Goal: Information Seeking & Learning: Learn about a topic

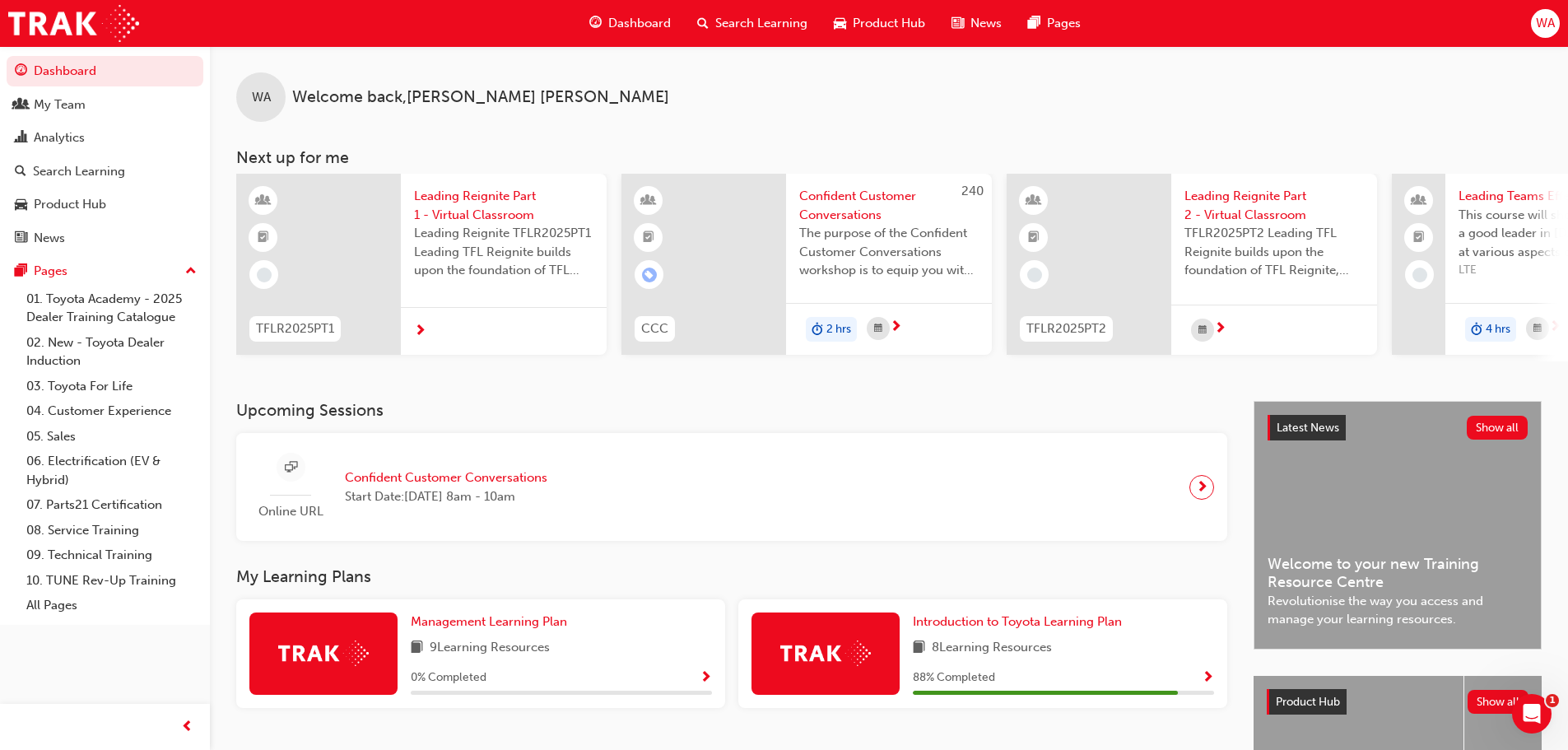
click at [794, 22] on span "Search Learning" at bounding box center [761, 22] width 93 height 19
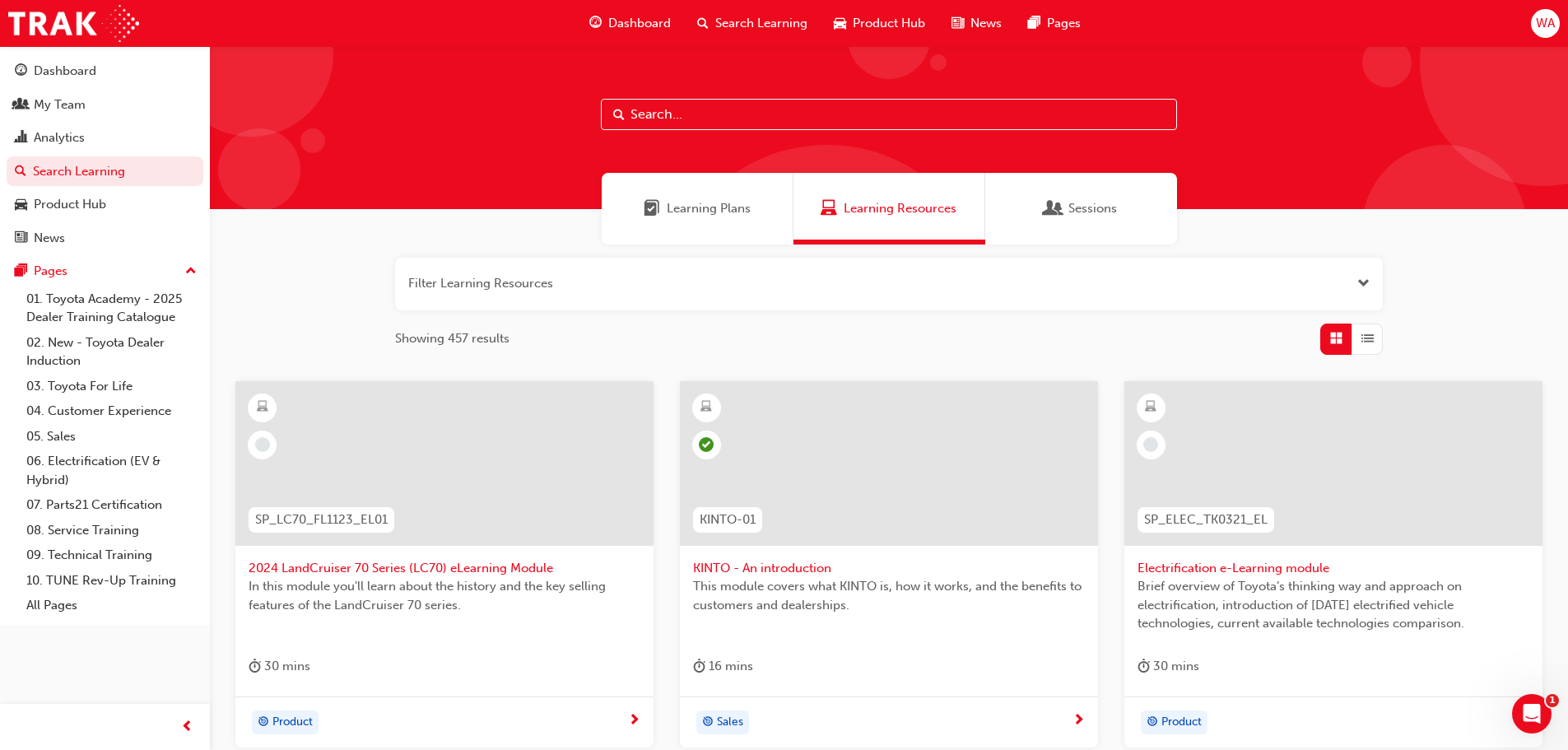
scroll to position [82, 0]
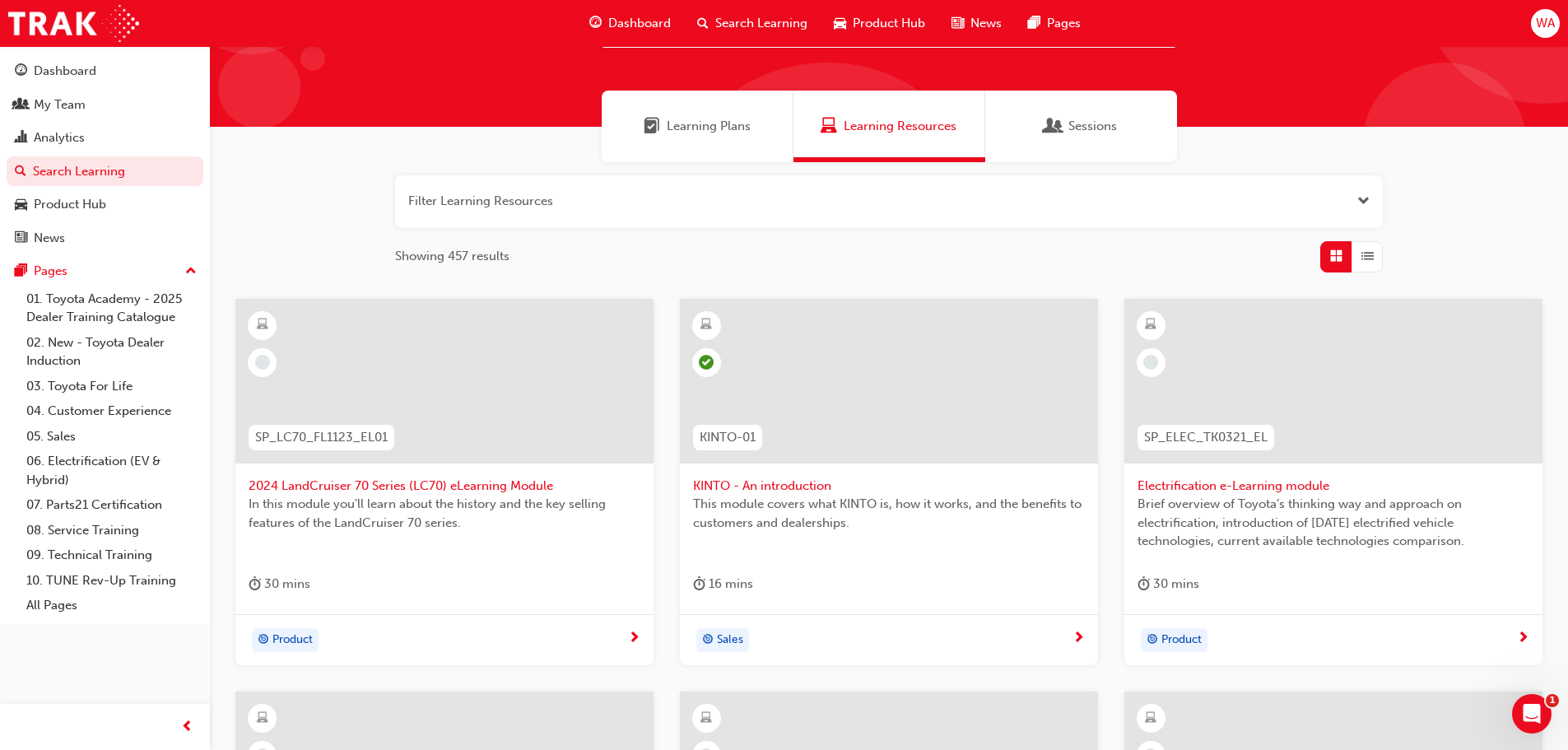
click at [658, 133] on span "Learning Plans" at bounding box center [652, 126] width 17 height 19
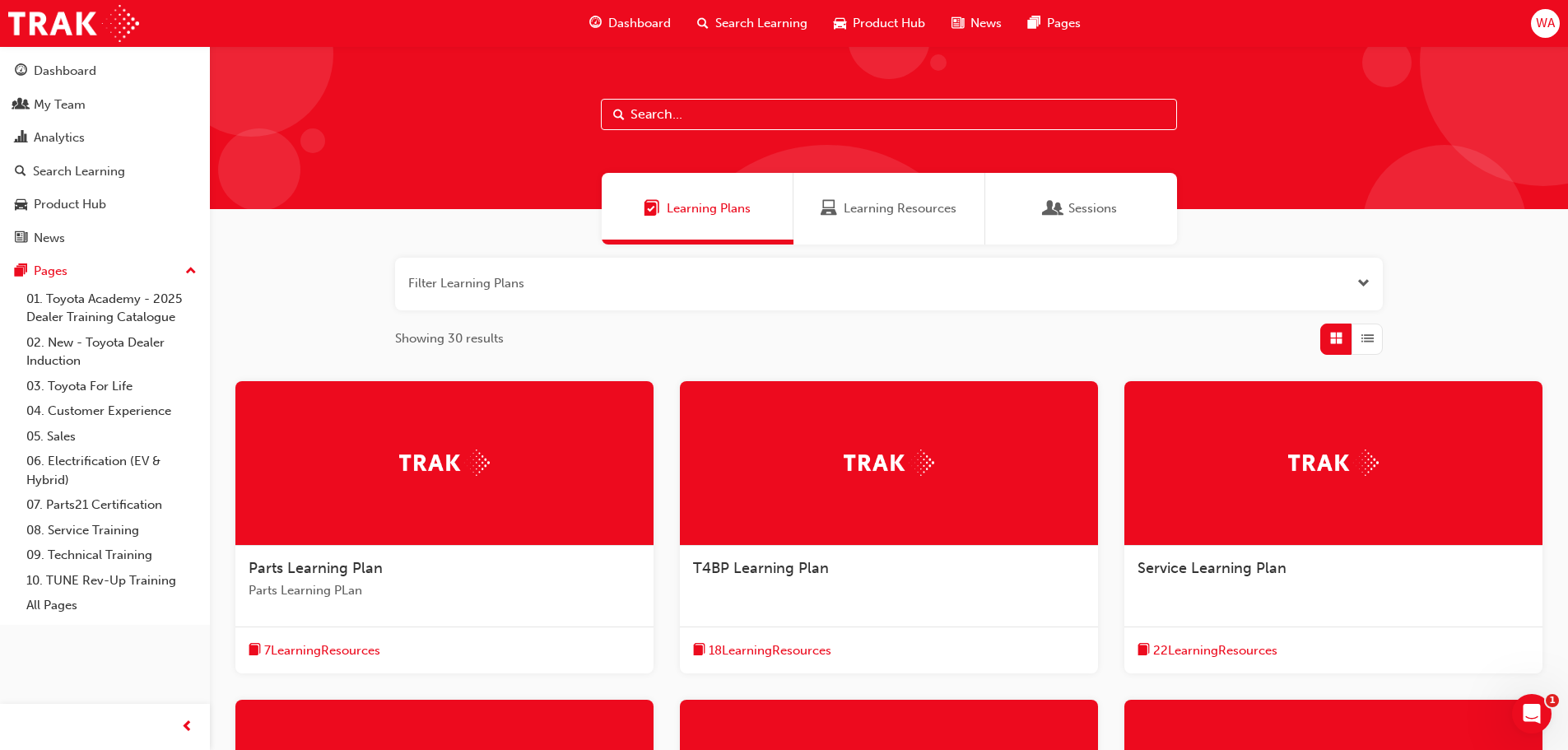
click at [1223, 565] on span "Service Learning Plan" at bounding box center [1212, 568] width 149 height 19
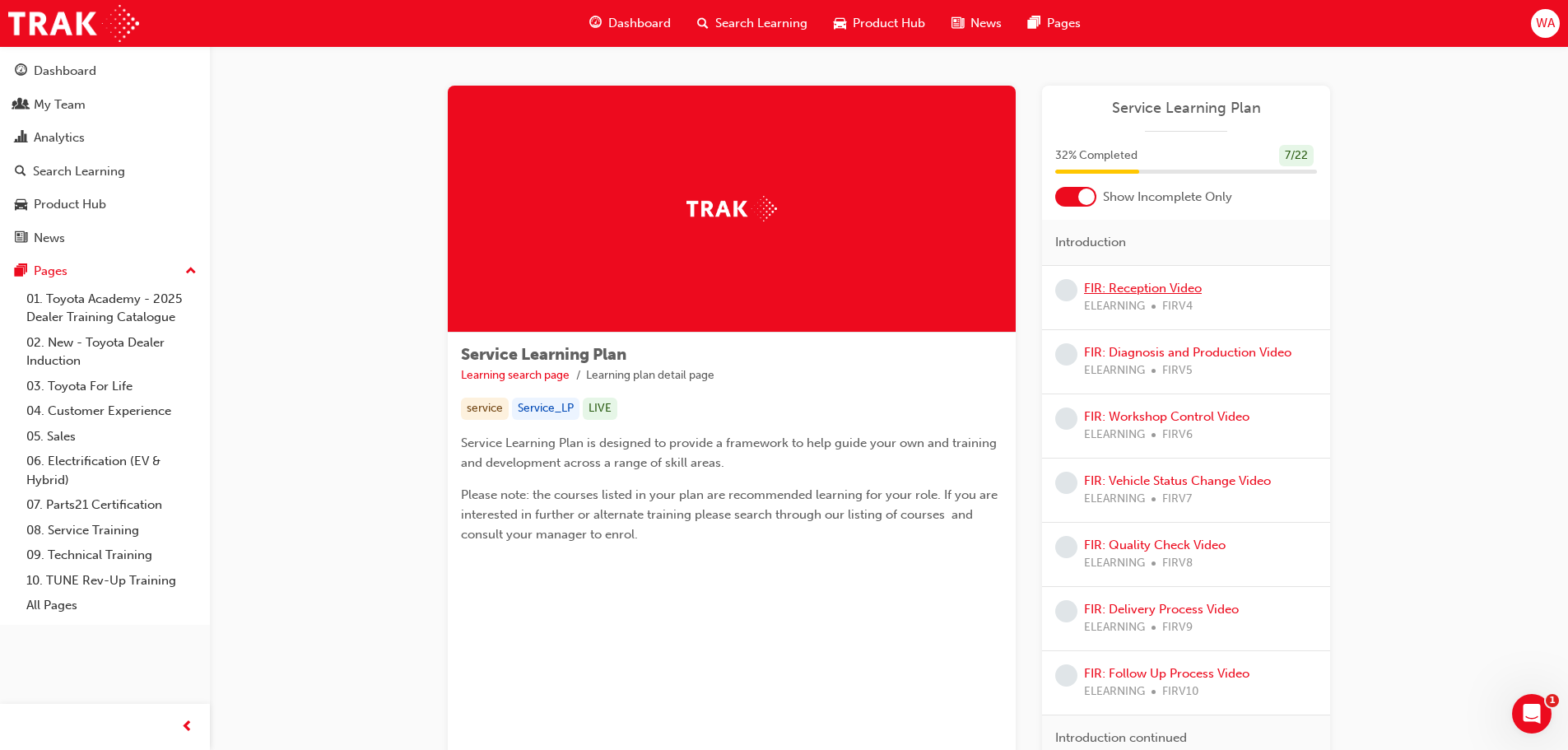
click at [1198, 288] on link "FIR: Reception Video" at bounding box center [1143, 287] width 118 height 15
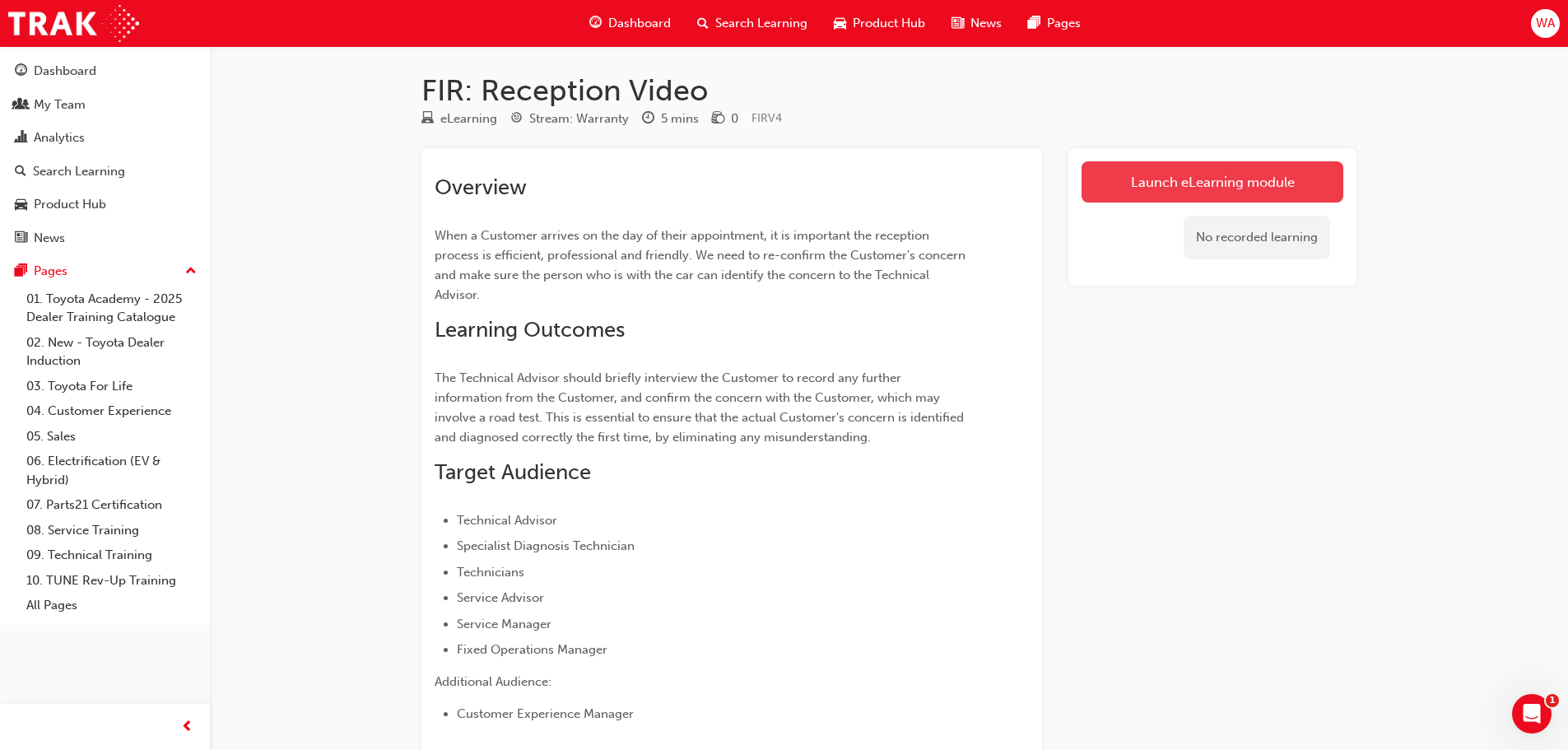
click at [1176, 198] on link "Launch eLearning module" at bounding box center [1212, 182] width 262 height 41
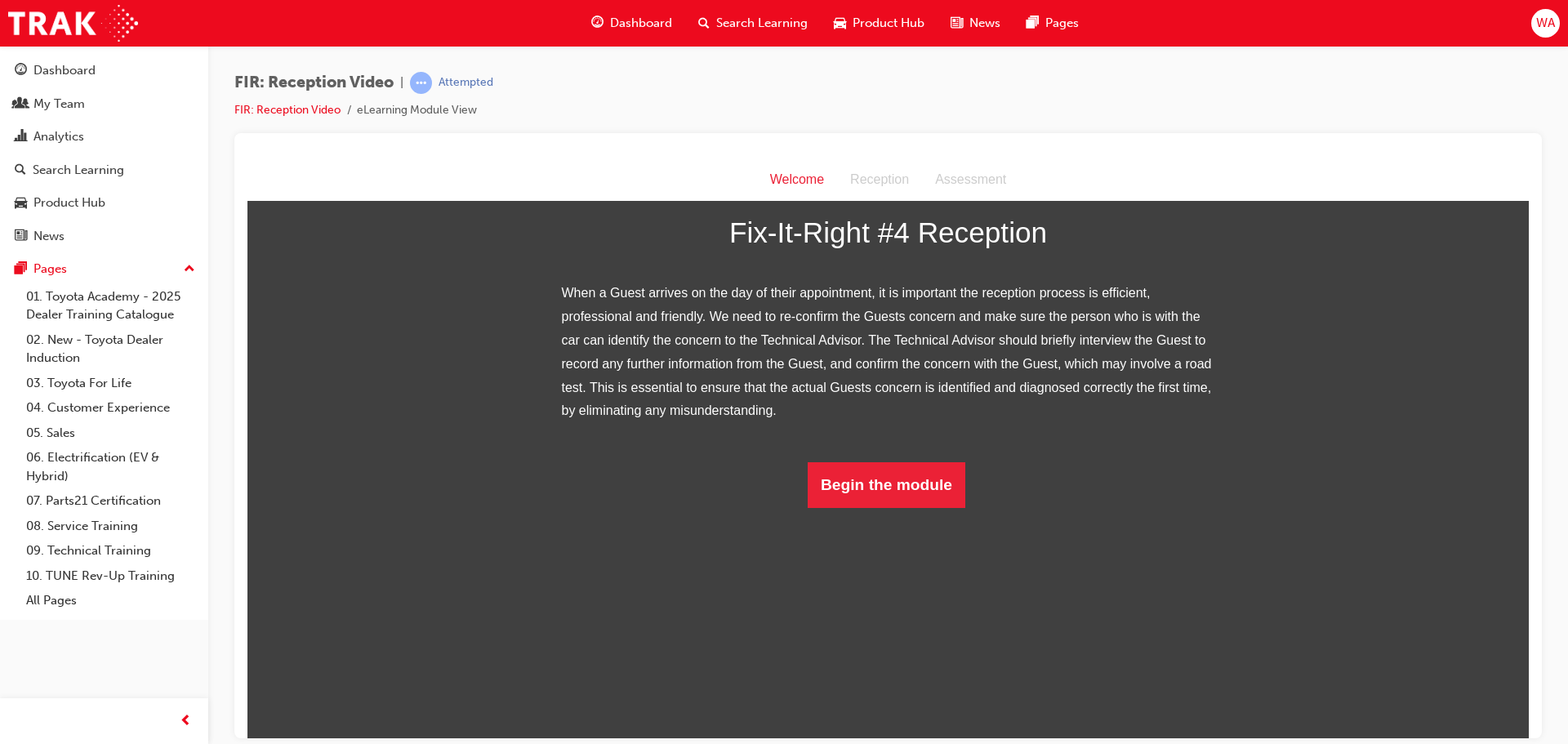
scroll to position [155, 0]
click at [899, 507] on button "Begin the module" at bounding box center [886, 483] width 158 height 45
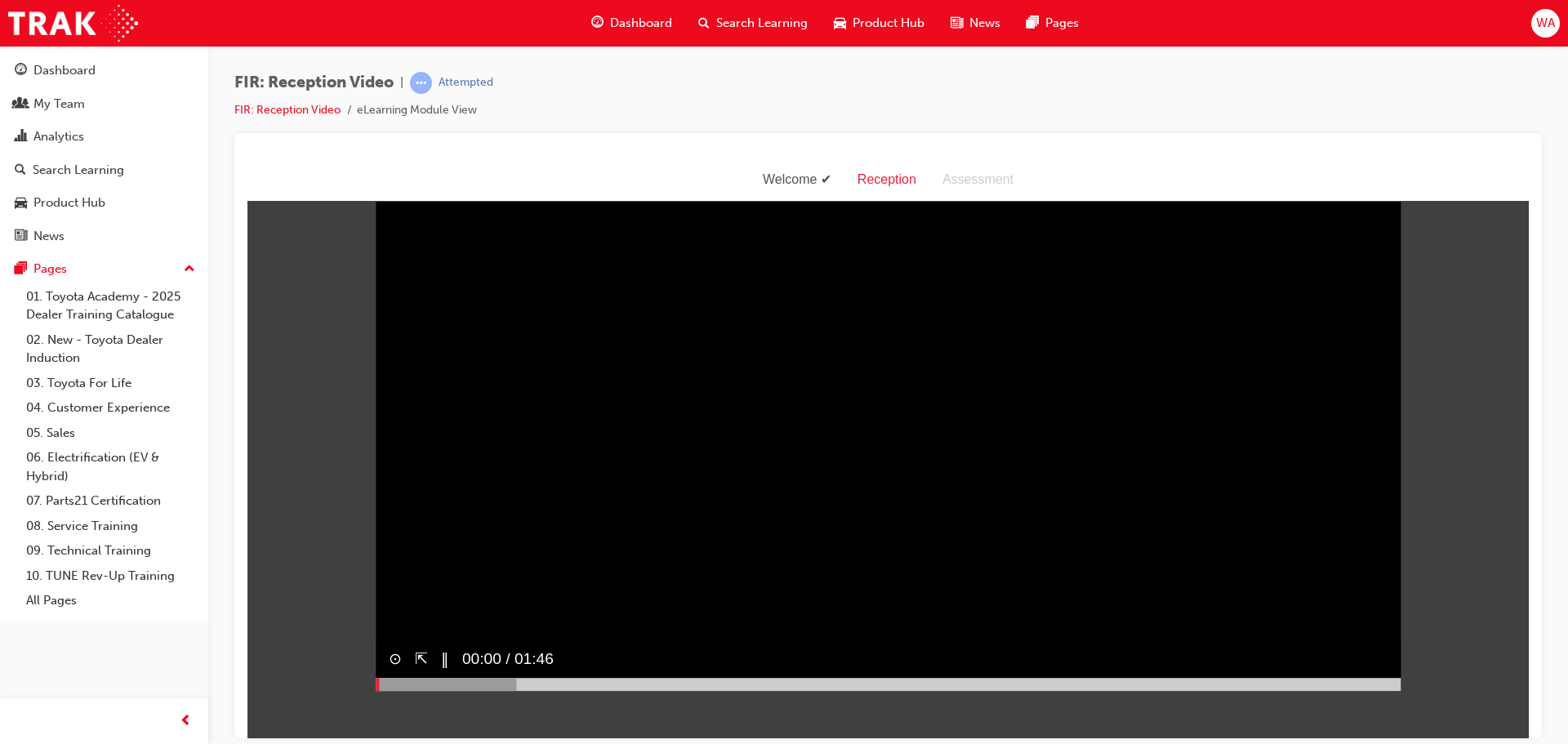
scroll to position [0, 0]
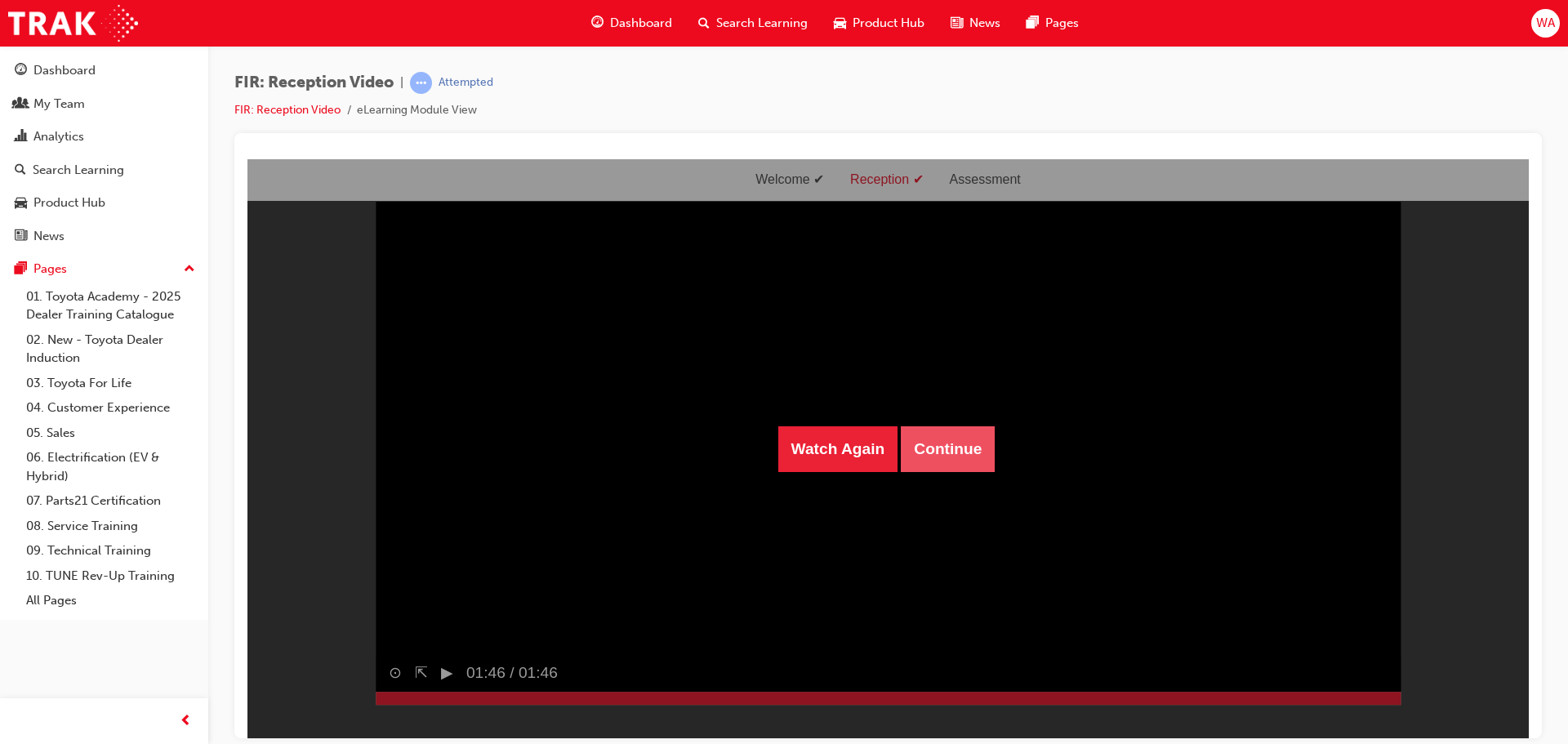
click at [938, 441] on button "Continue" at bounding box center [947, 447] width 94 height 45
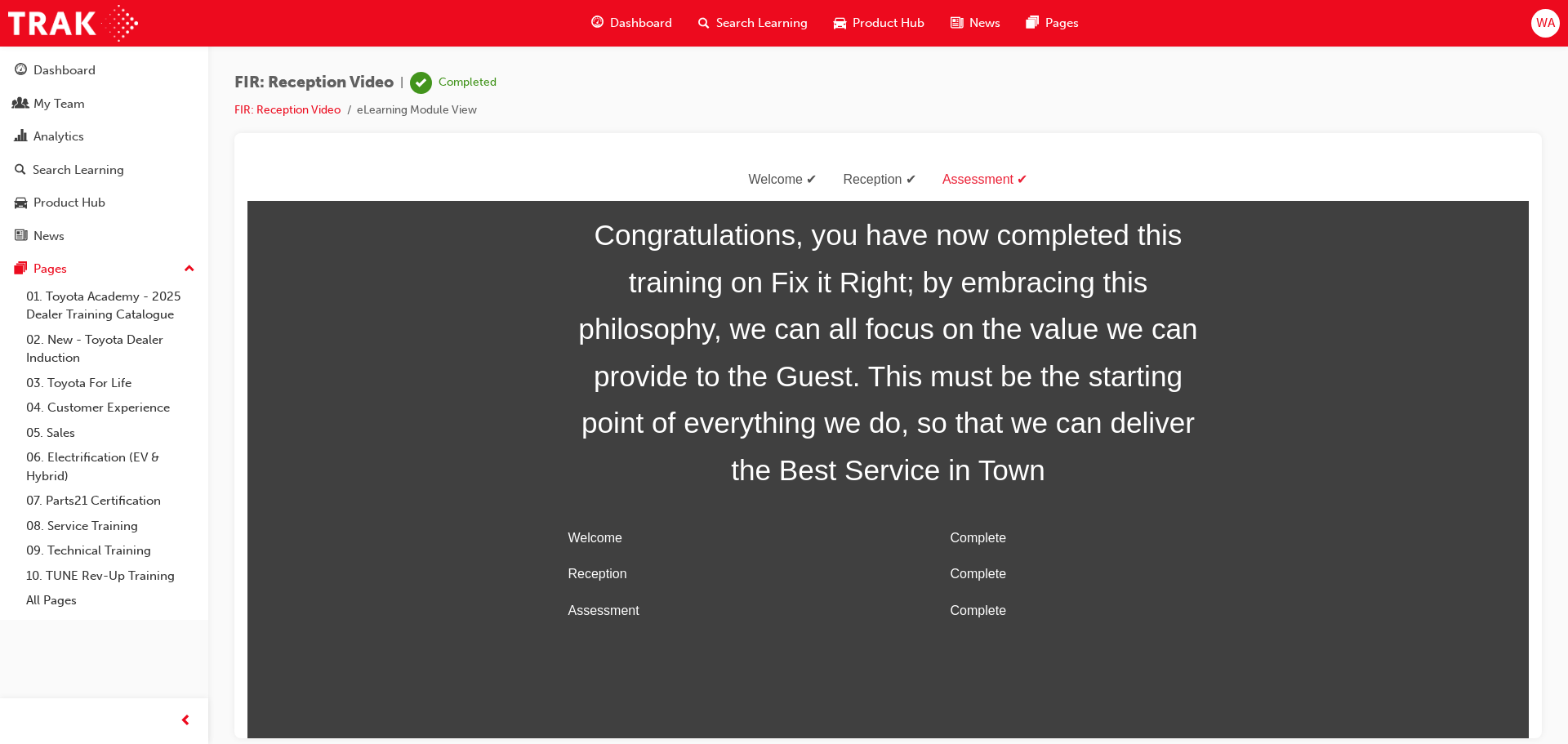
click at [766, 107] on div "FIR: Reception Video | Completed FIR: Reception Video eLearning Module View" at bounding box center [887, 101] width 1308 height 61
drag, startPoint x: 616, startPoint y: 111, endPoint x: 627, endPoint y: 105, distance: 12.5
click at [617, 111] on div "FIR: Reception Video | Completed FIR: Reception Video eLearning Module View" at bounding box center [887, 101] width 1308 height 61
click at [782, 18] on span "Search Learning" at bounding box center [762, 22] width 92 height 18
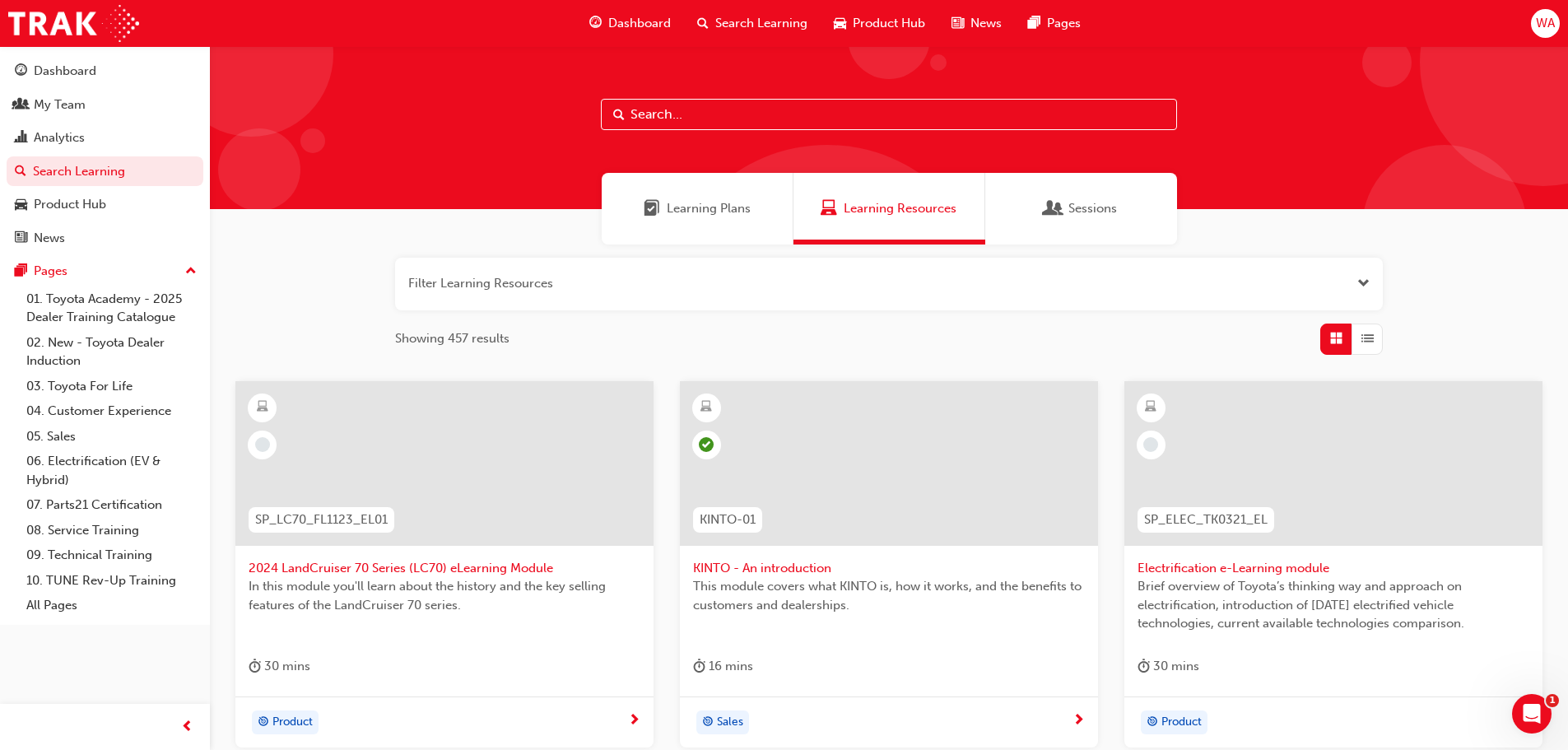
click at [710, 200] on span "Learning Plans" at bounding box center [708, 207] width 84 height 19
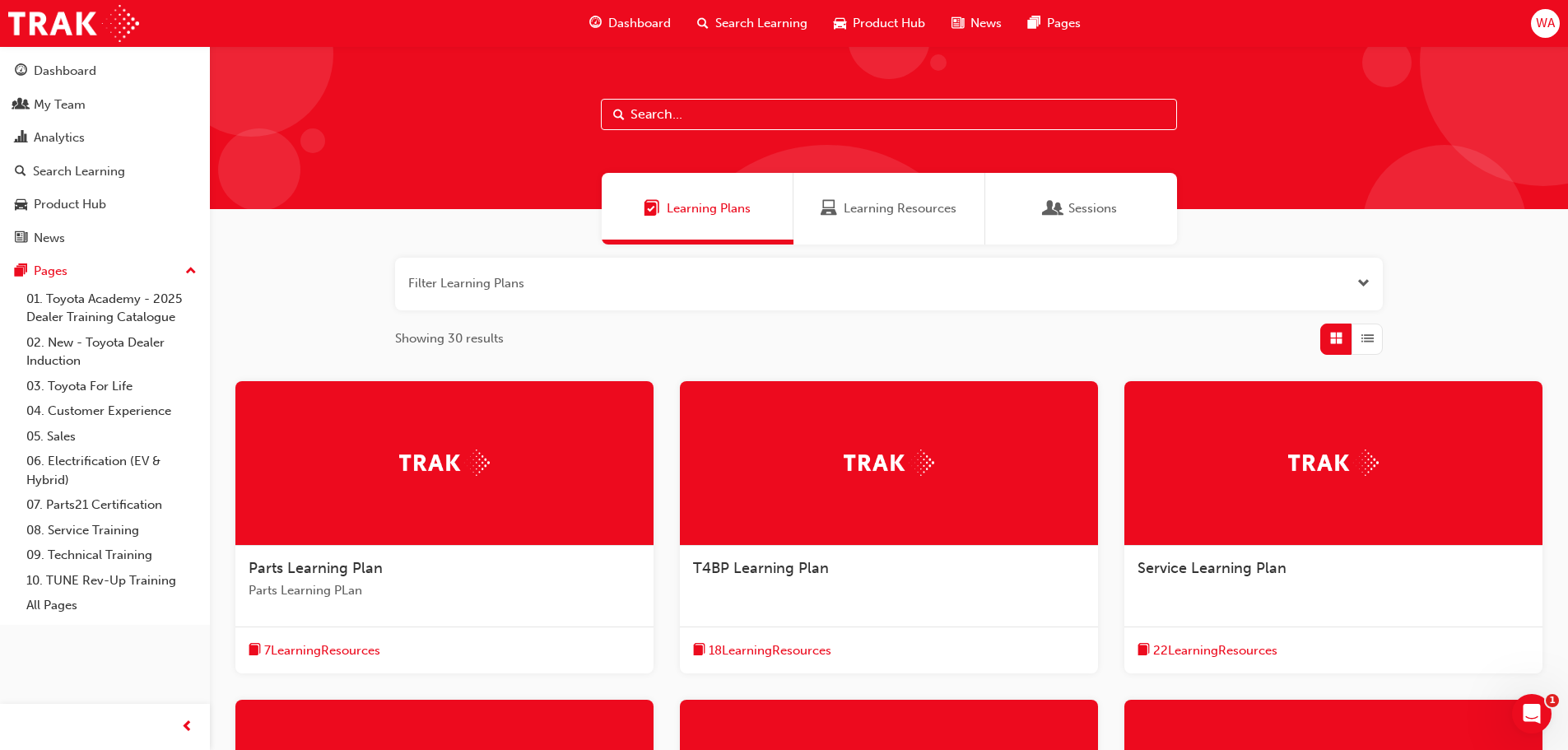
click at [1266, 573] on span "Service Learning Plan" at bounding box center [1212, 568] width 149 height 19
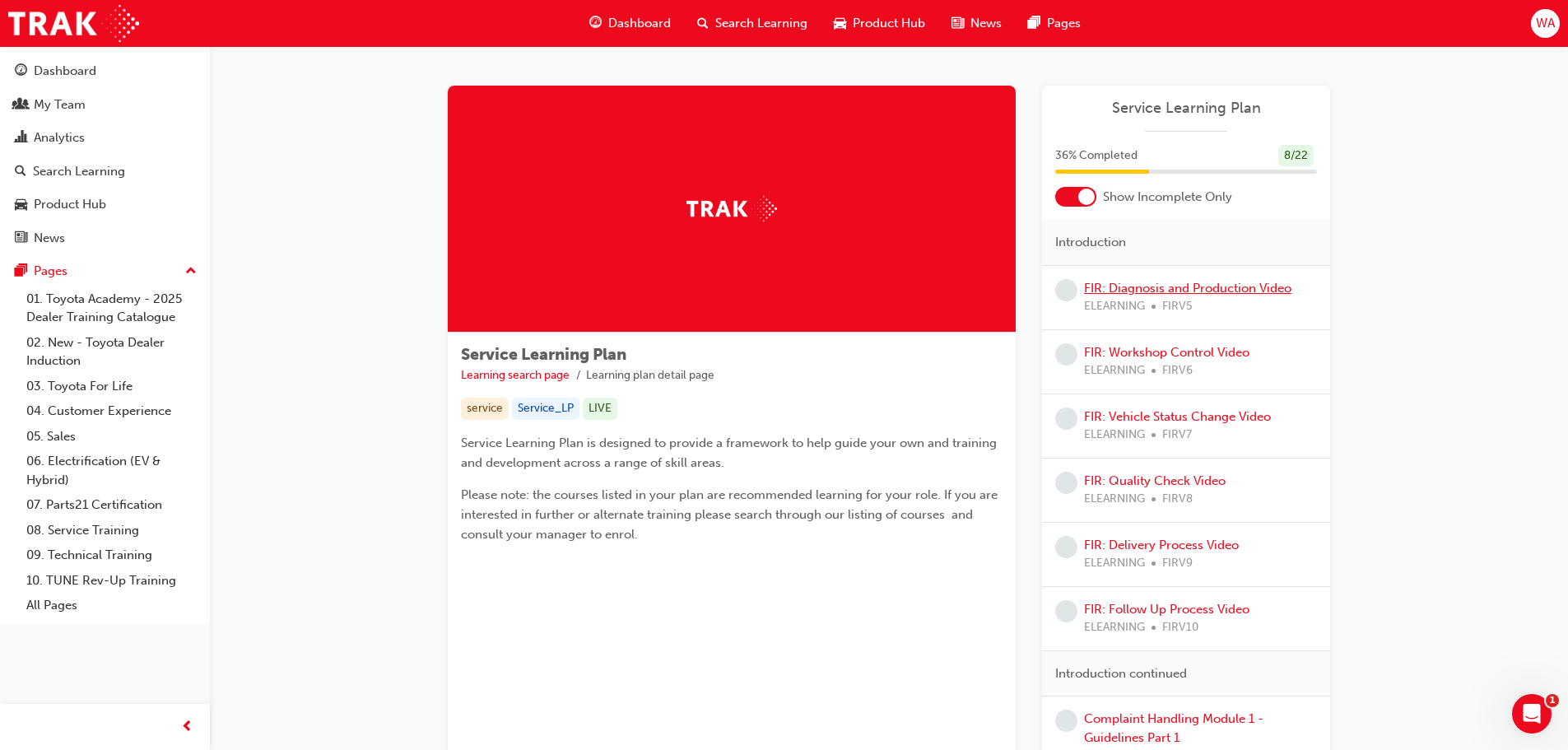
click at [1206, 292] on link "FIR: Diagnosis and Production Video" at bounding box center [1188, 287] width 208 height 15
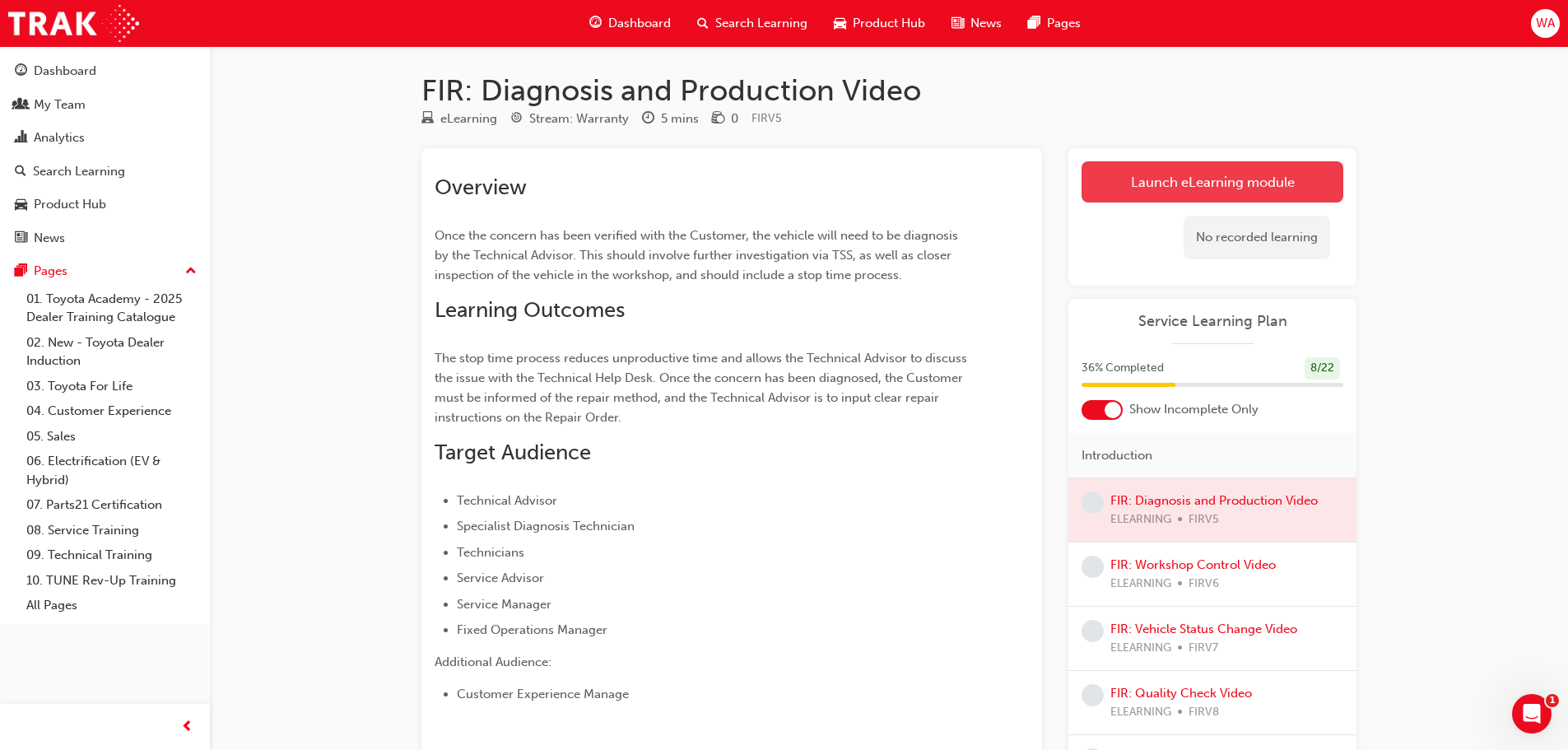
click at [1172, 170] on link "Launch eLearning module" at bounding box center [1212, 182] width 262 height 41
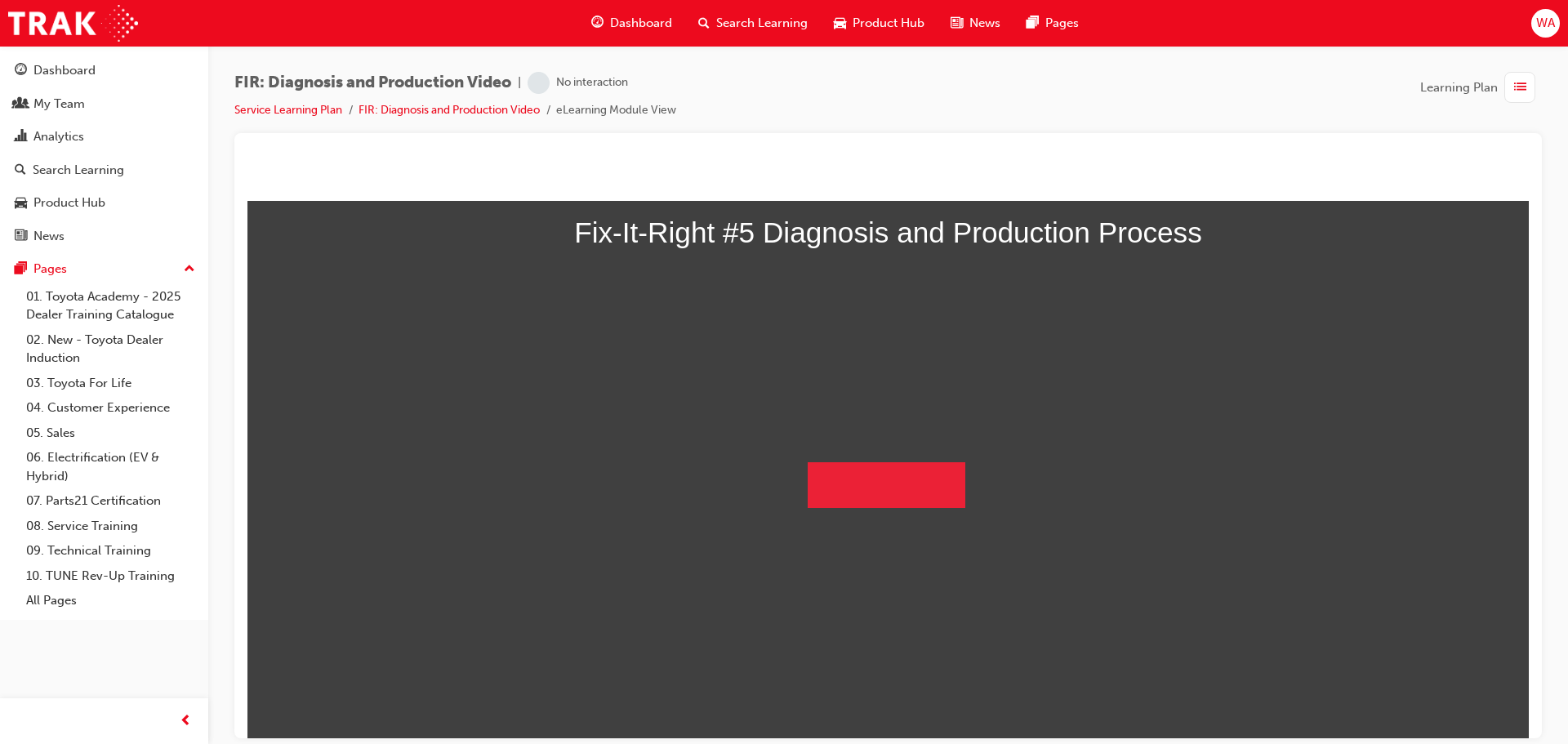
scroll to position [201, 0]
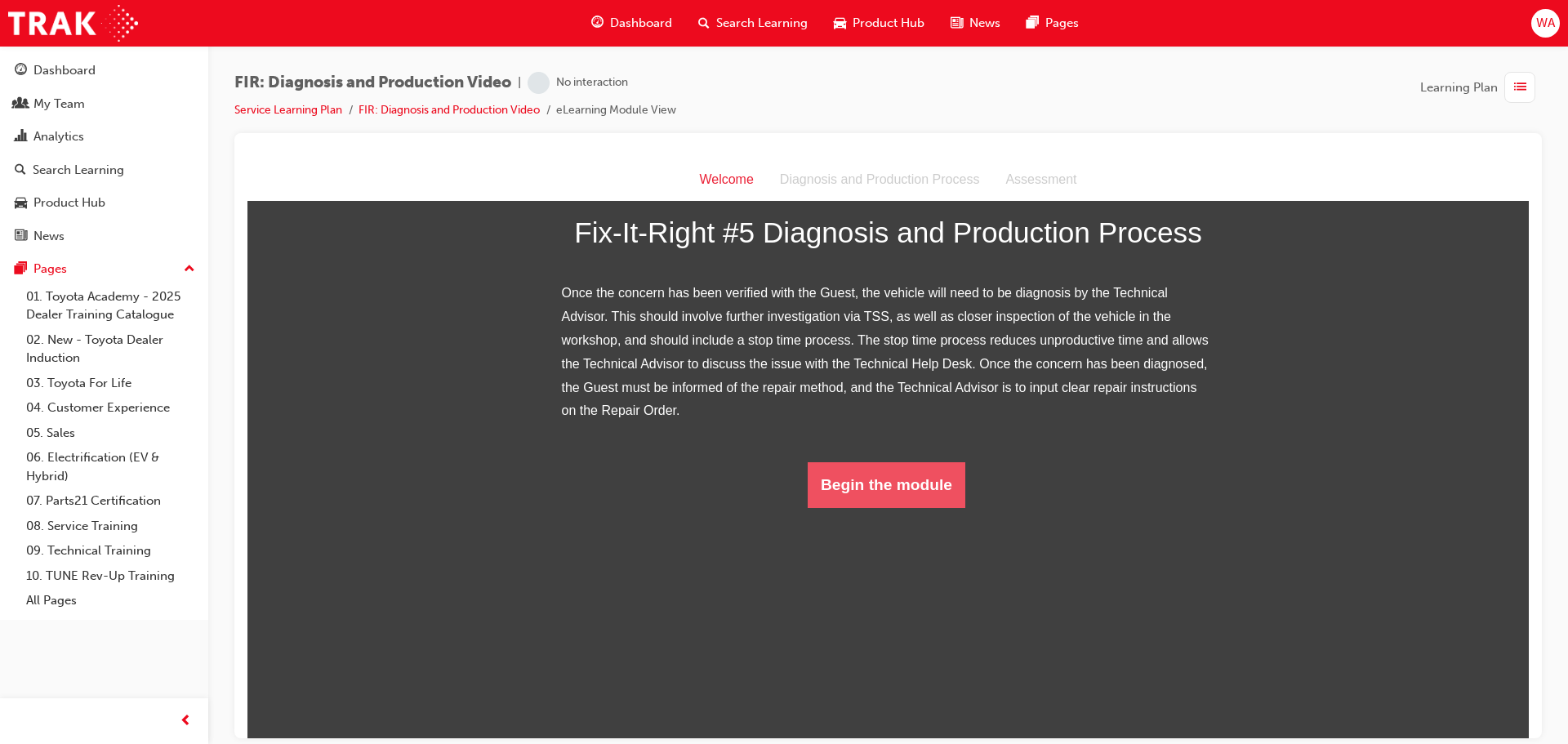
click at [877, 507] on button "Begin the module" at bounding box center [886, 483] width 158 height 45
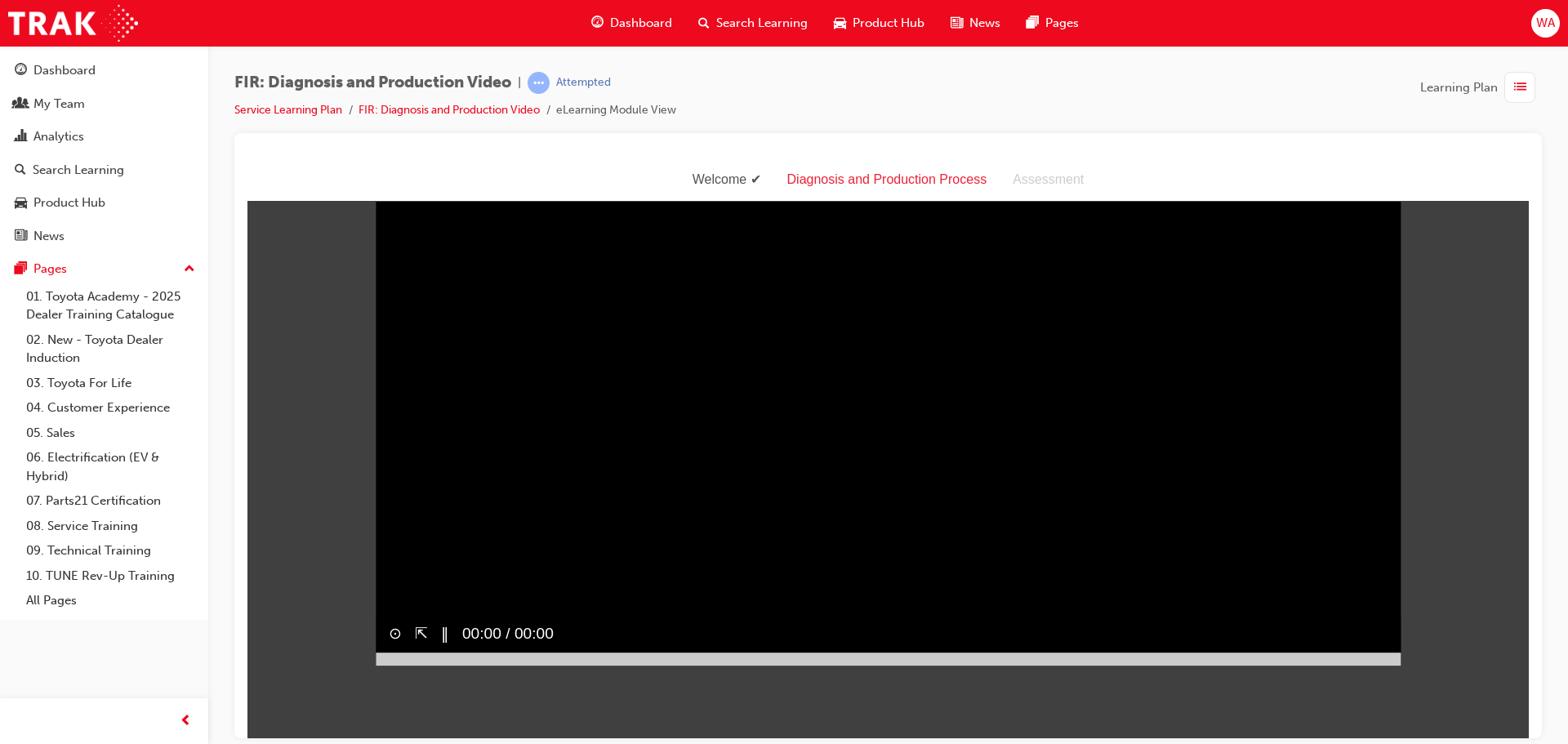
scroll to position [40, 0]
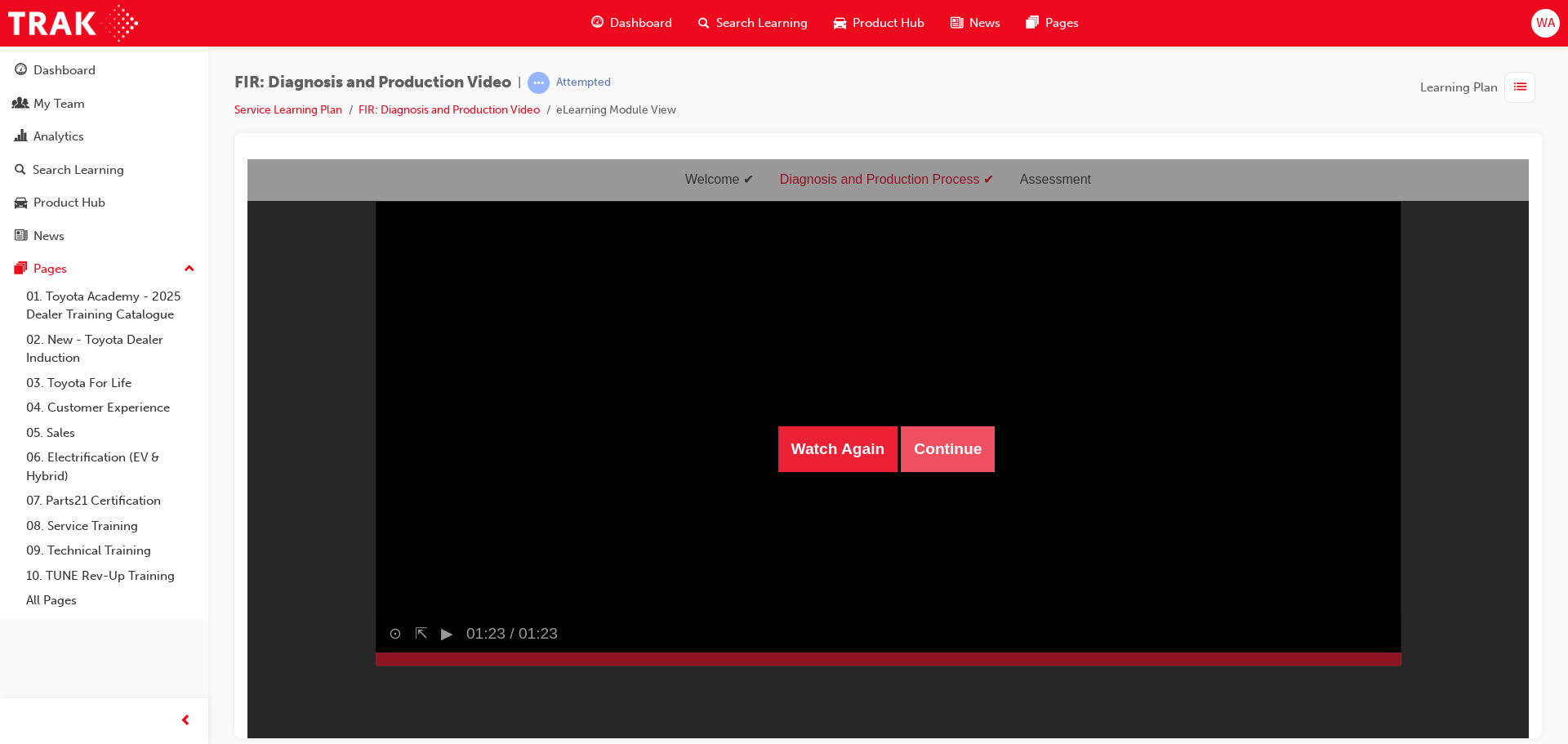
click at [958, 455] on button "Continue" at bounding box center [947, 447] width 94 height 45
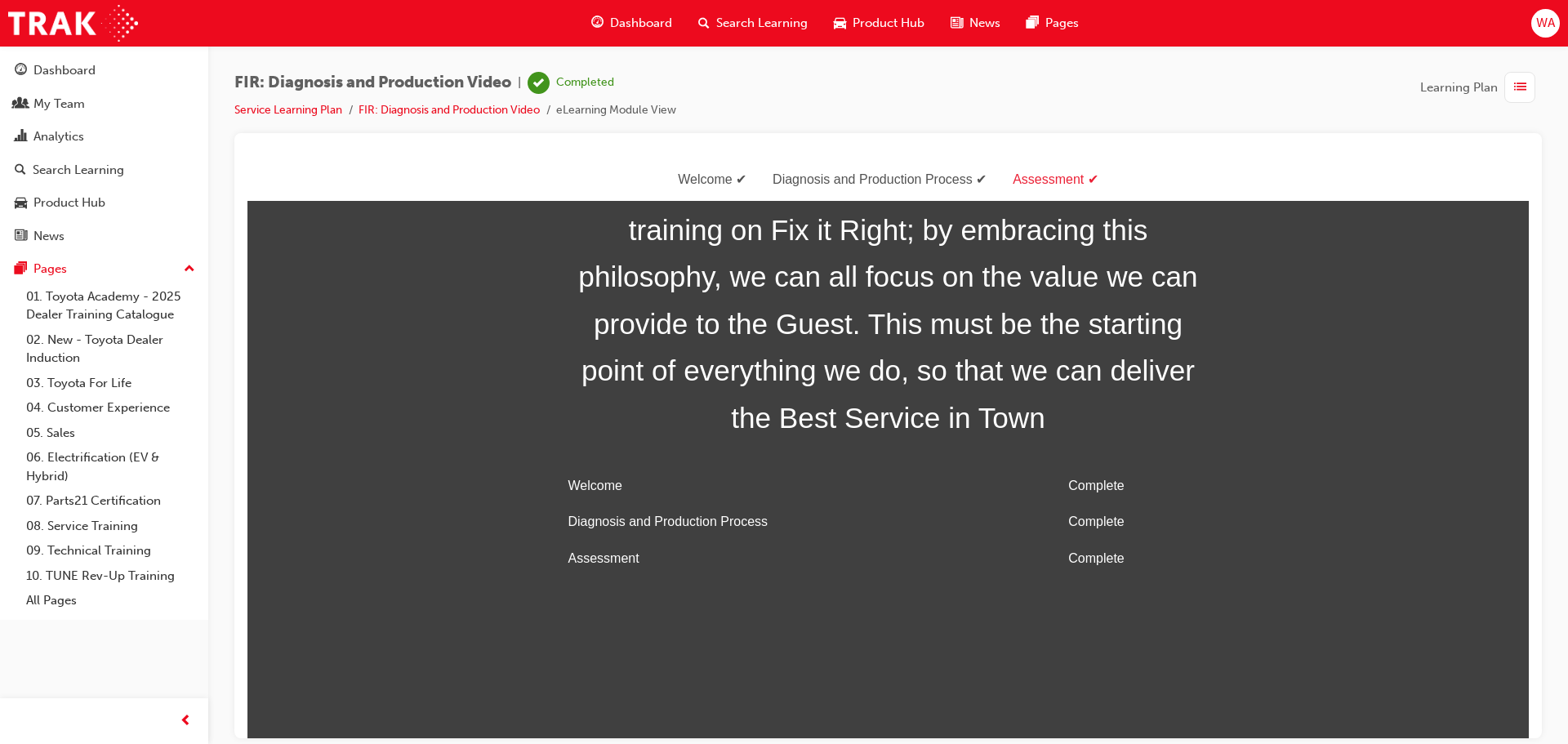
scroll to position [0, 0]
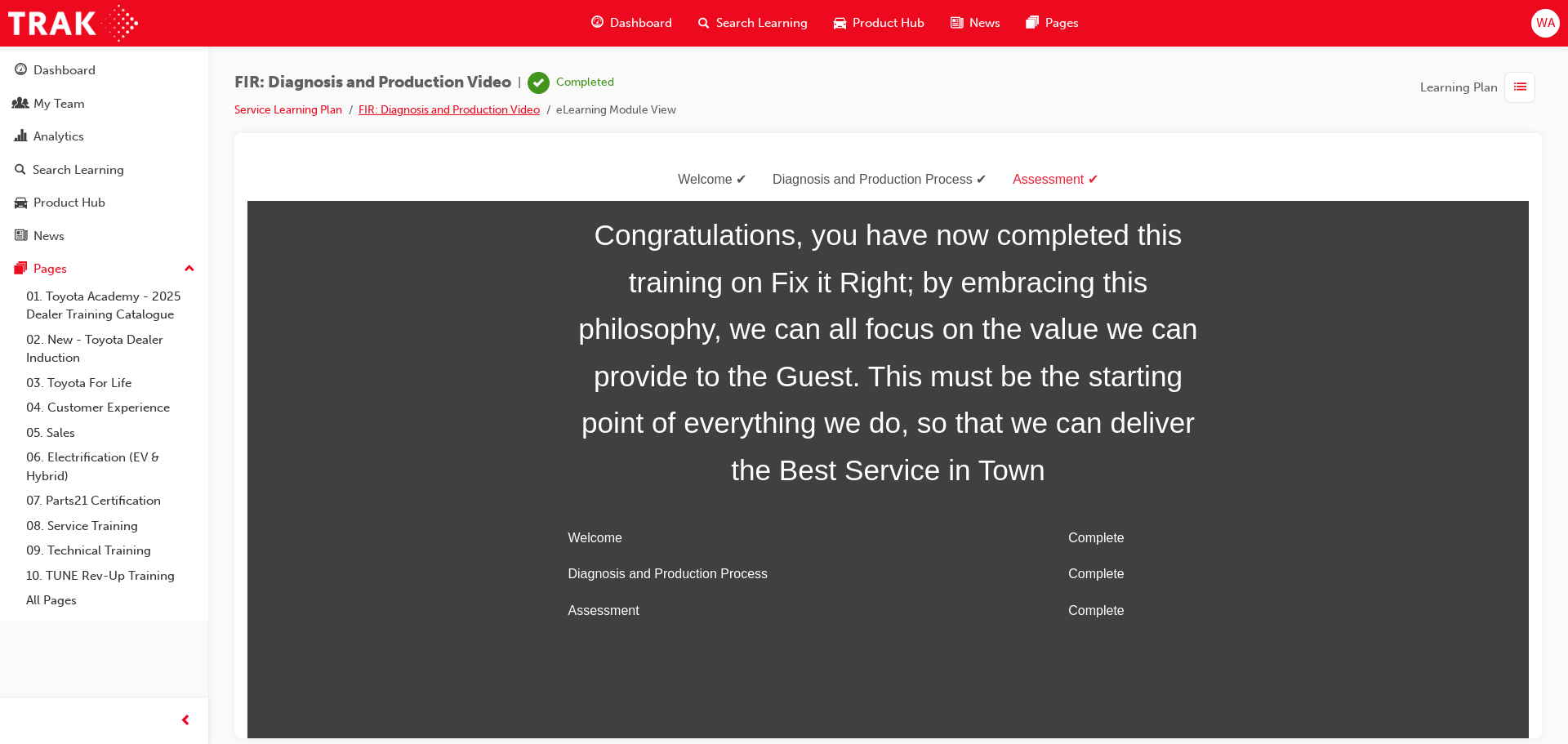
click at [494, 112] on link "FIR: Diagnosis and Production Video" at bounding box center [450, 109] width 182 height 14
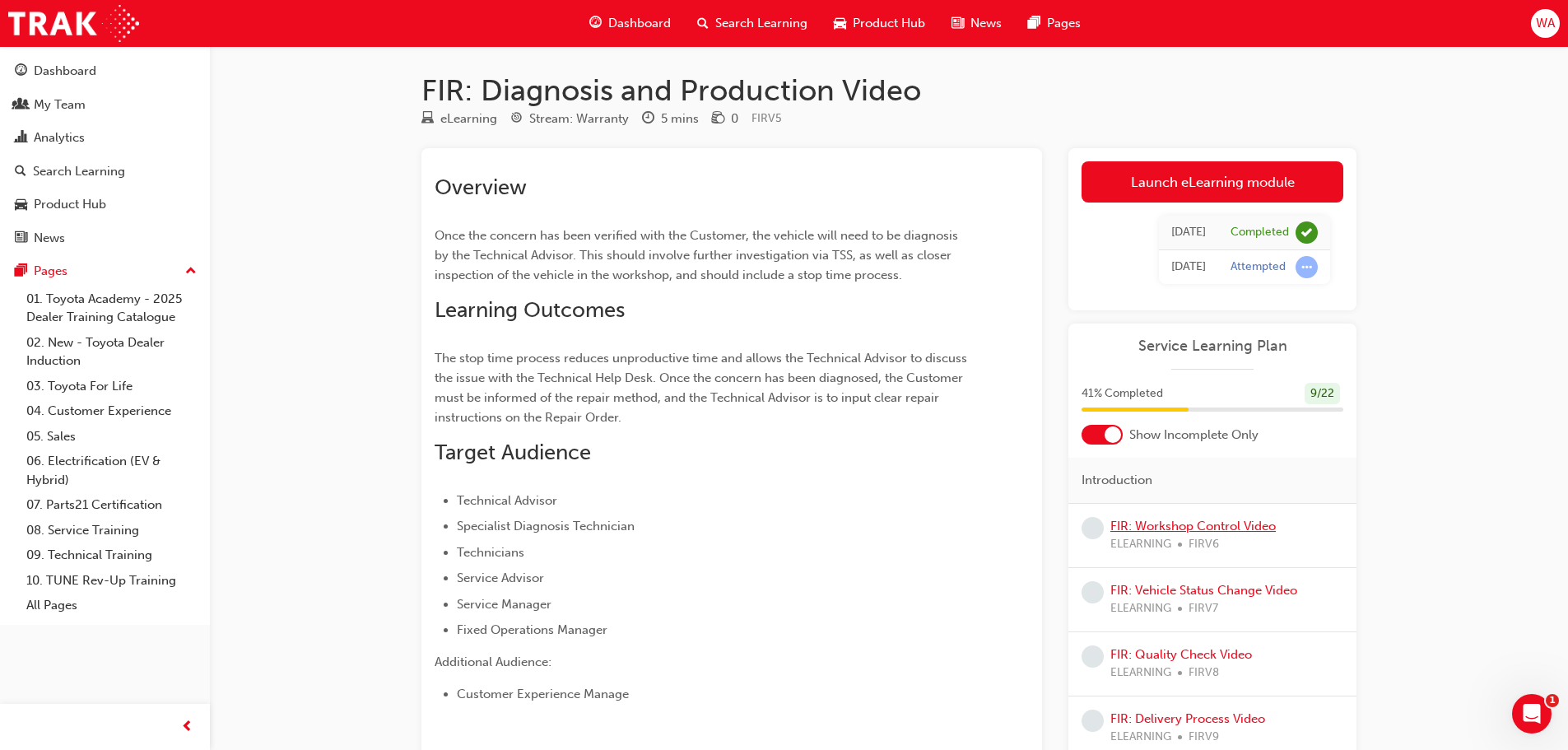
click at [1218, 528] on link "FIR: Workshop Control Video" at bounding box center [1194, 525] width 166 height 15
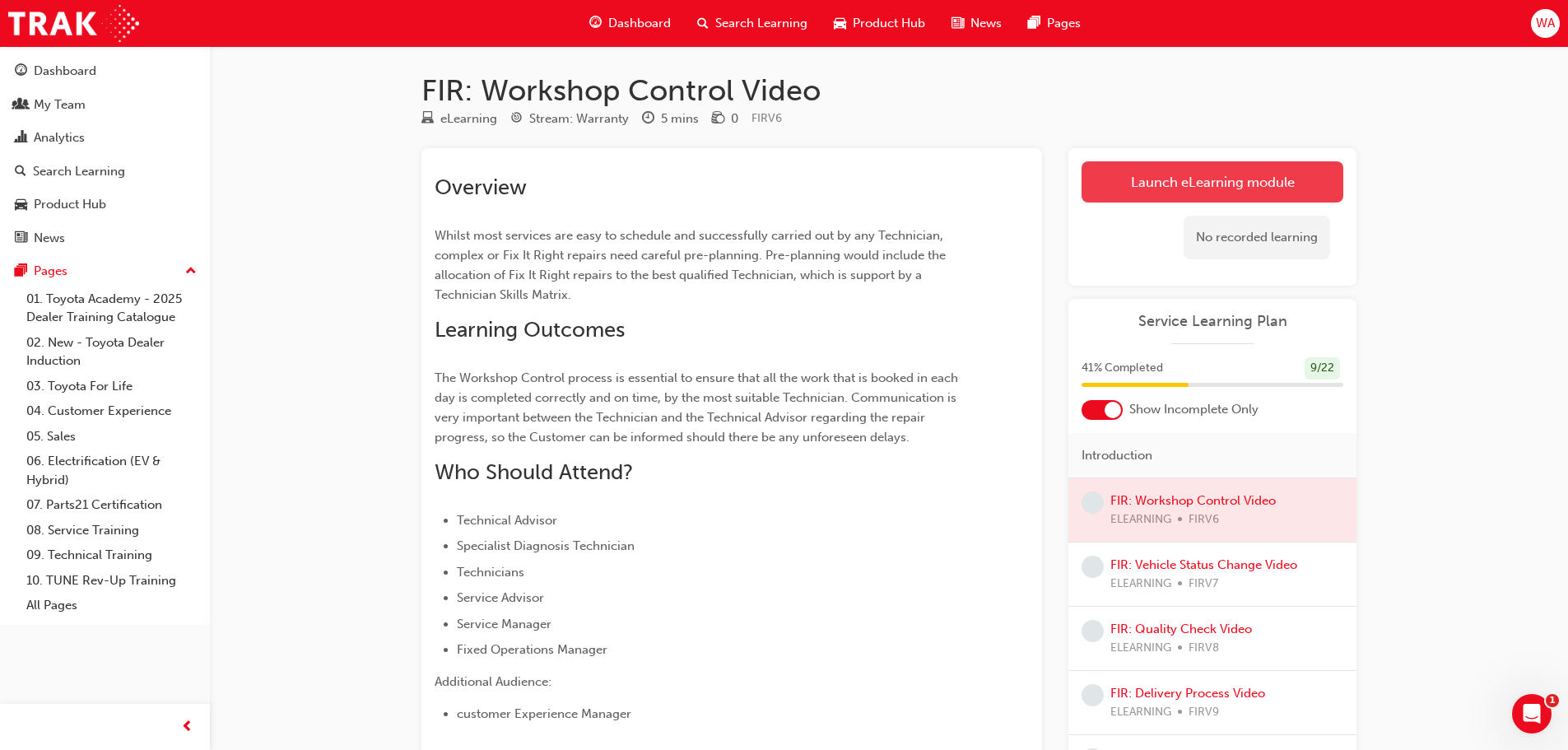
click at [1155, 190] on link "Launch eLearning module" at bounding box center [1212, 182] width 262 height 41
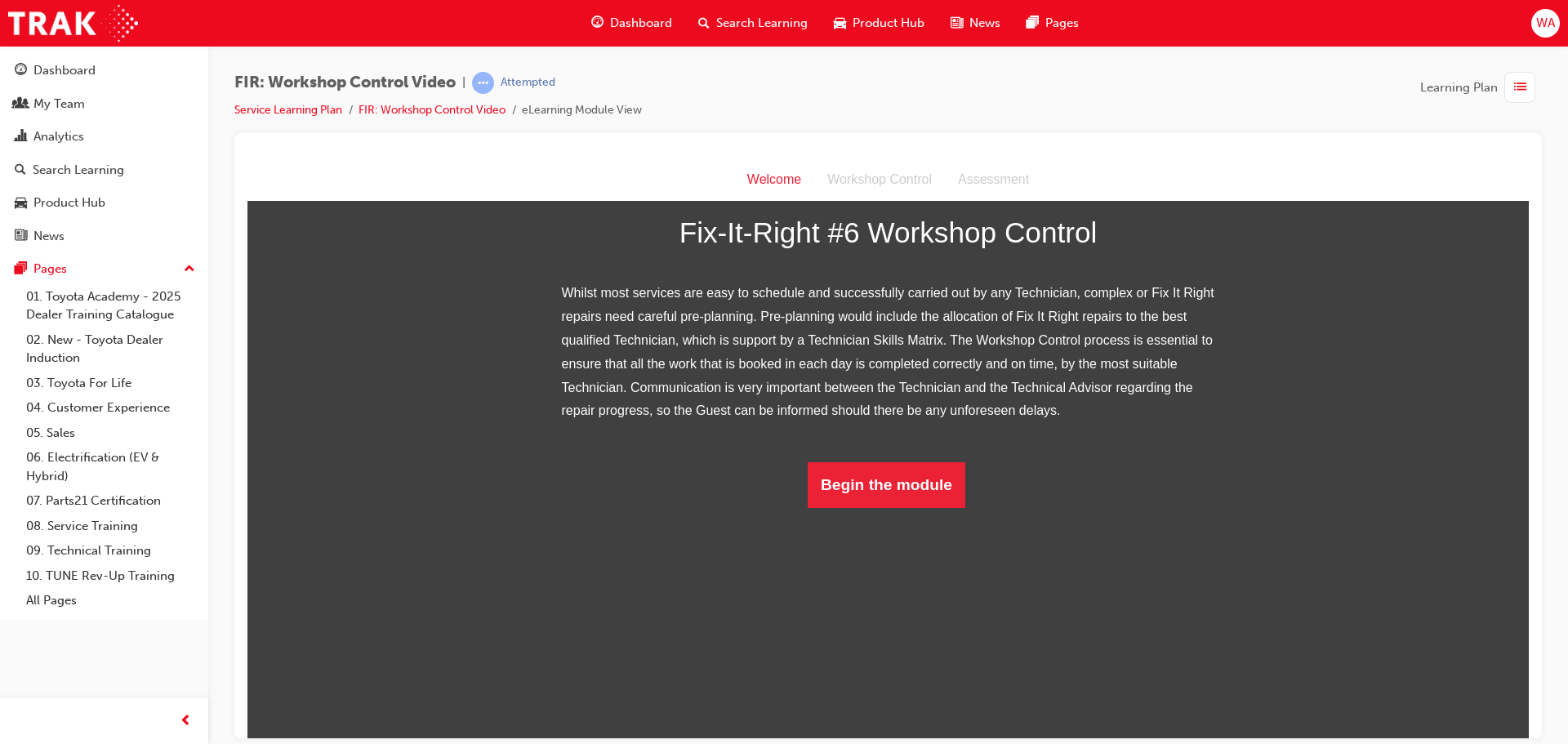
scroll to position [155, 0]
click at [917, 507] on button "Begin the module" at bounding box center [886, 483] width 158 height 45
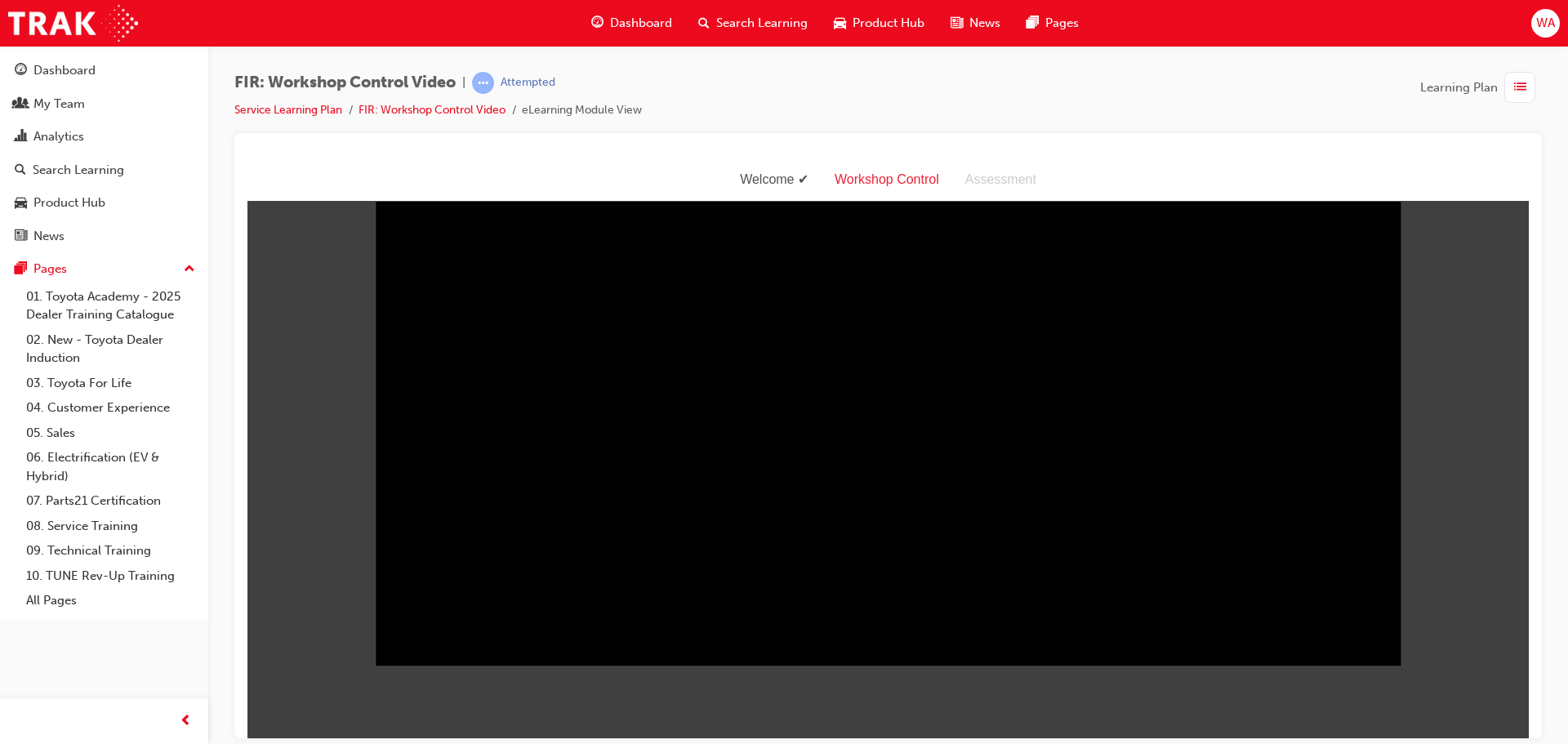
scroll to position [40, 0]
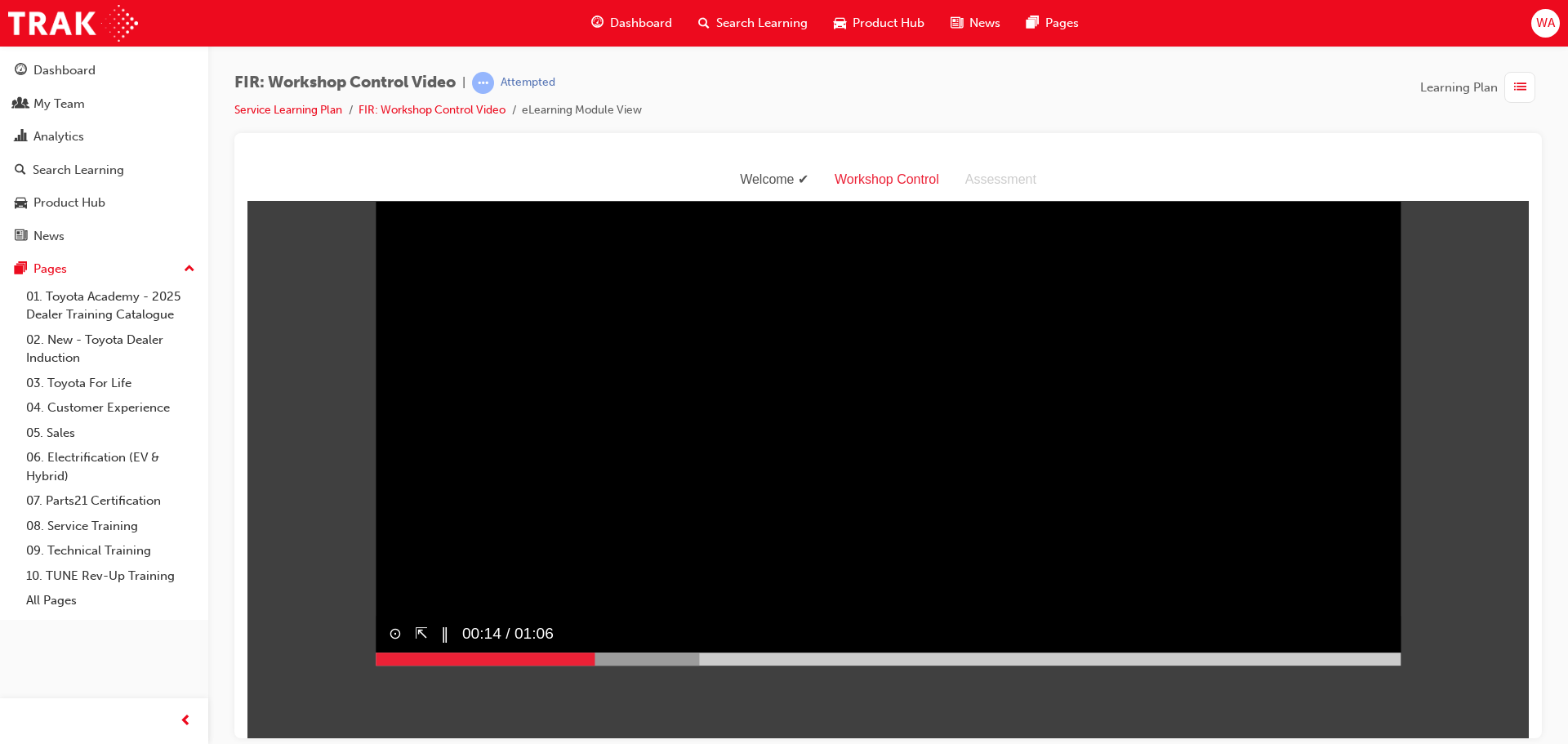
click at [782, 245] on video "Sorry, your browser does not support embedded videos. Download Instead" at bounding box center [888, 409] width 1025 height 513
click at [448, 645] on button "▶︎" at bounding box center [447, 634] width 13 height 24
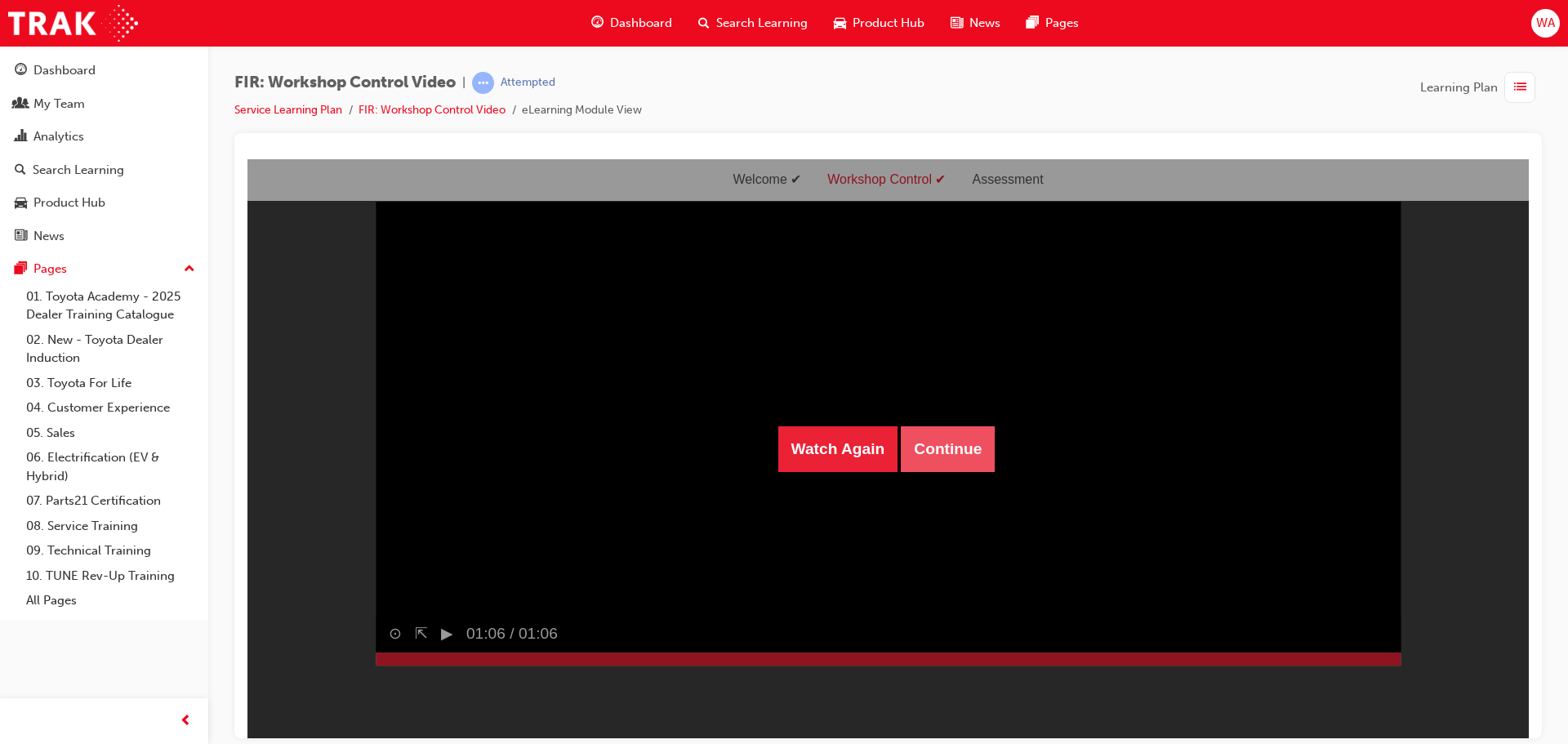
click at [959, 468] on button "Continue" at bounding box center [947, 447] width 94 height 45
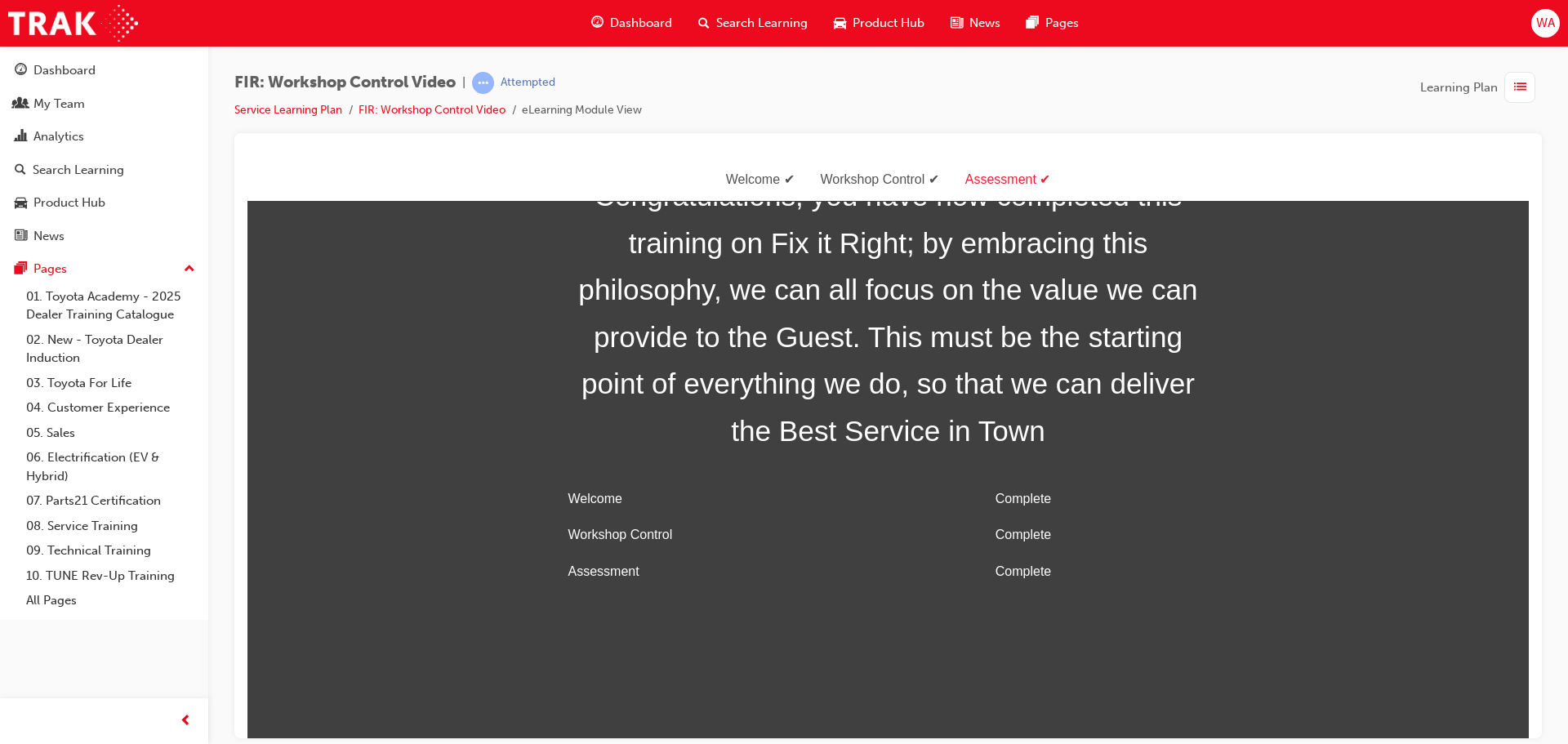
scroll to position [52, 0]
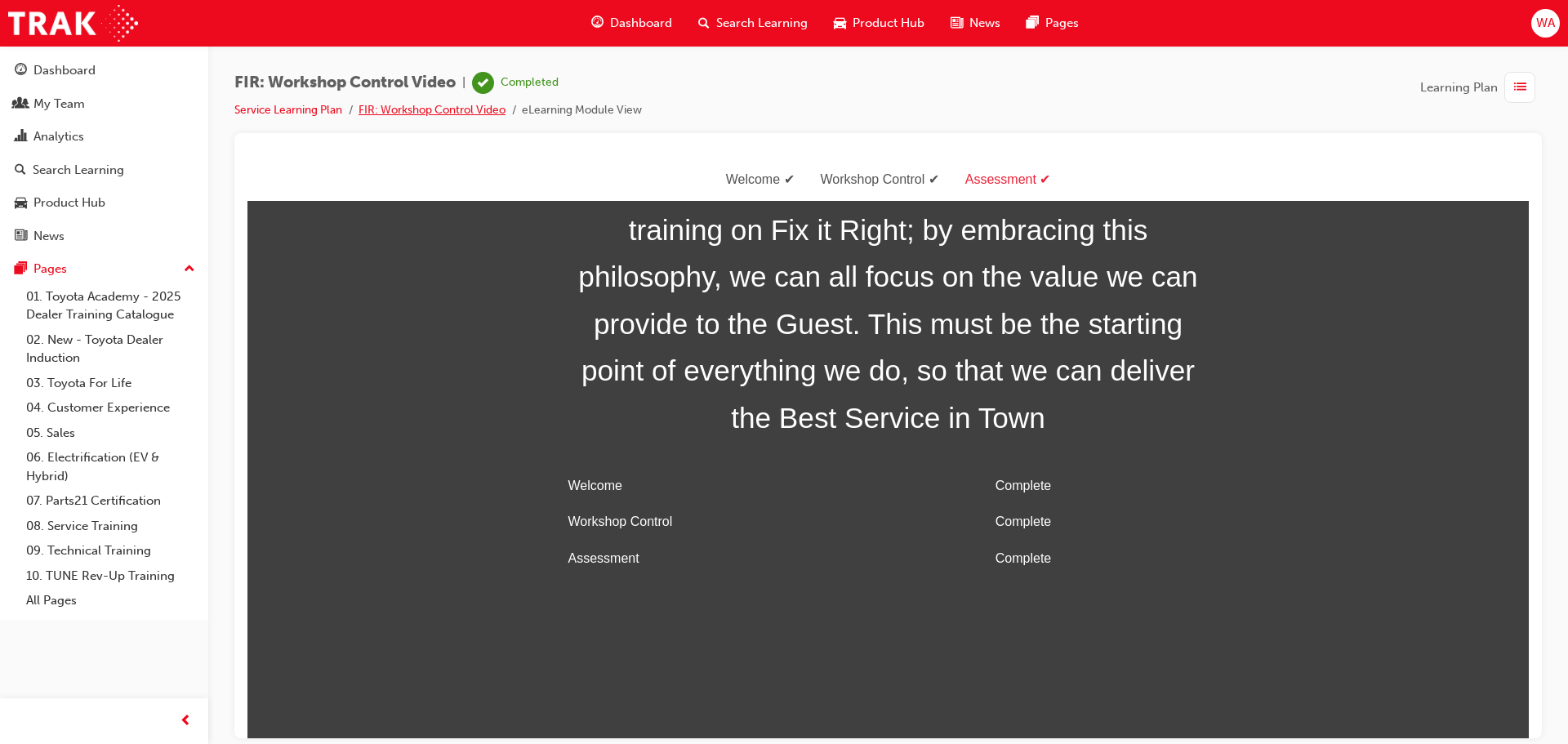
click at [445, 109] on link "FIR: Workshop Control Video" at bounding box center [432, 109] width 147 height 14
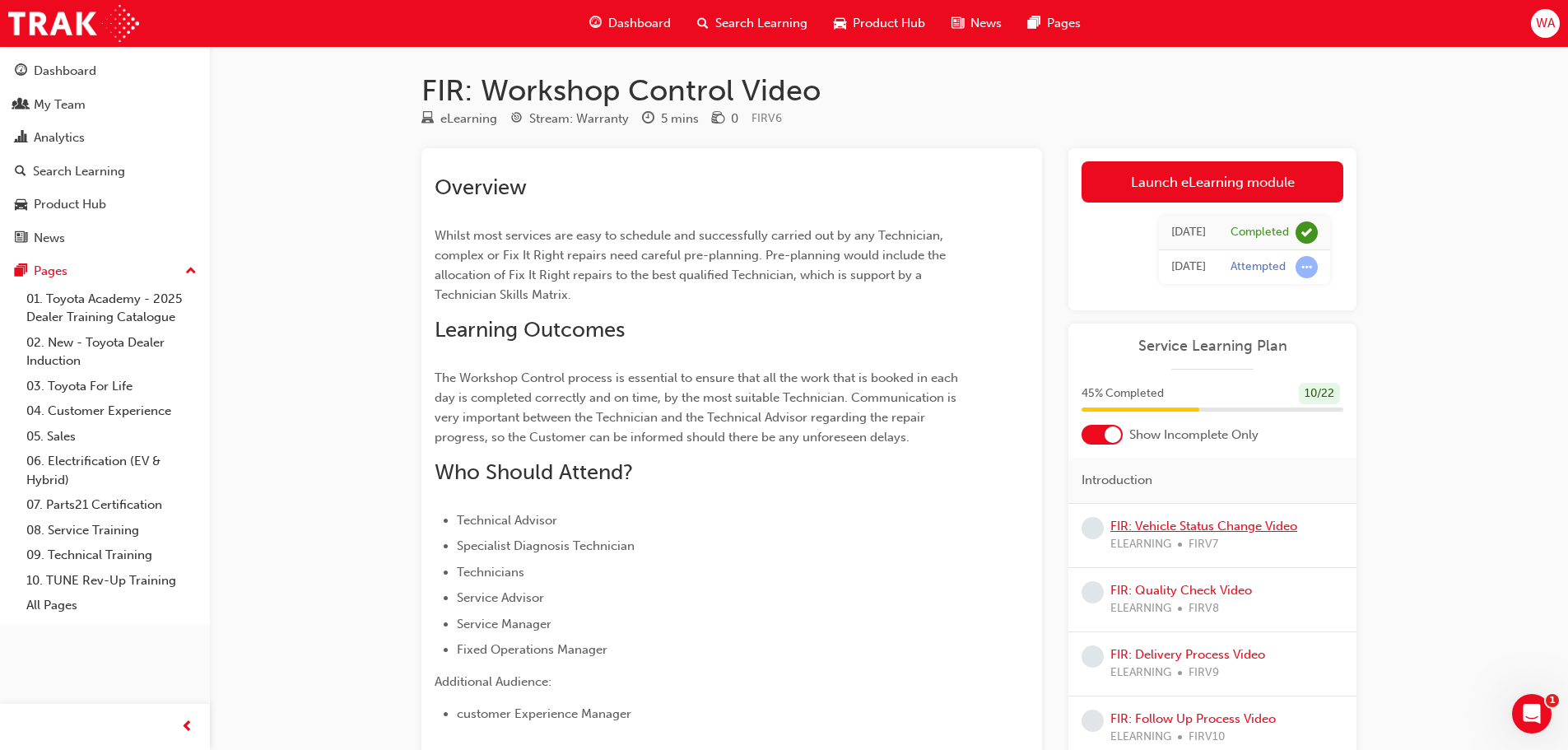
click at [1270, 528] on link "FIR: Vehicle Status Change Video" at bounding box center [1205, 525] width 187 height 15
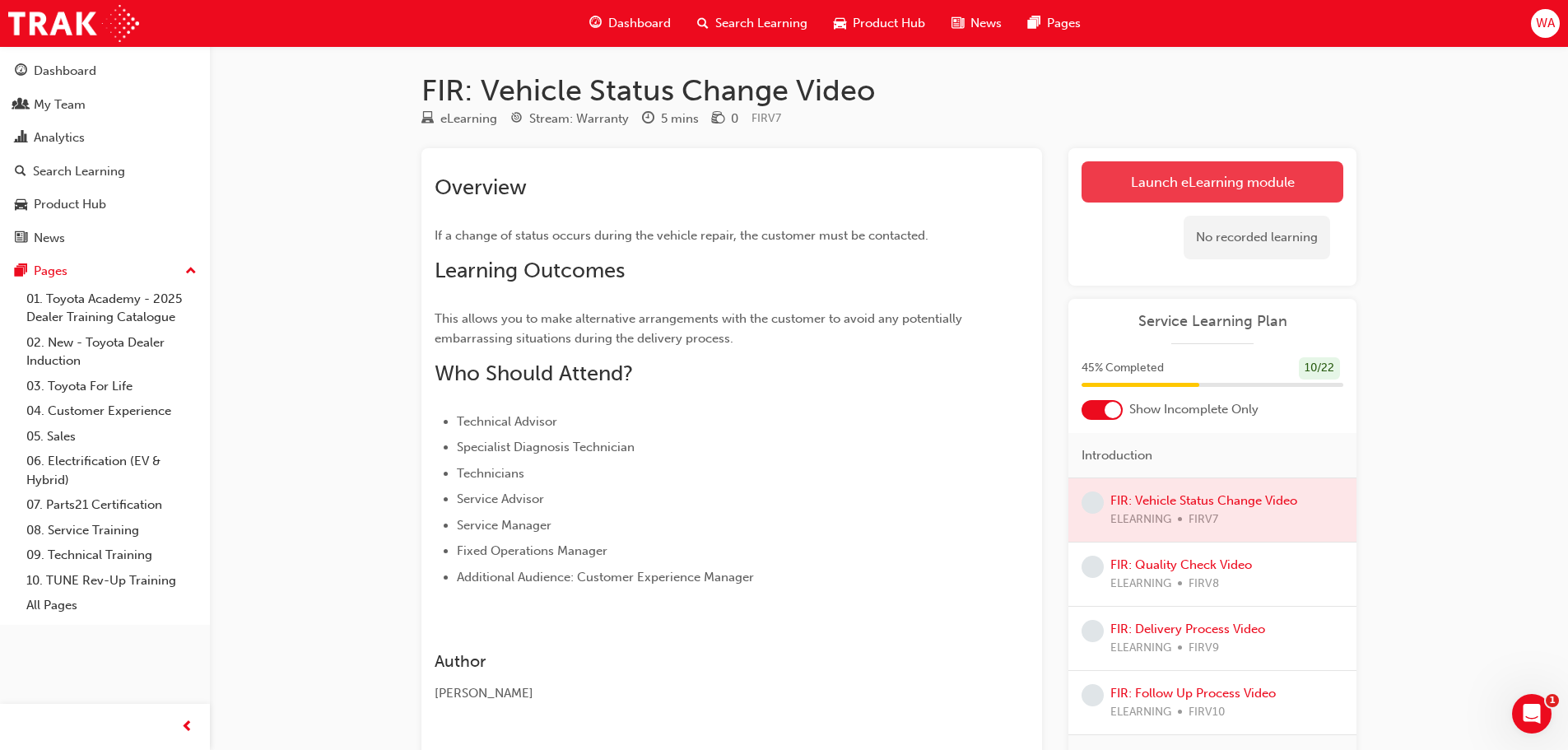
click at [1240, 183] on link "Launch eLearning module" at bounding box center [1212, 182] width 262 height 41
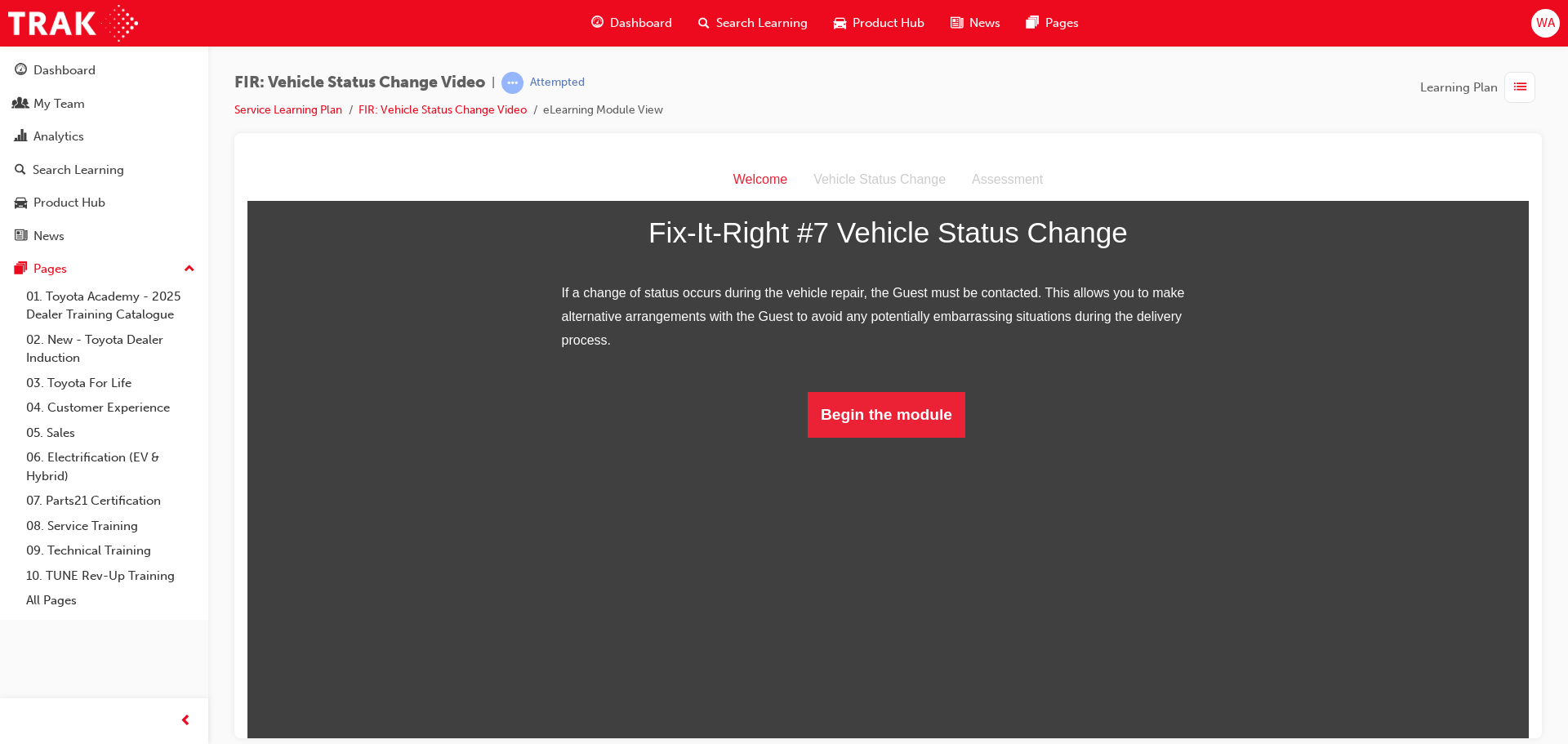
scroll to position [83, 0]
click at [916, 437] on button "Begin the module" at bounding box center [886, 414] width 158 height 45
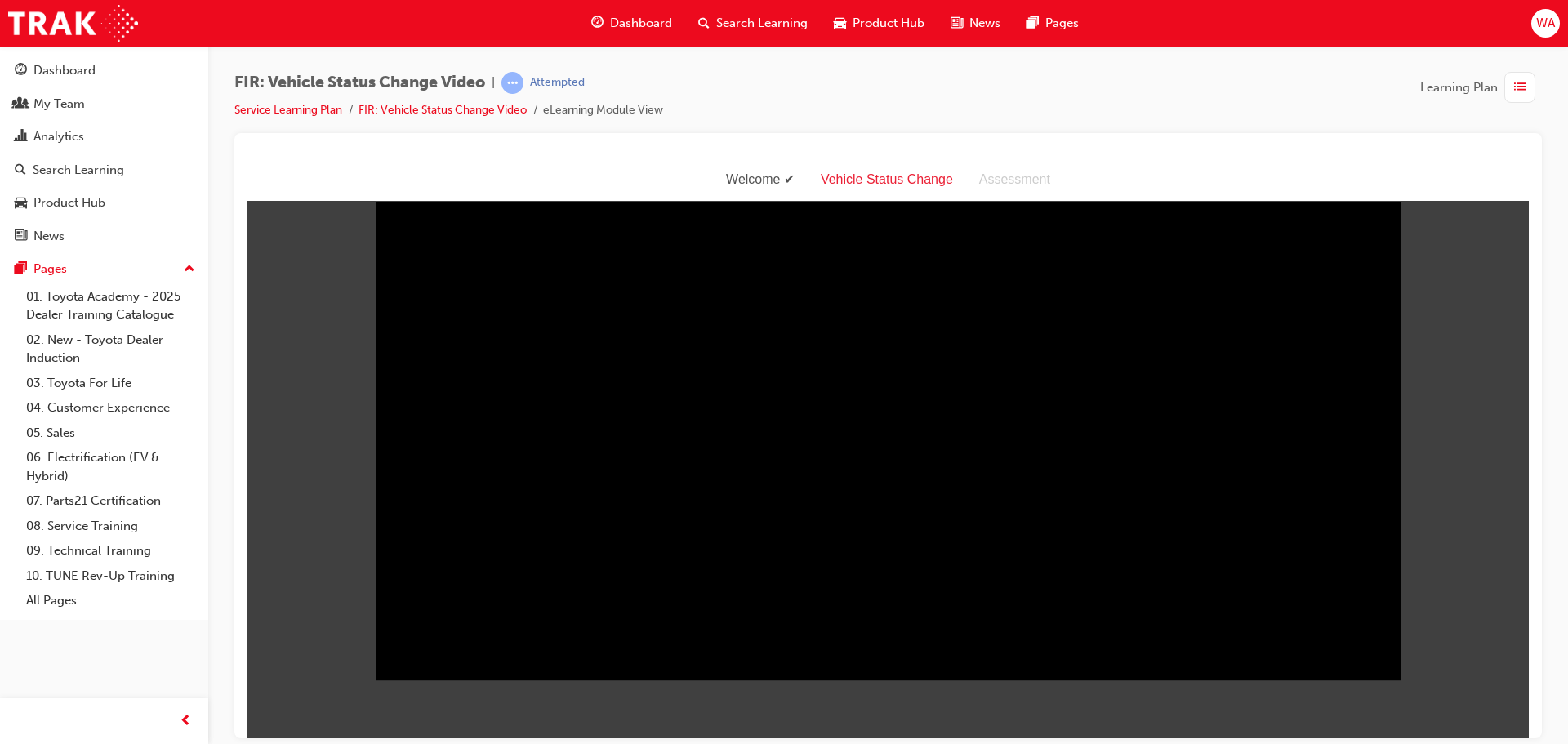
scroll to position [0, 0]
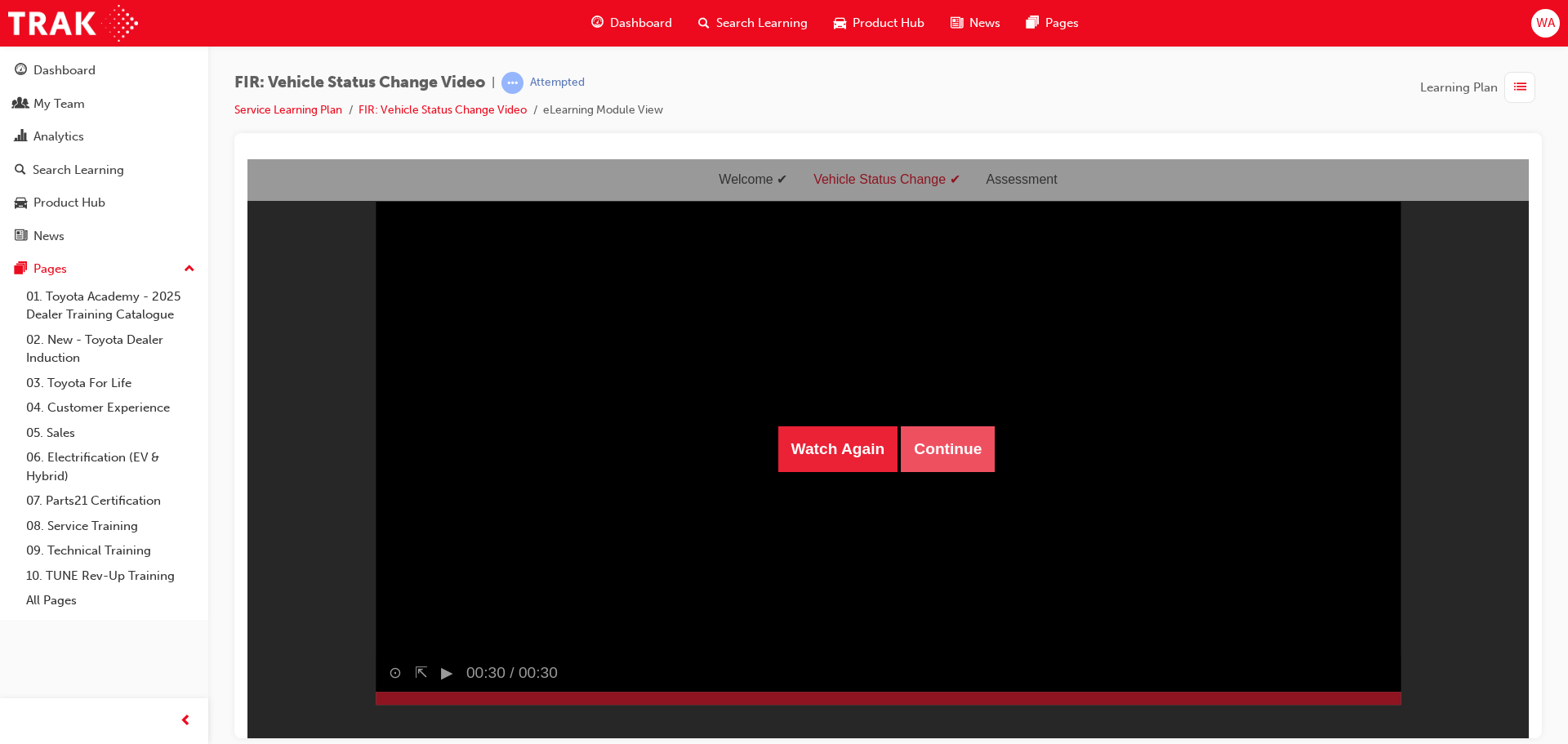
click at [940, 459] on button "Continue" at bounding box center [947, 447] width 94 height 45
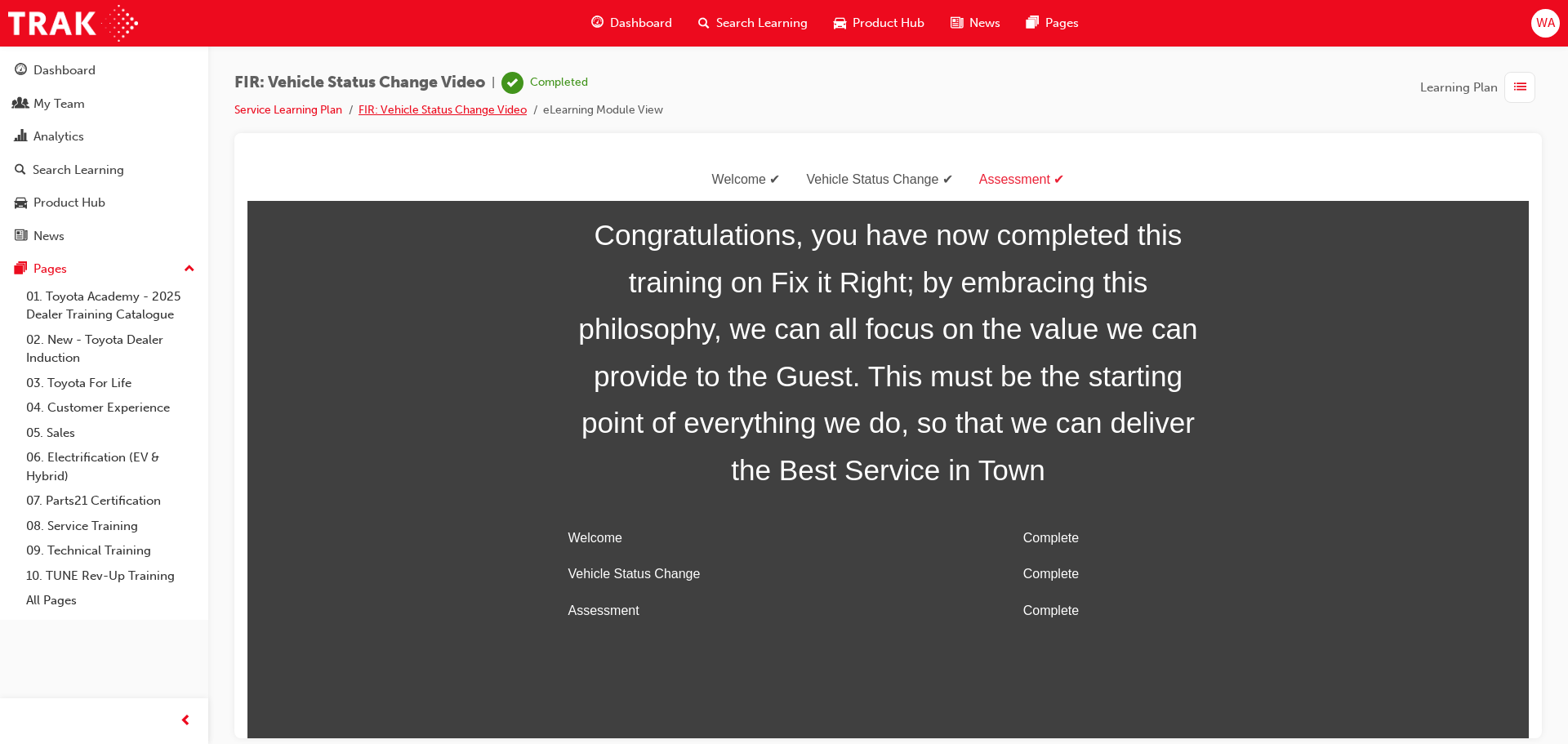
click at [503, 109] on link "FIR: Vehicle Status Change Video" at bounding box center [443, 109] width 168 height 14
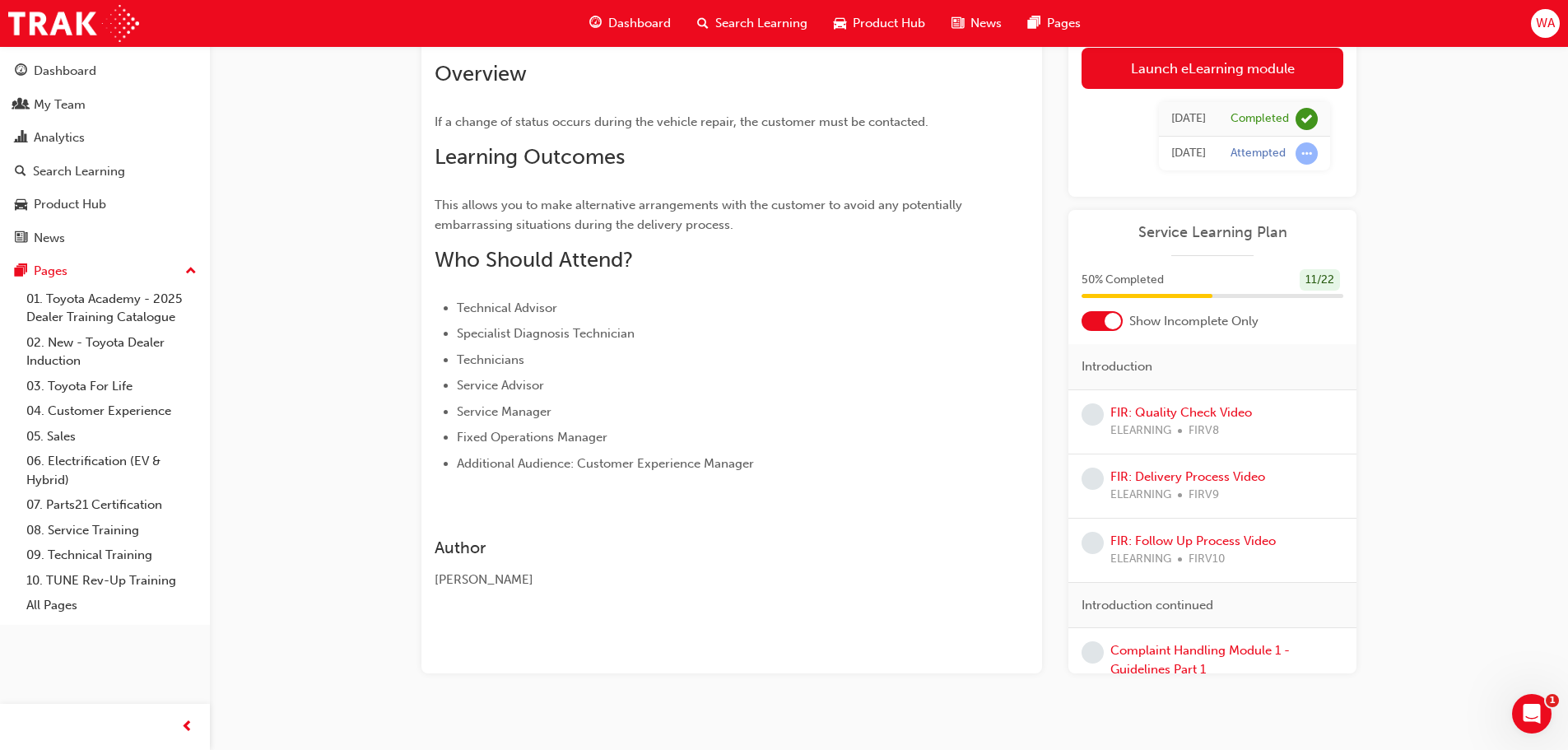
scroll to position [131, 0]
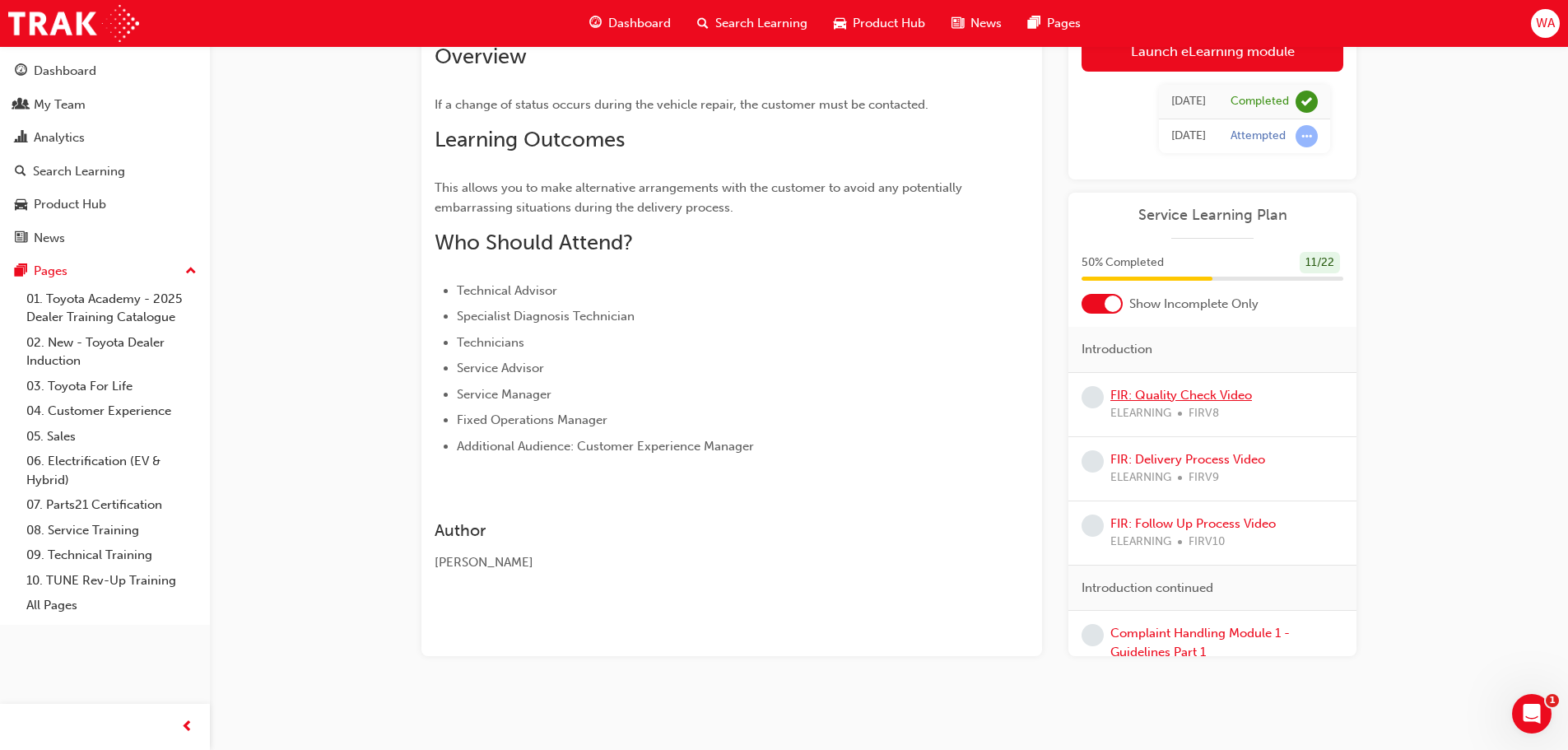
click at [1223, 395] on link "FIR: Quality Check Video" at bounding box center [1181, 394] width 141 height 15
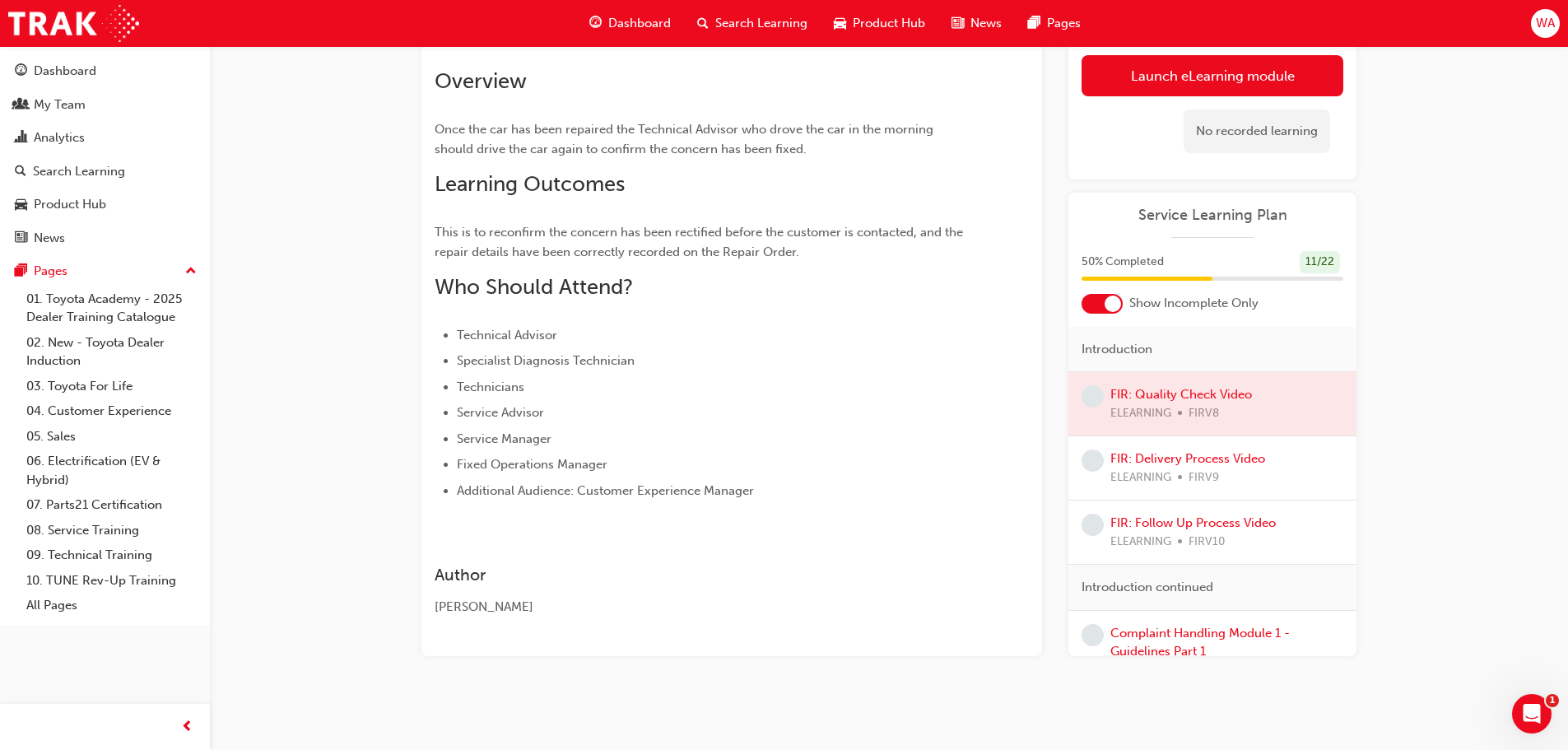
click at [1166, 394] on div at bounding box center [1213, 403] width 288 height 63
click at [1212, 76] on link "Launch eLearning module" at bounding box center [1212, 76] width 262 height 41
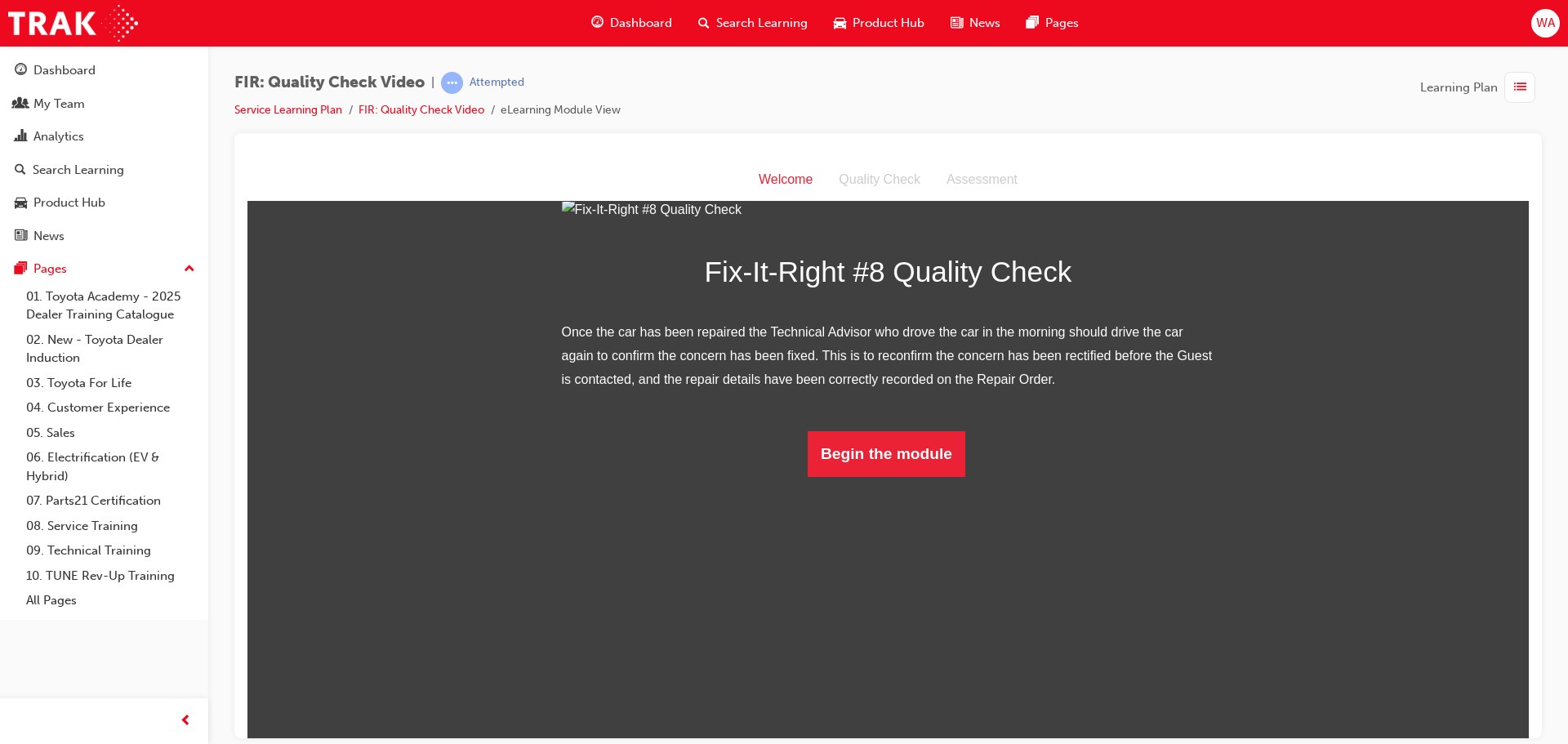
scroll to position [123, 0]
click at [877, 476] on button "Begin the module" at bounding box center [886, 452] width 158 height 45
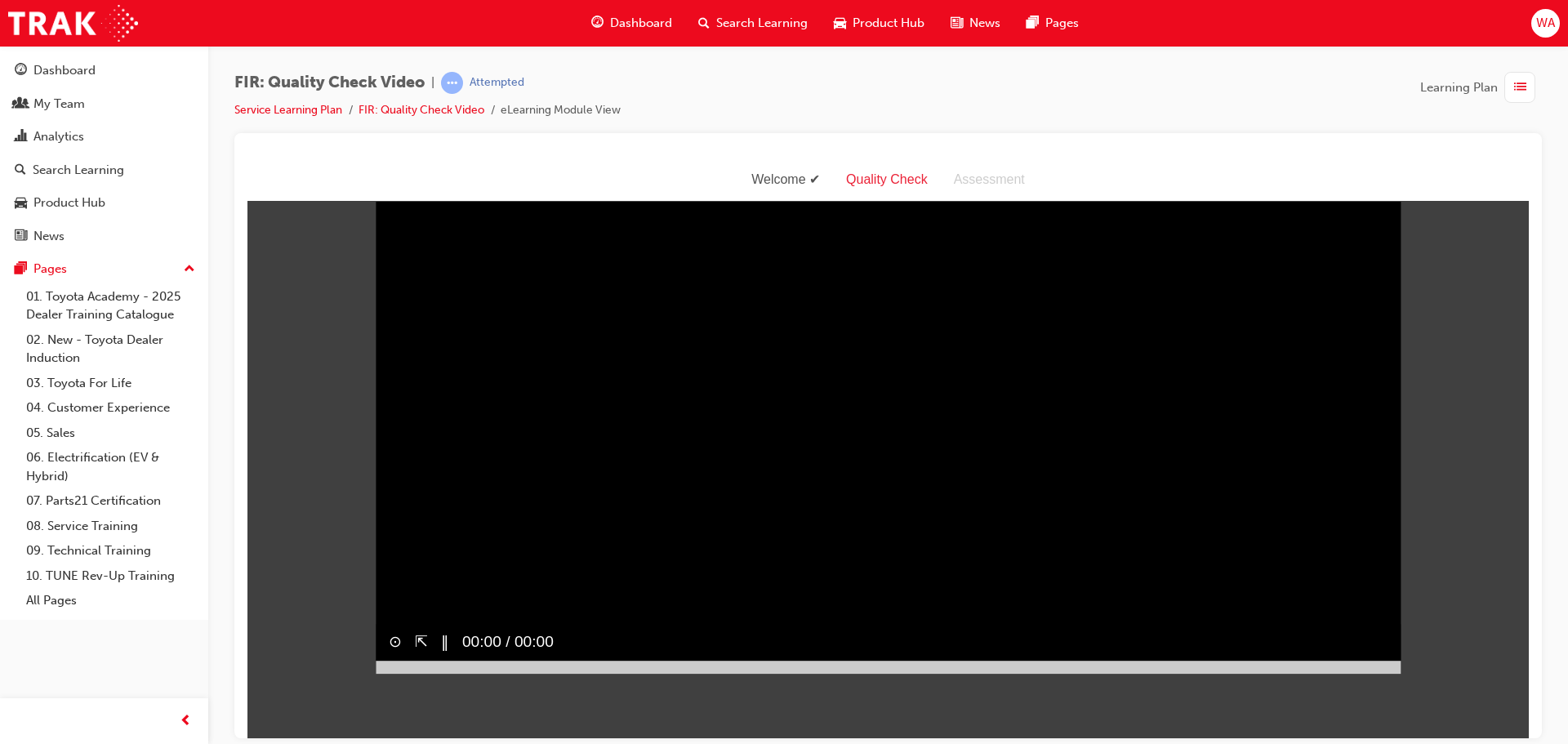
scroll to position [0, 0]
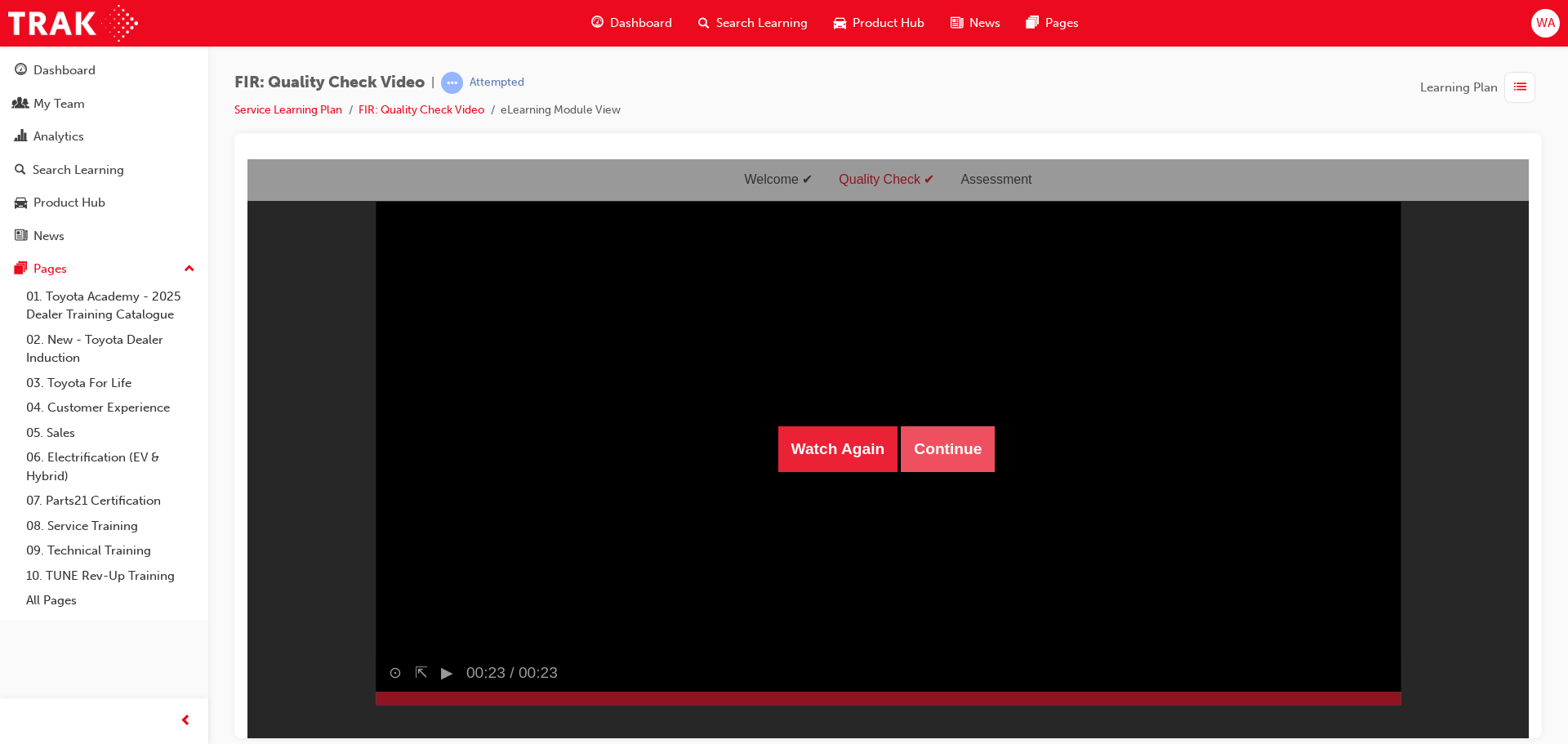
click at [941, 444] on button "Continue" at bounding box center [947, 447] width 94 height 45
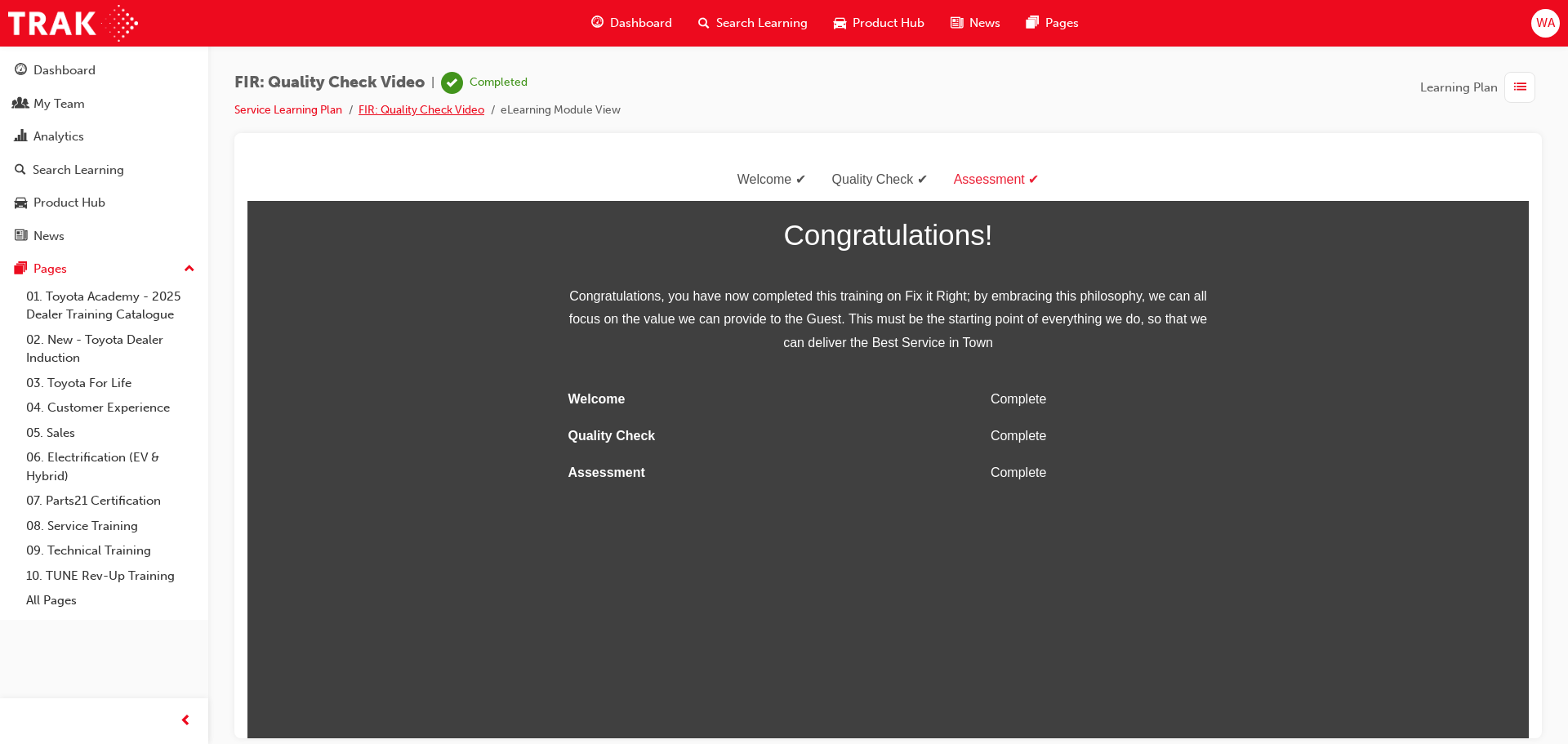
click at [466, 108] on link "FIR: Quality Check Video" at bounding box center [421, 109] width 126 height 14
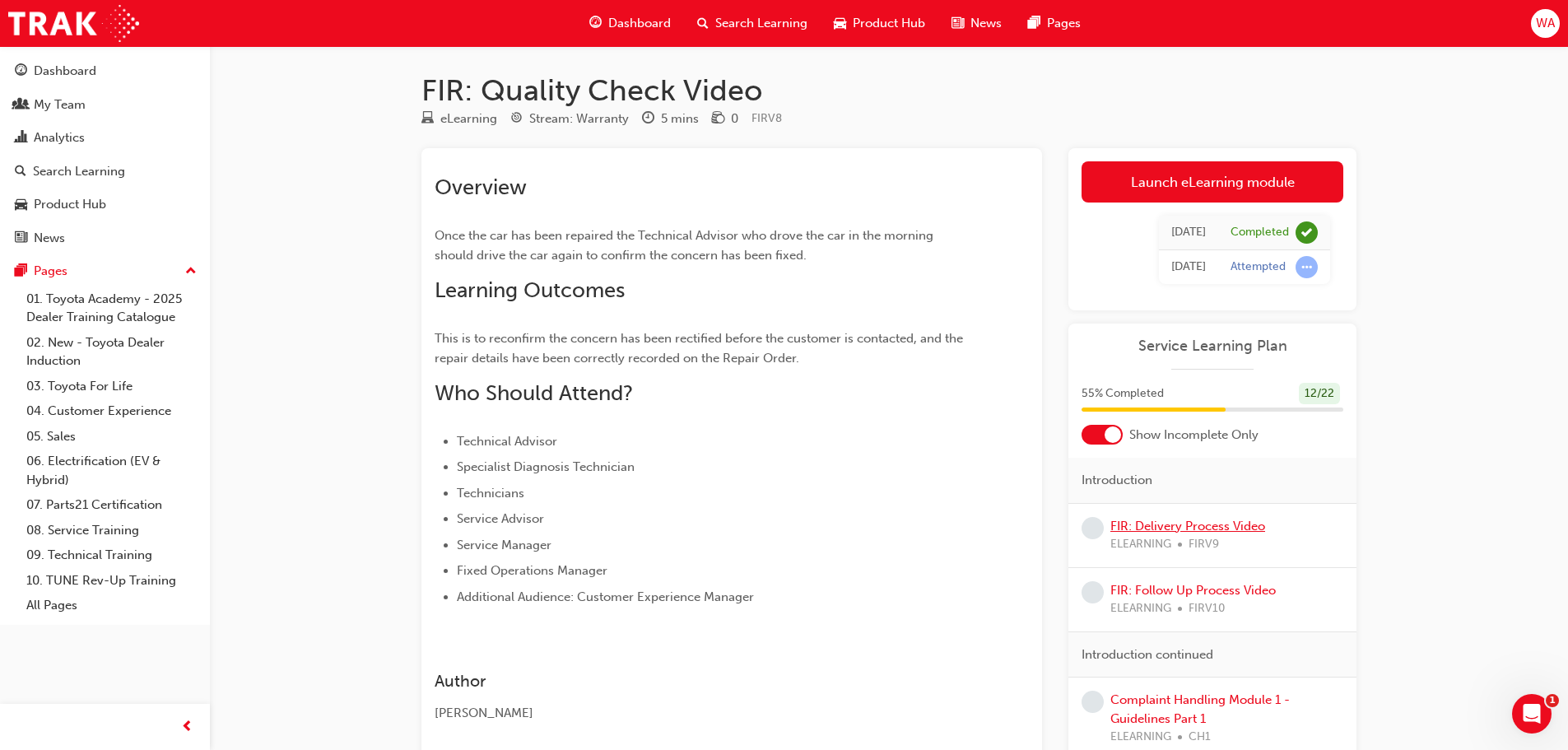
click at [1186, 527] on link "FIR: Delivery Process Video" at bounding box center [1188, 525] width 155 height 15
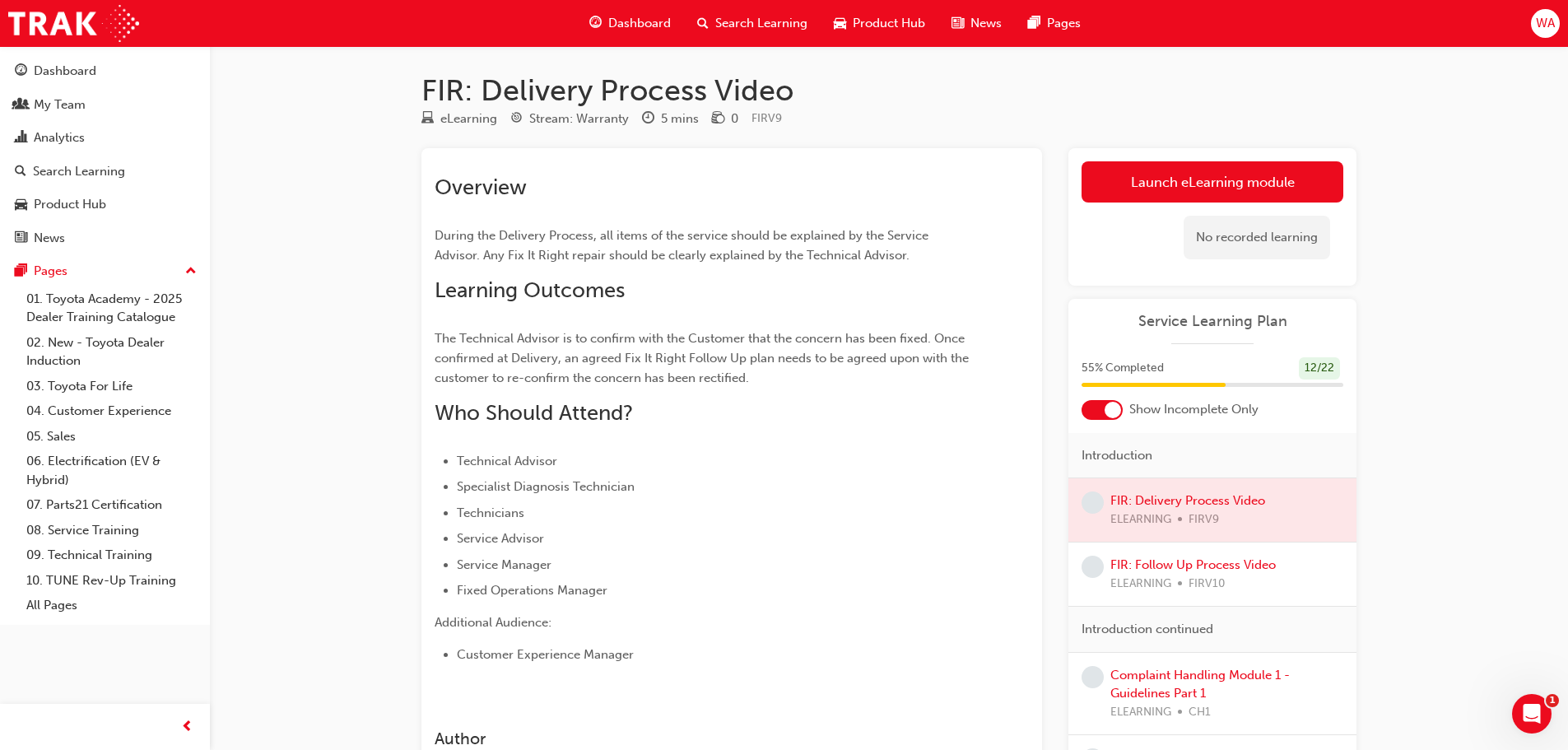
click at [1218, 176] on link "Launch eLearning module" at bounding box center [1212, 182] width 262 height 41
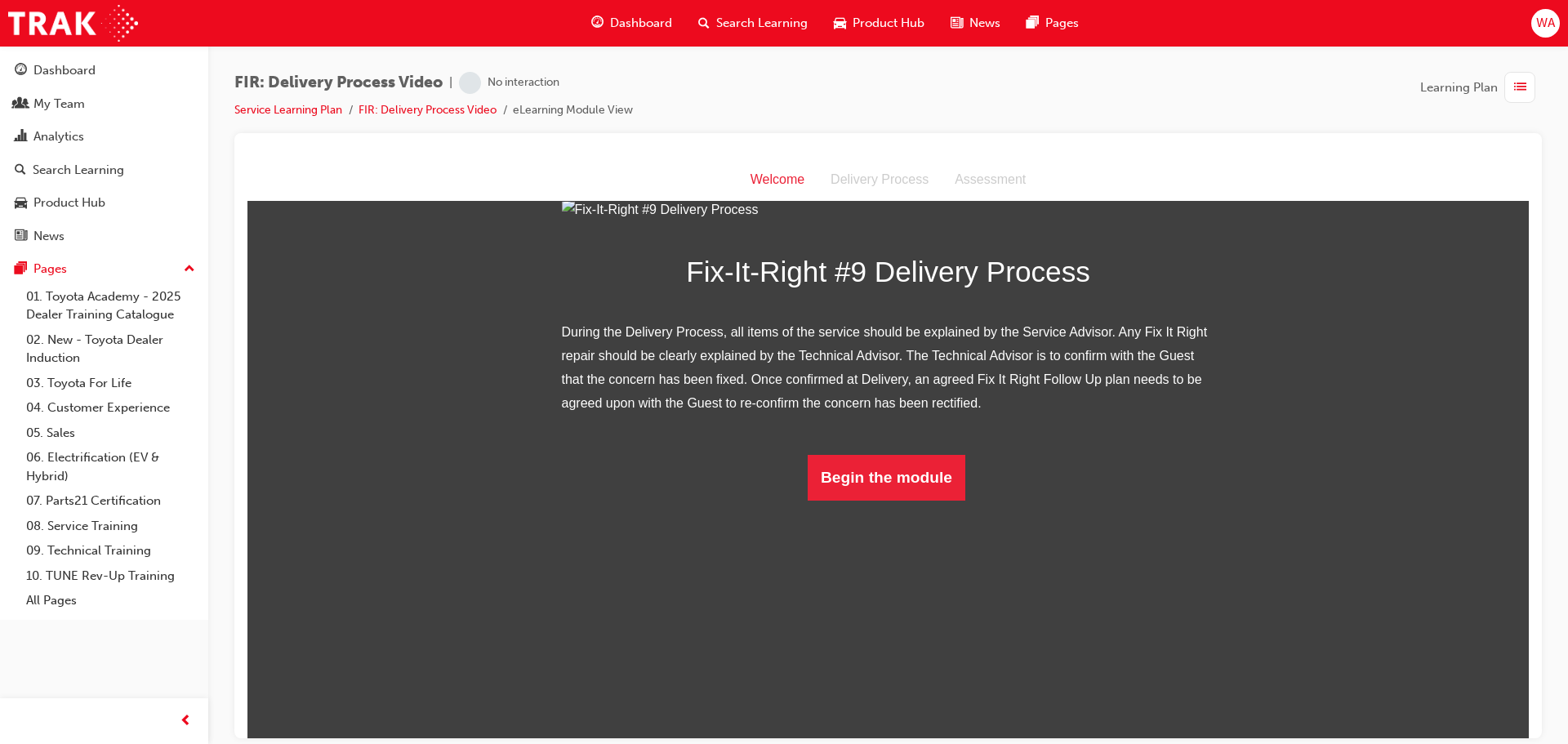
scroll to position [107, 0]
click at [877, 500] on button "Begin the module" at bounding box center [886, 476] width 158 height 45
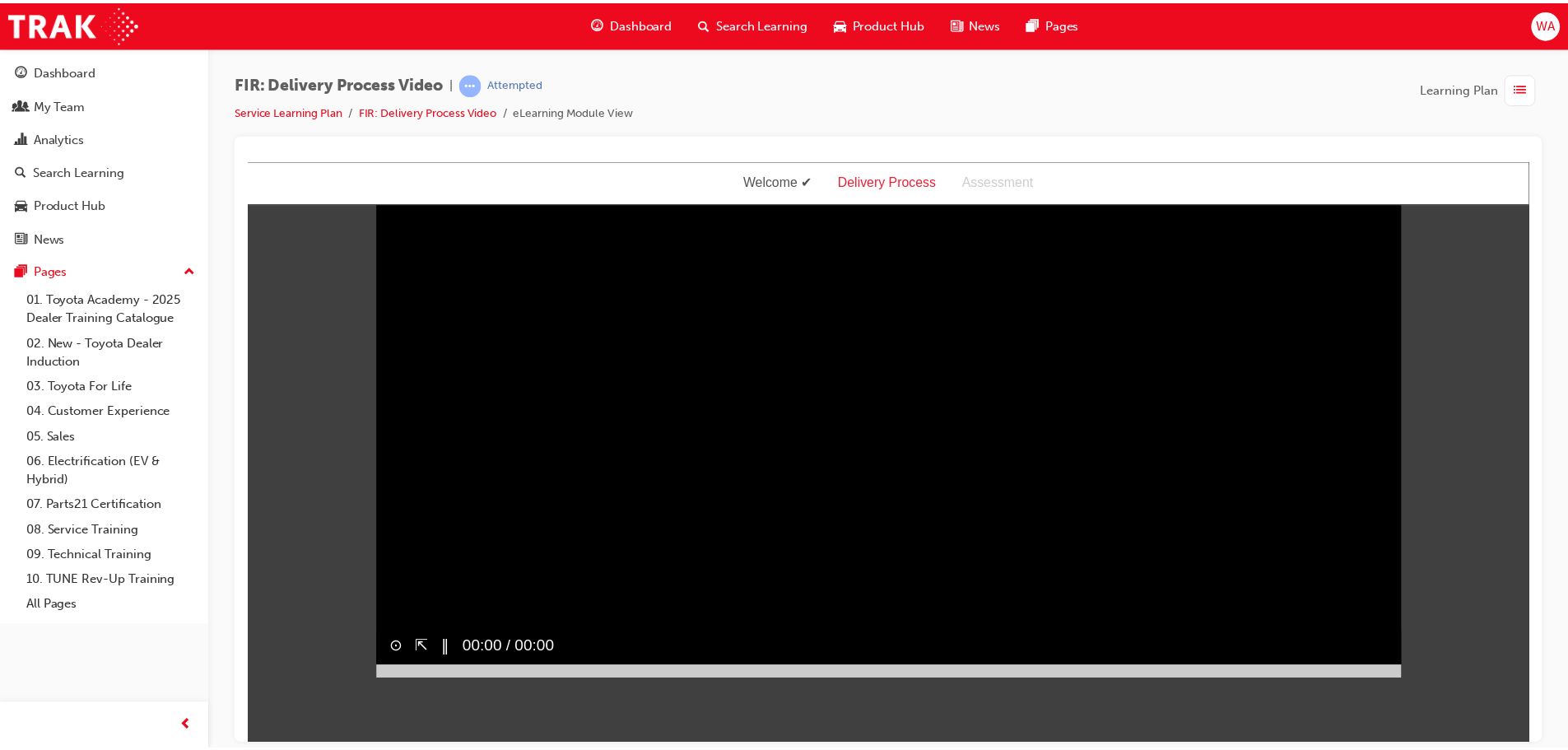
scroll to position [0, 0]
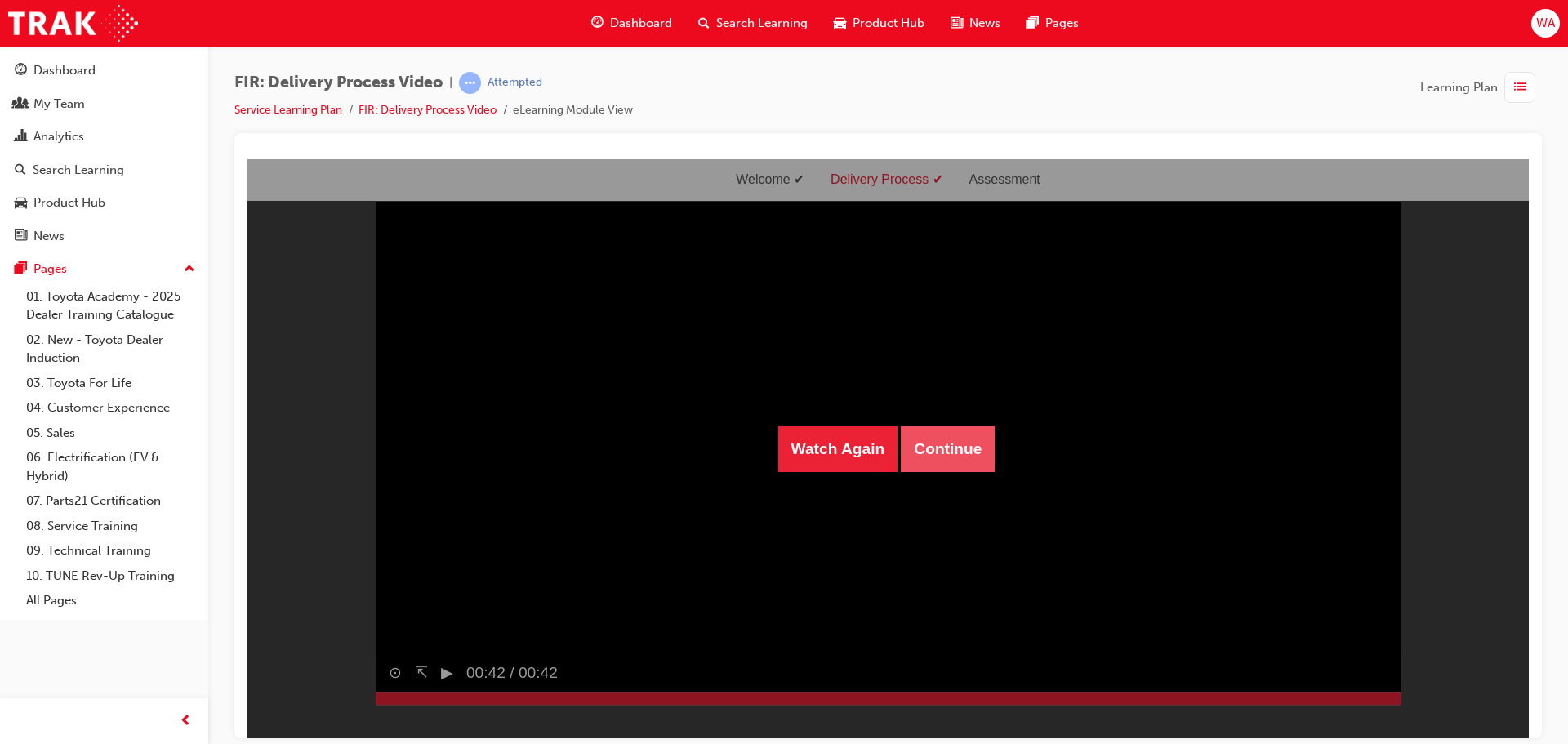
click at [949, 461] on button "Continue" at bounding box center [947, 447] width 94 height 45
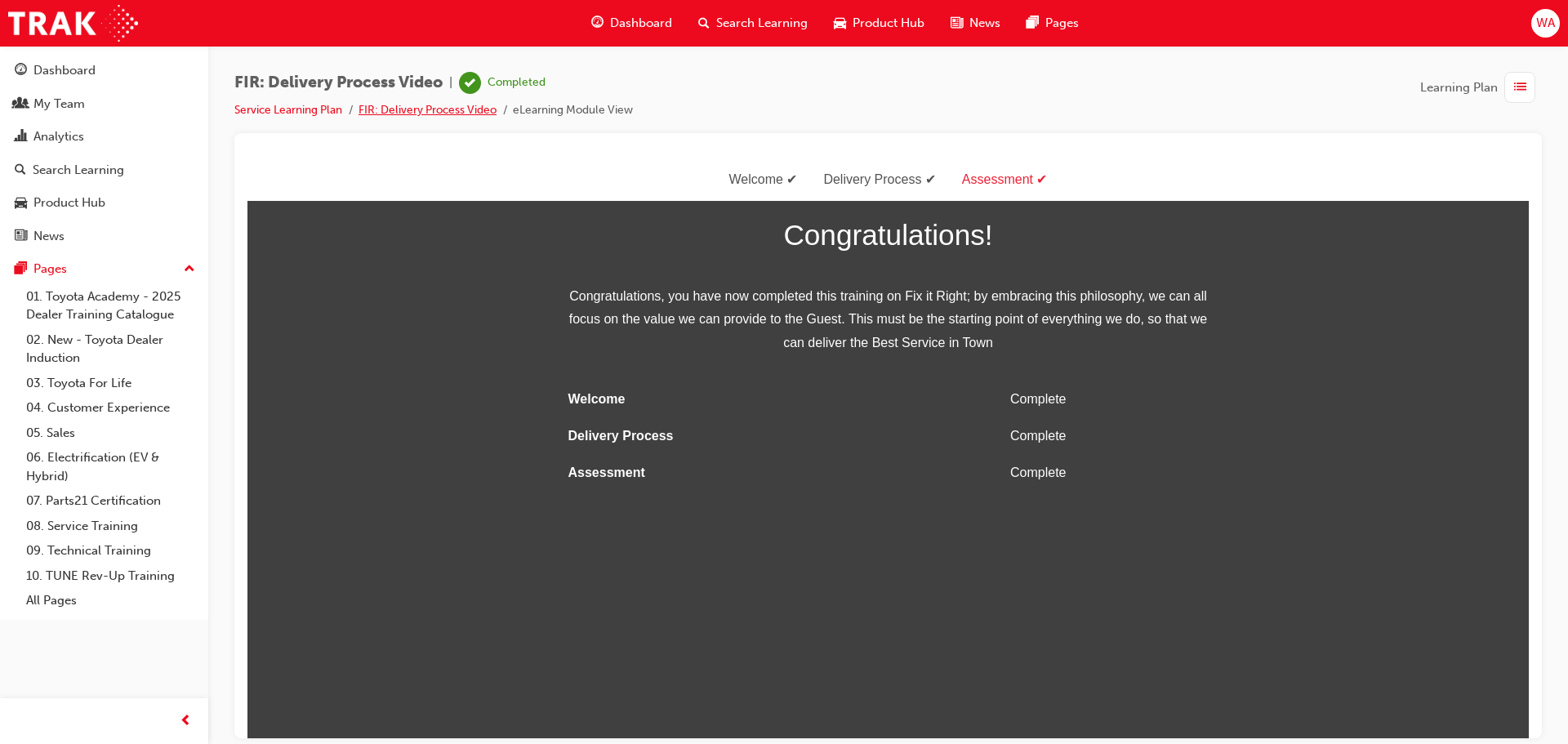
click at [415, 108] on link "FIR: Delivery Process Video" at bounding box center [427, 109] width 138 height 14
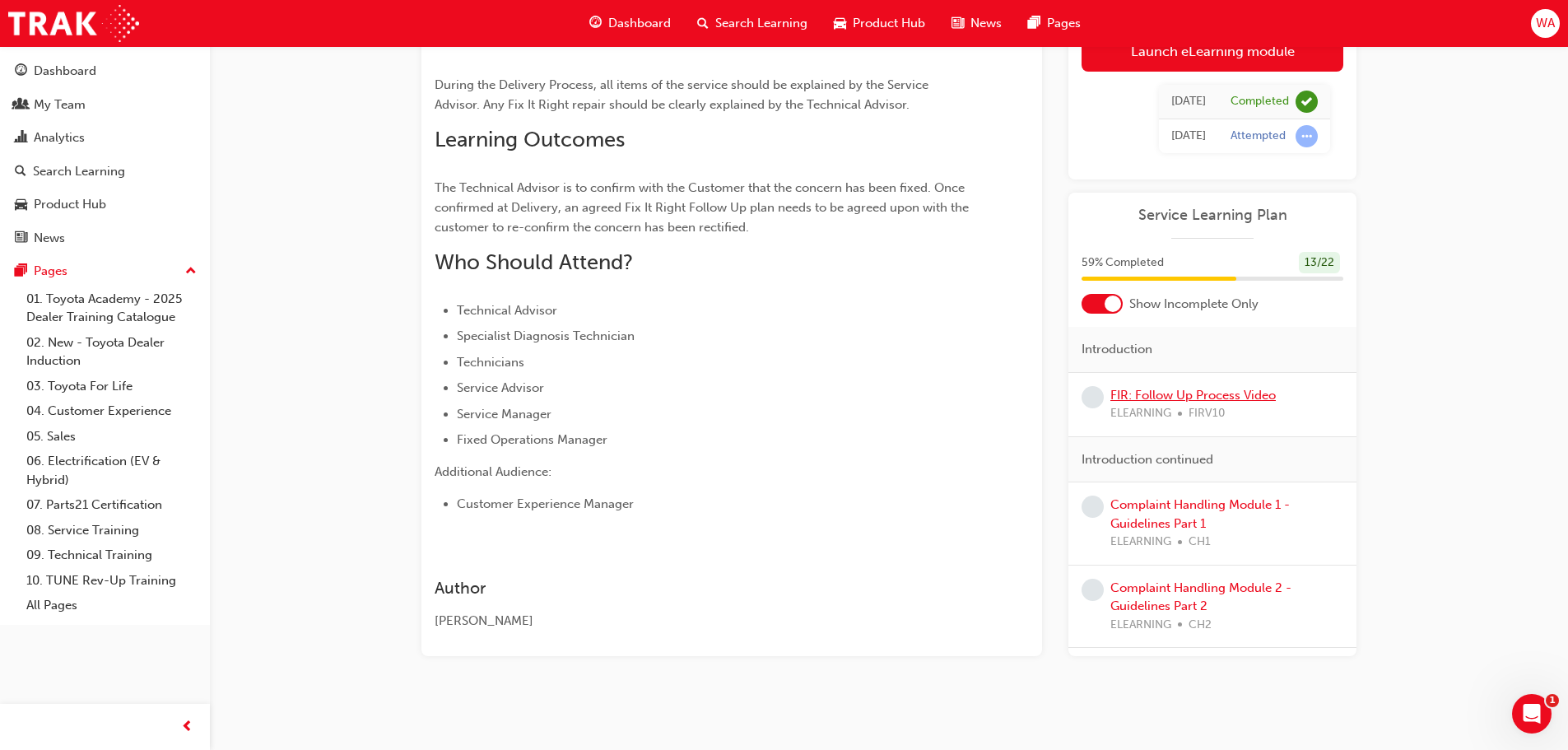
click at [1228, 395] on link "FIR: Follow Up Process Video" at bounding box center [1194, 394] width 166 height 15
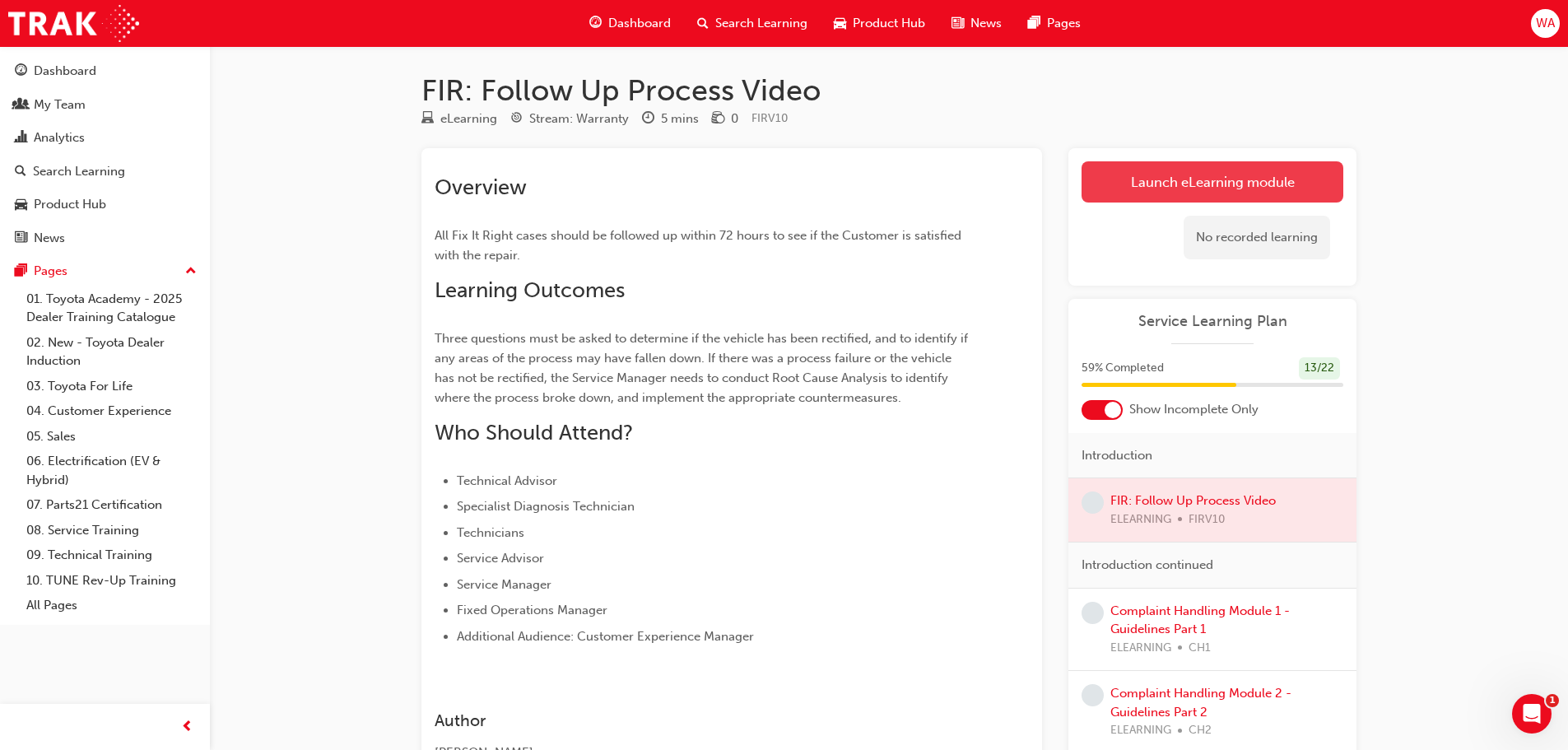
click at [1189, 194] on link "Launch eLearning module" at bounding box center [1212, 182] width 262 height 41
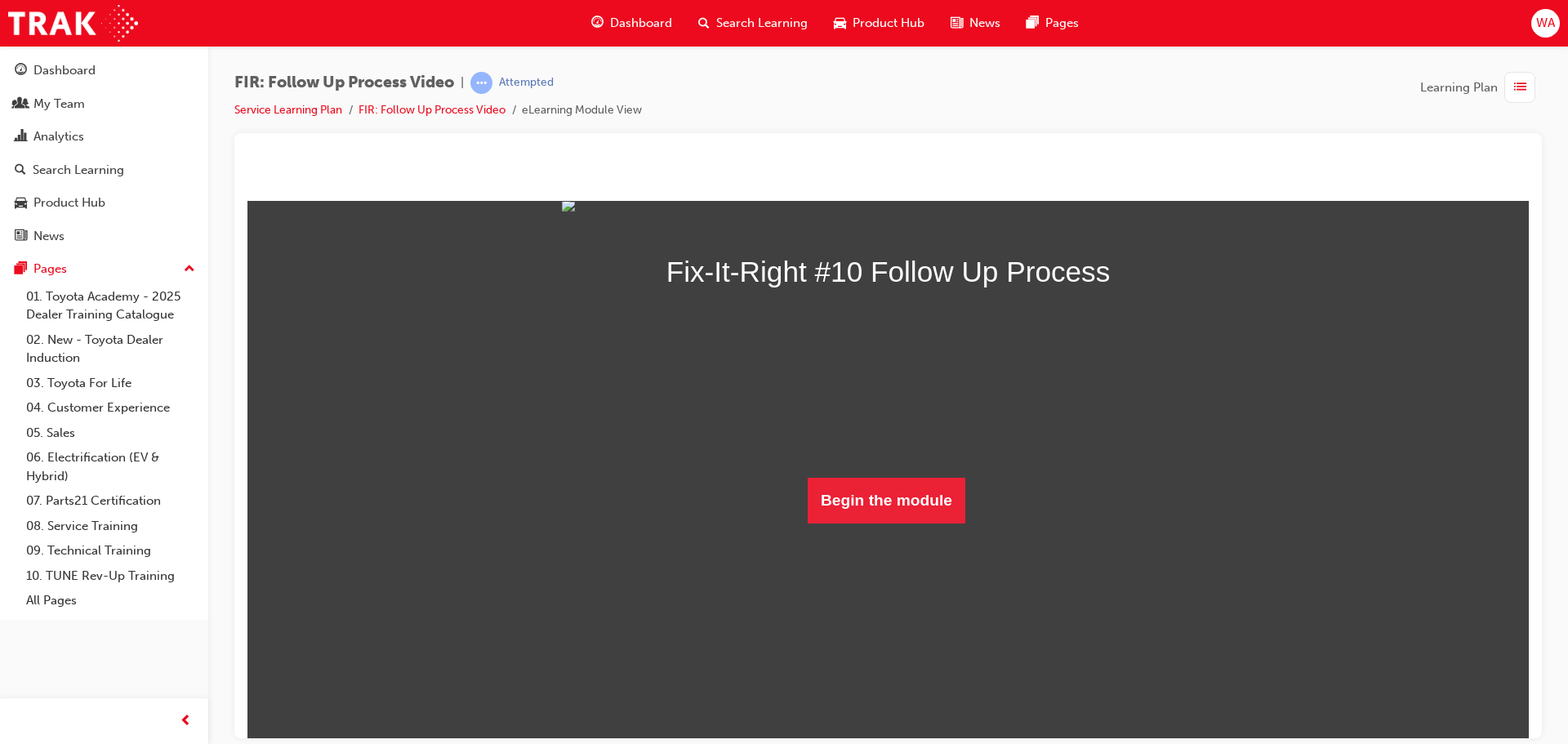
scroll to position [170, 0]
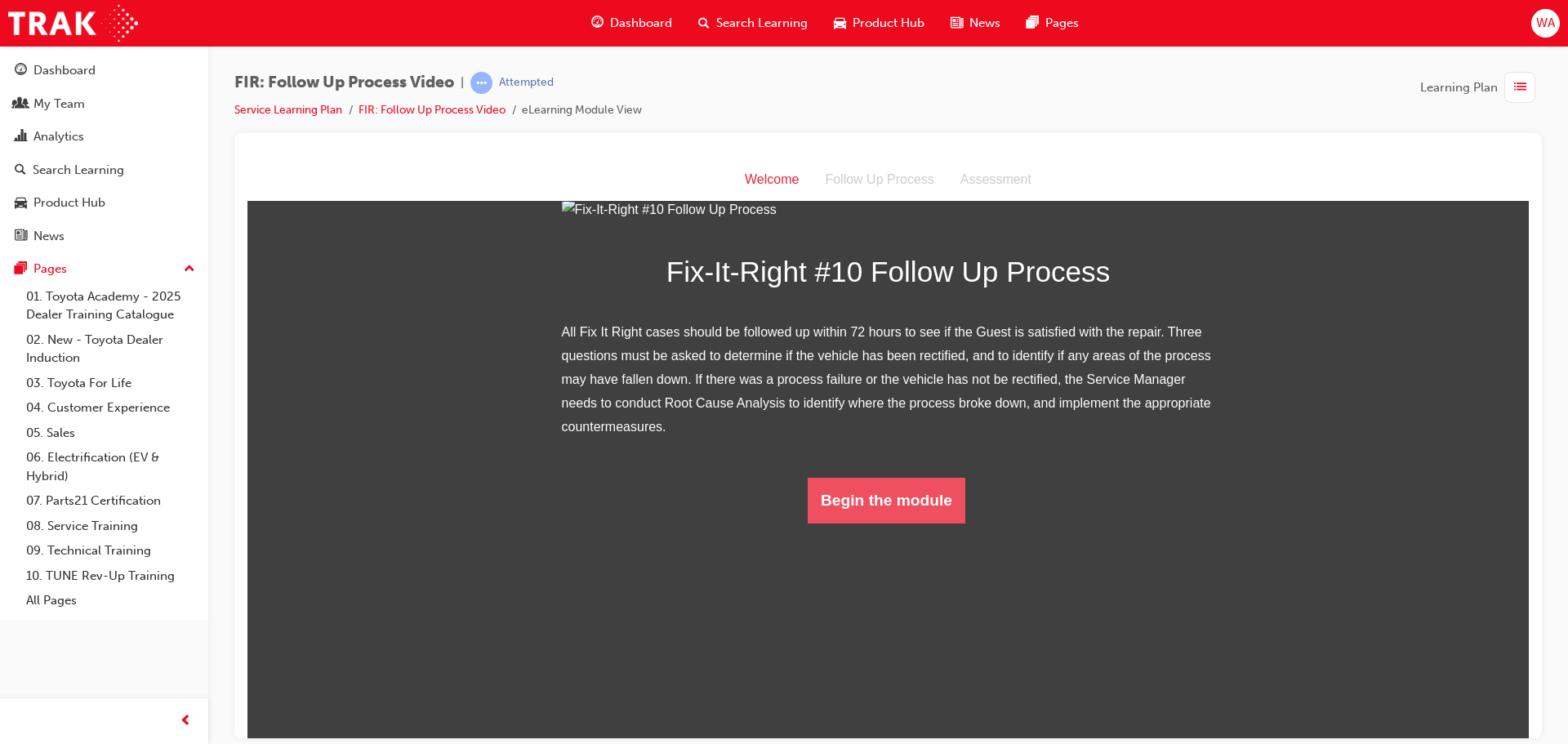
click at [878, 523] on button "Begin the module" at bounding box center [886, 499] width 158 height 45
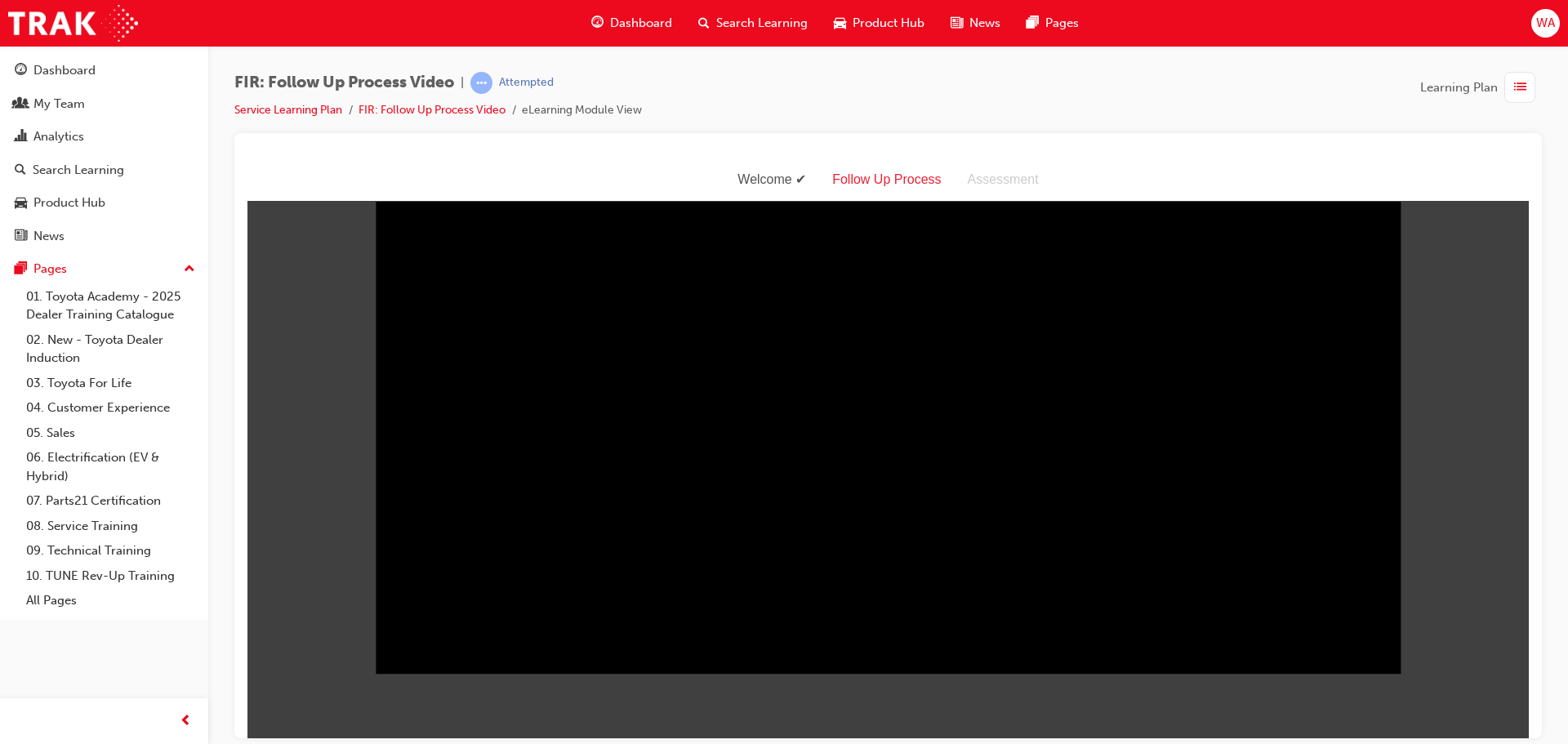
scroll to position [1, 0]
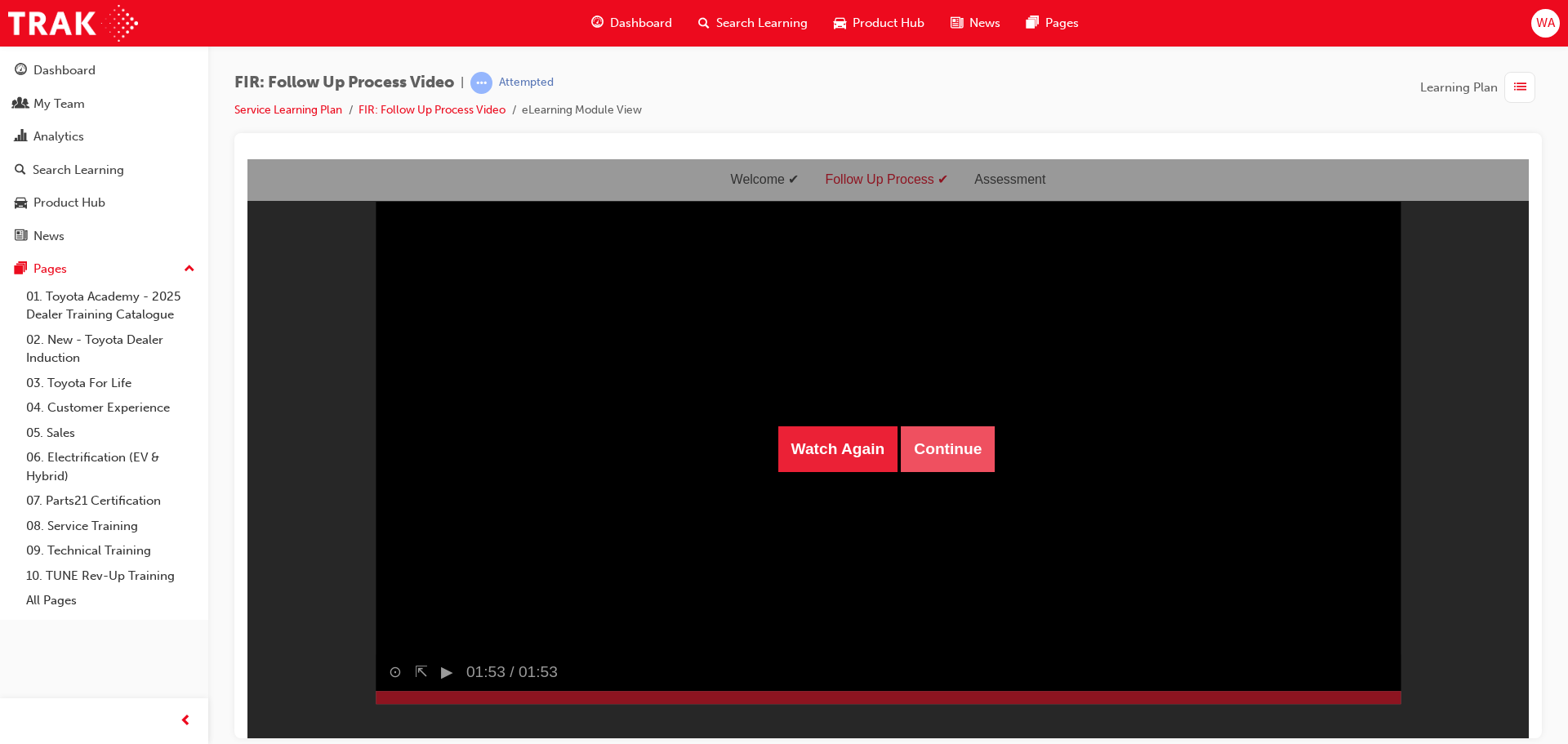
click at [920, 432] on button "Continue" at bounding box center [947, 447] width 94 height 45
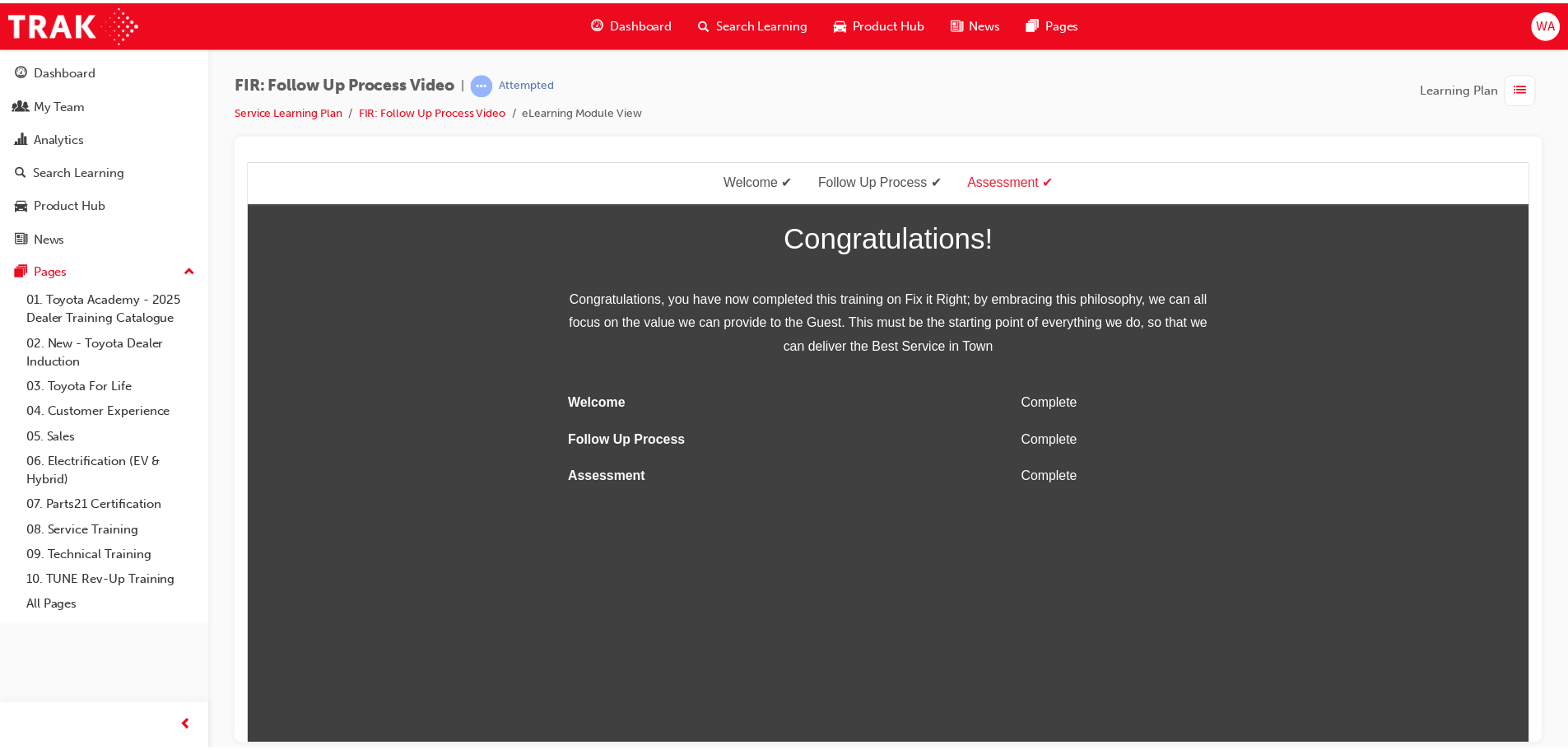
scroll to position [0, 0]
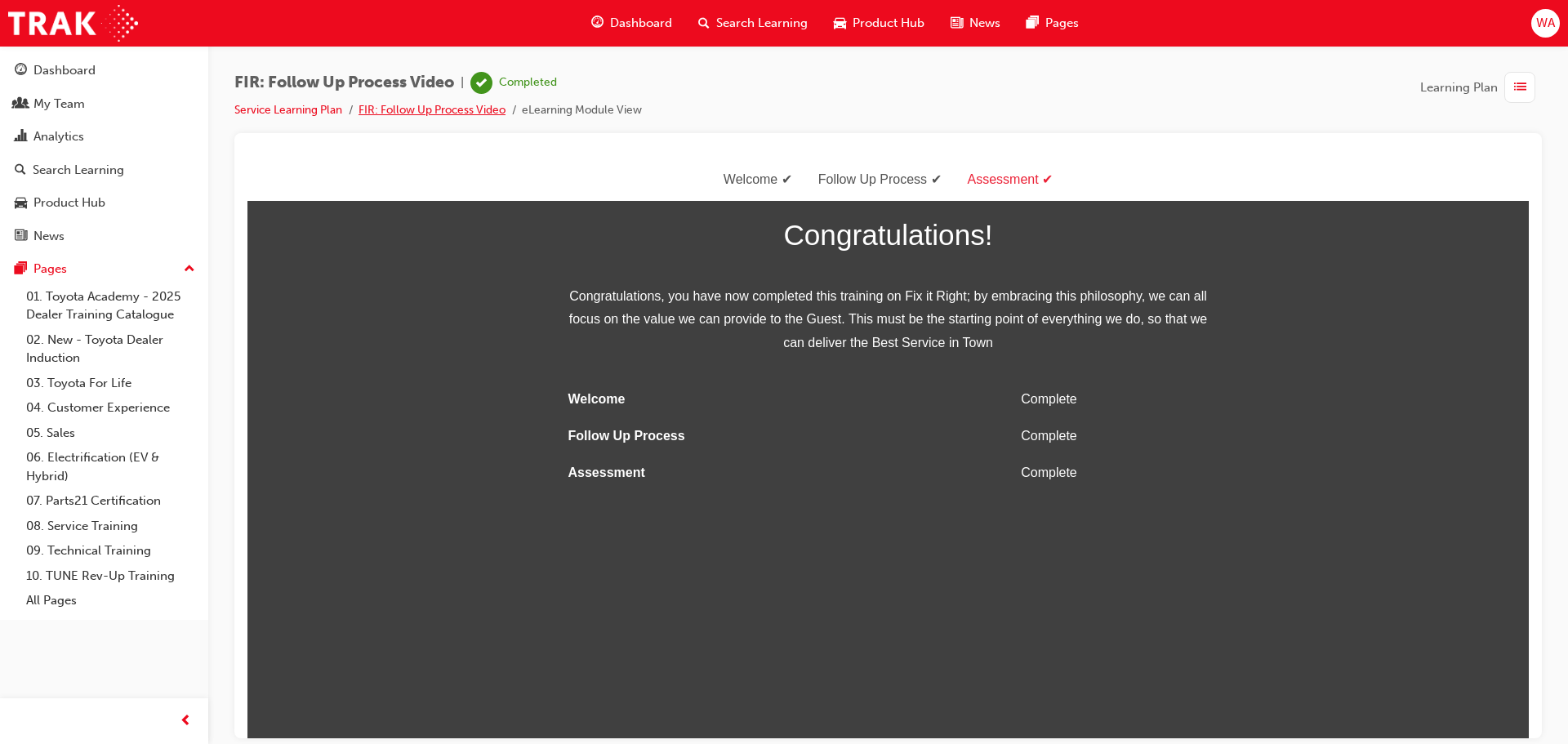
click at [431, 105] on link "FIR: Follow Up Process Video" at bounding box center [432, 109] width 147 height 14
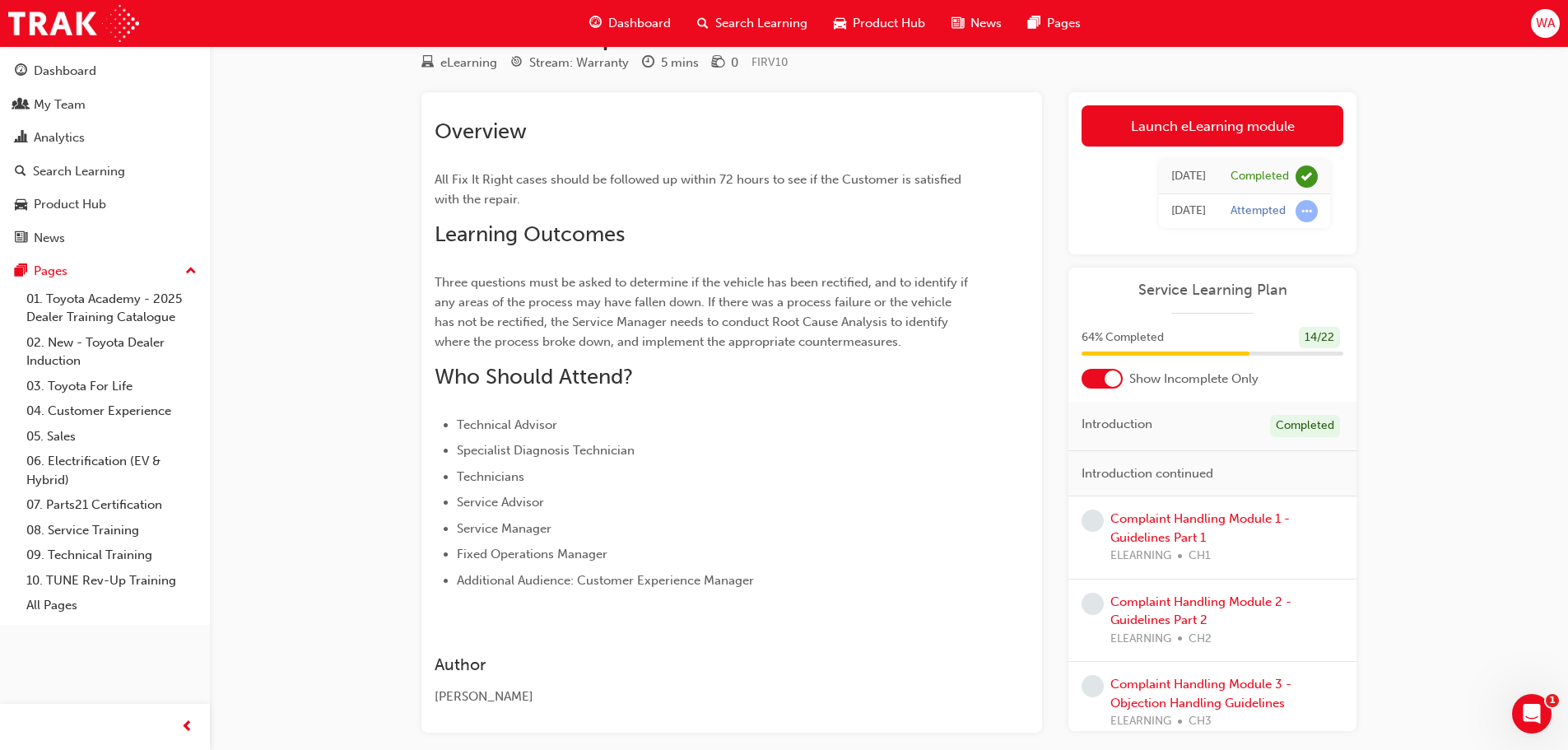
scroll to position [132, 0]
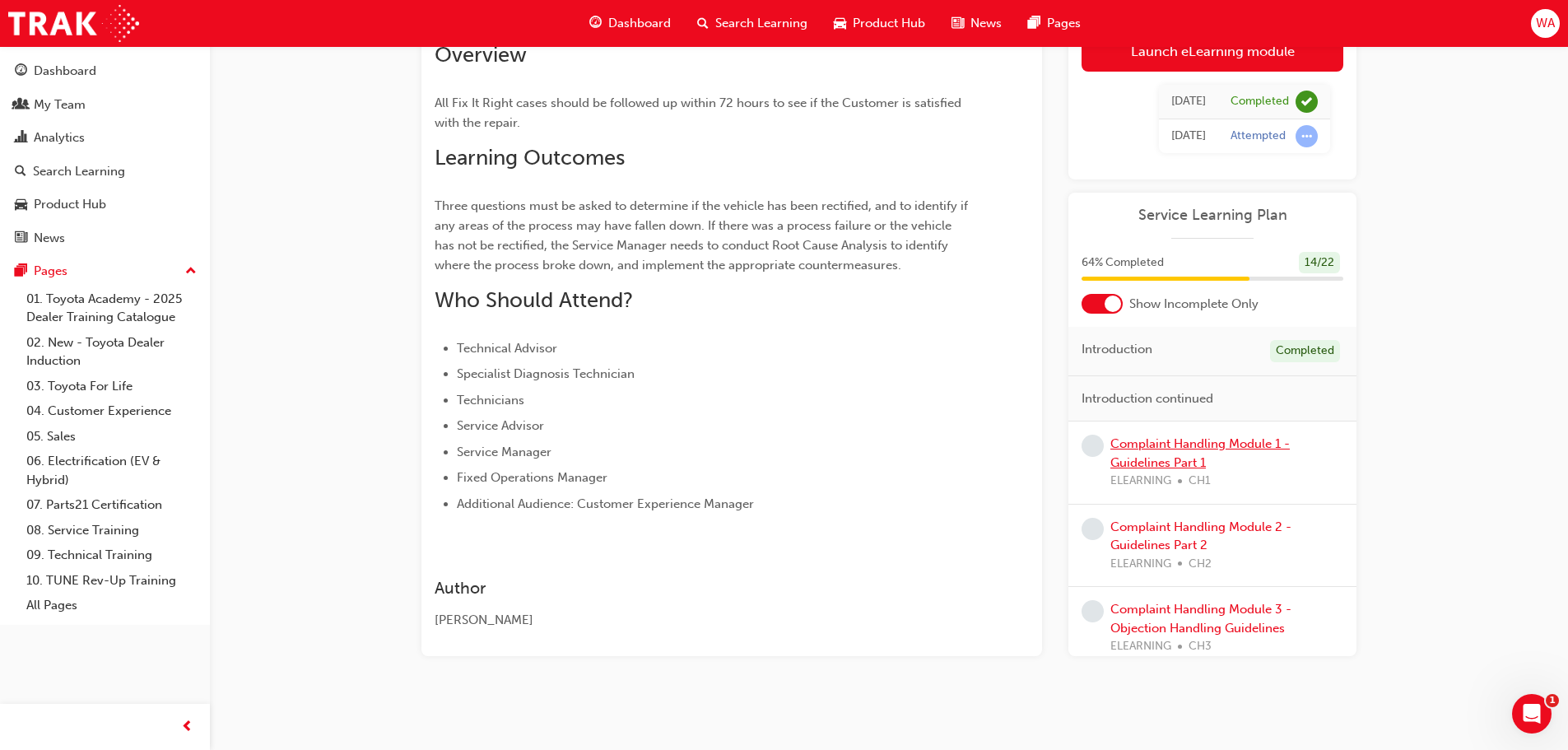
click at [1254, 437] on link "Complaint Handling Module 1 - Guidelines Part 1" at bounding box center [1201, 453] width 179 height 34
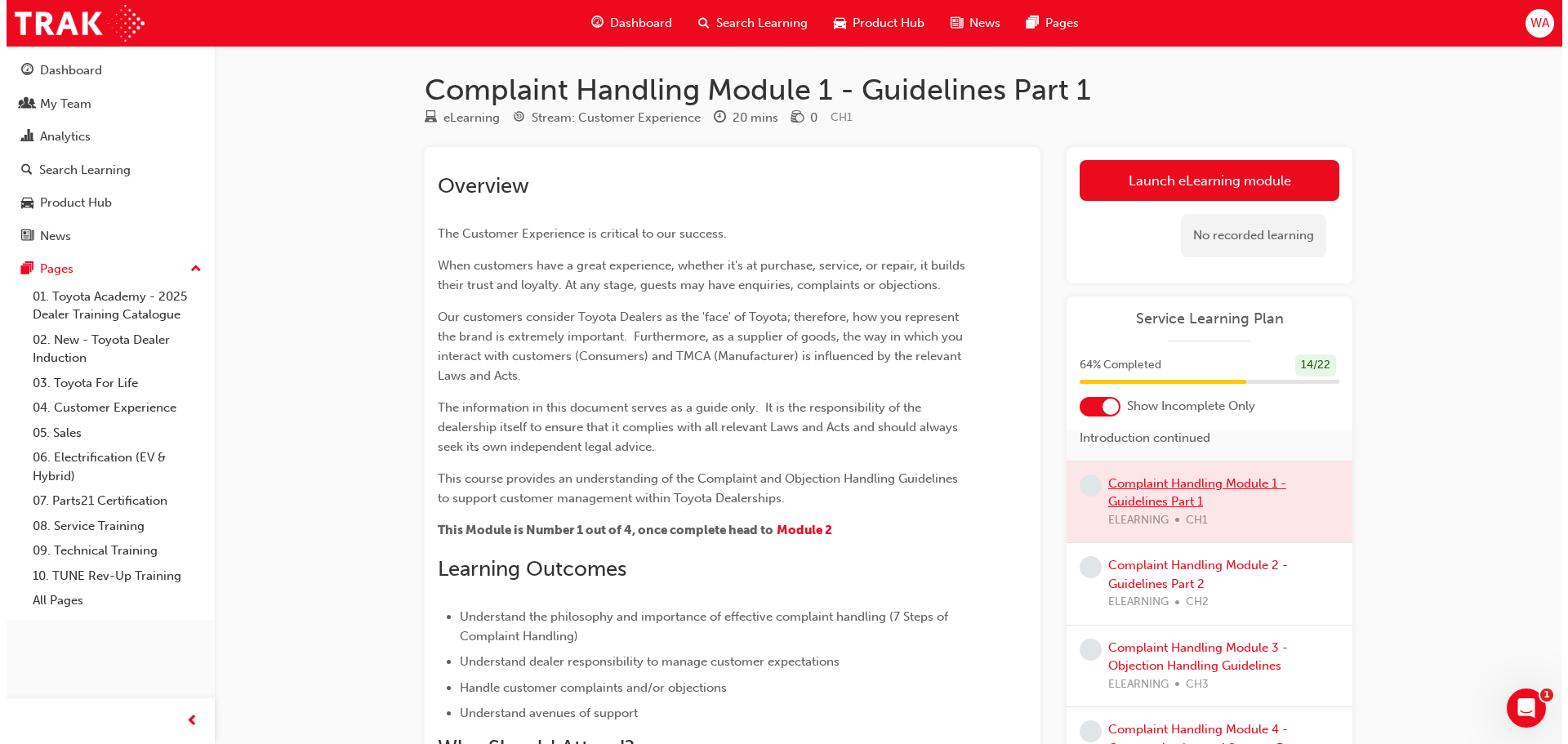
scroll to position [34, 0]
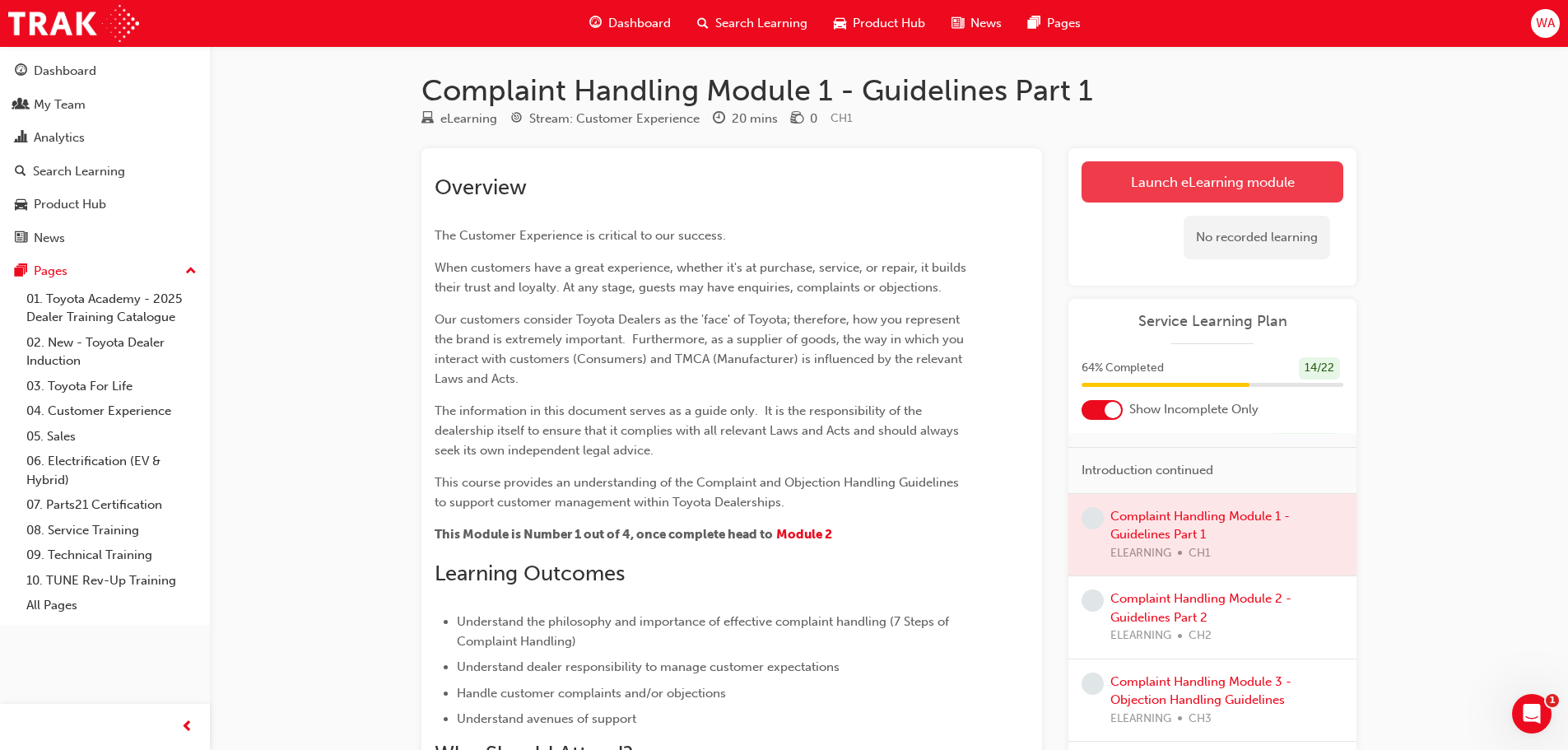
click at [1227, 185] on link "Launch eLearning module" at bounding box center [1212, 182] width 262 height 41
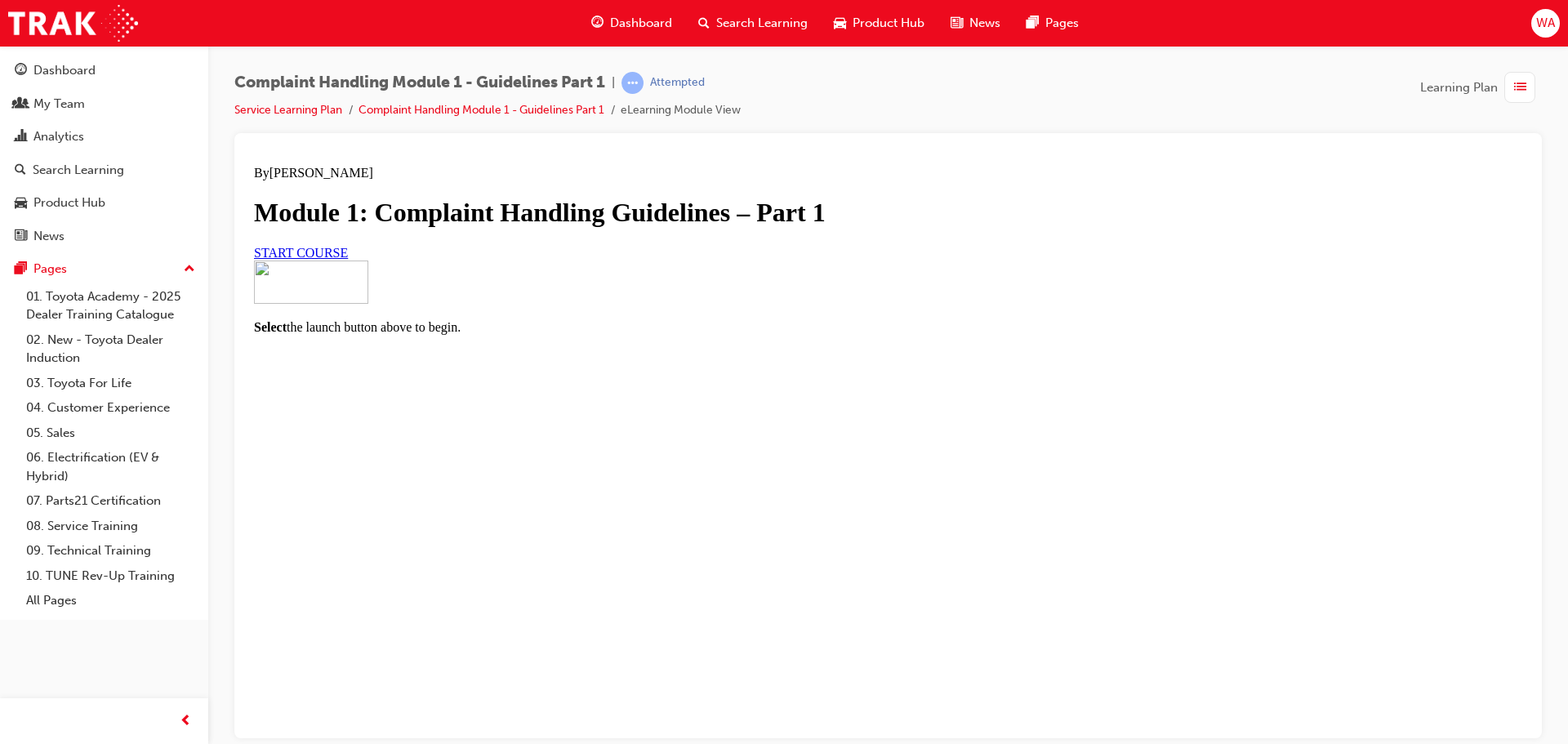
click at [348, 259] on link "START COURSE" at bounding box center [301, 251] width 94 height 14
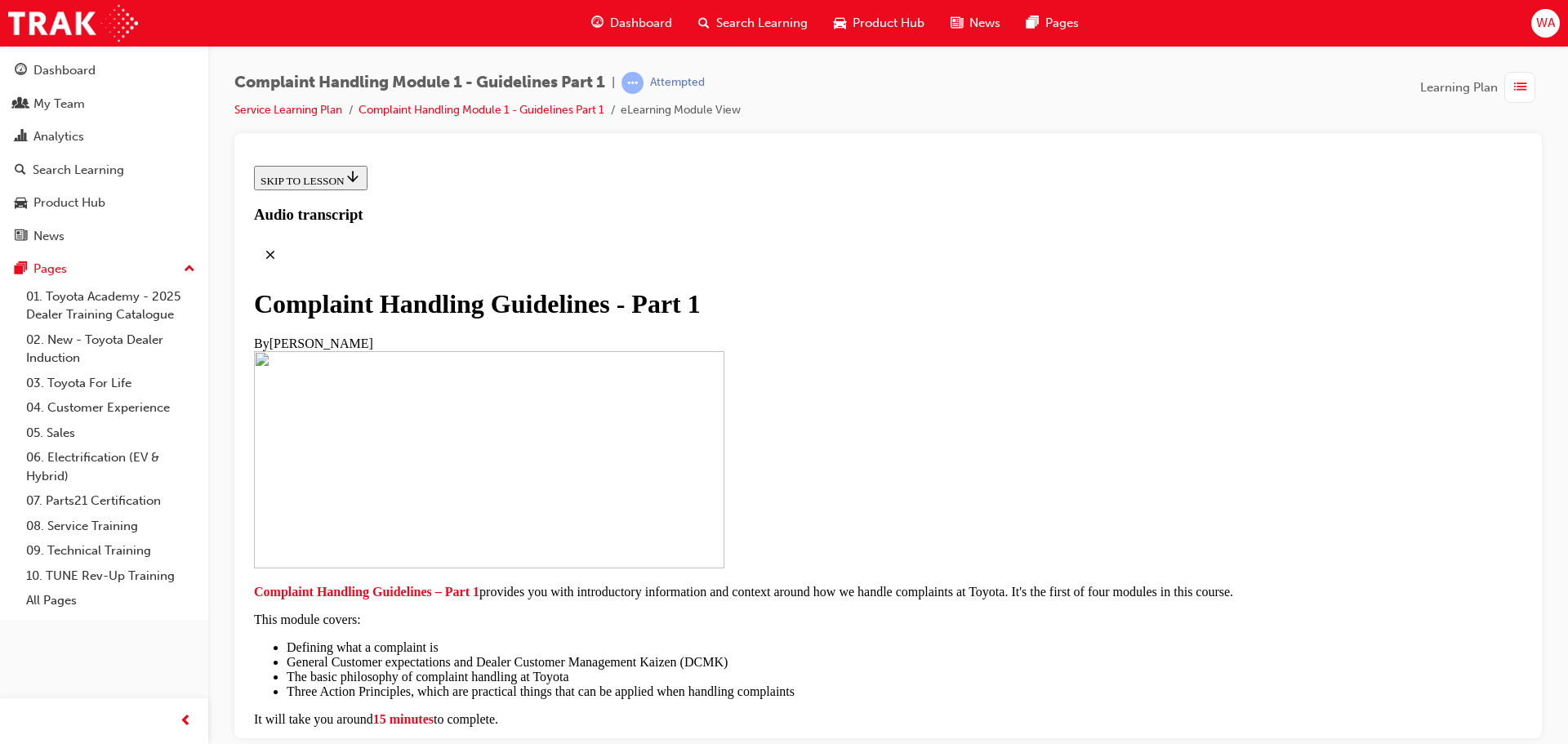
scroll to position [358, 0]
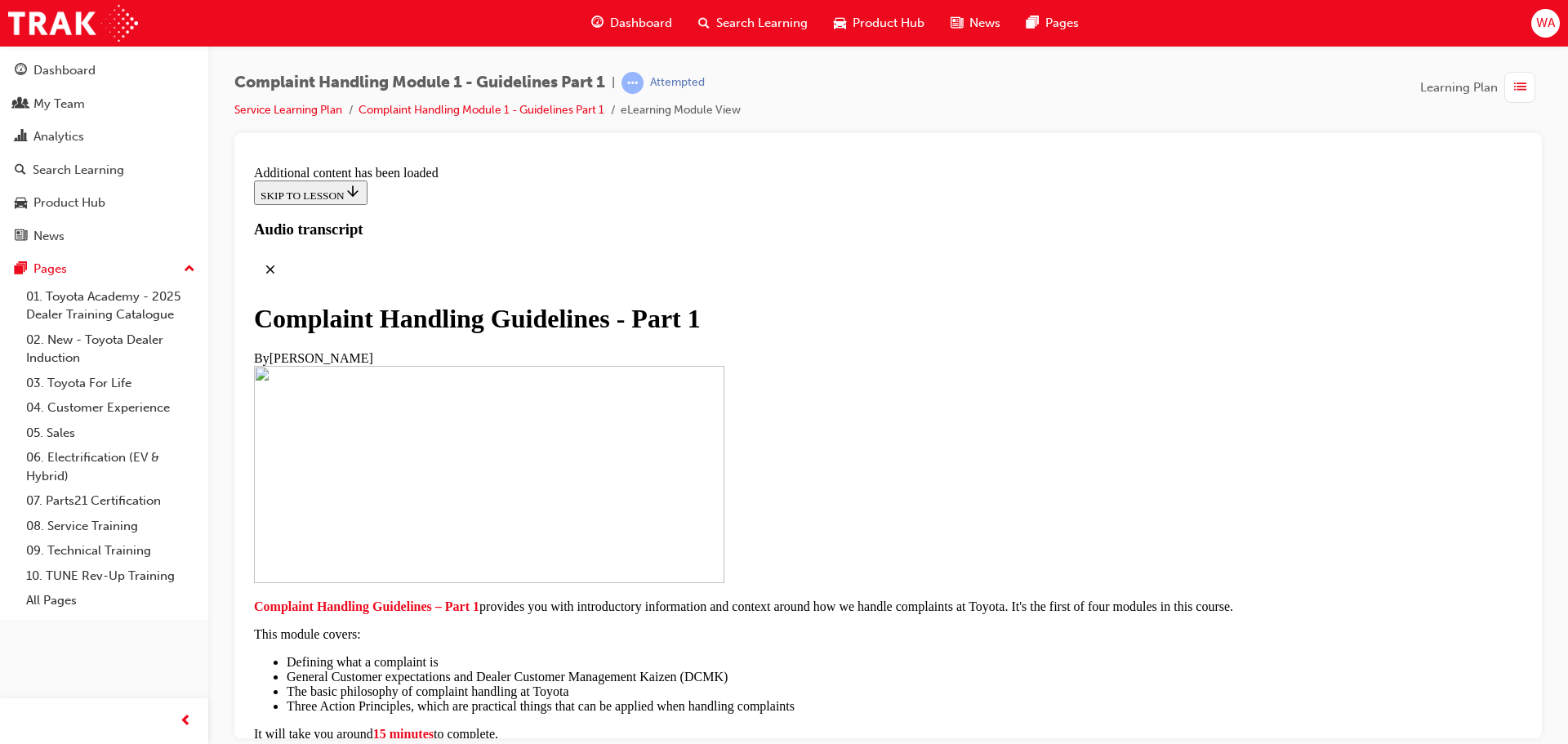
drag, startPoint x: 940, startPoint y: 161, endPoint x: 960, endPoint y: 458, distance: 297.7
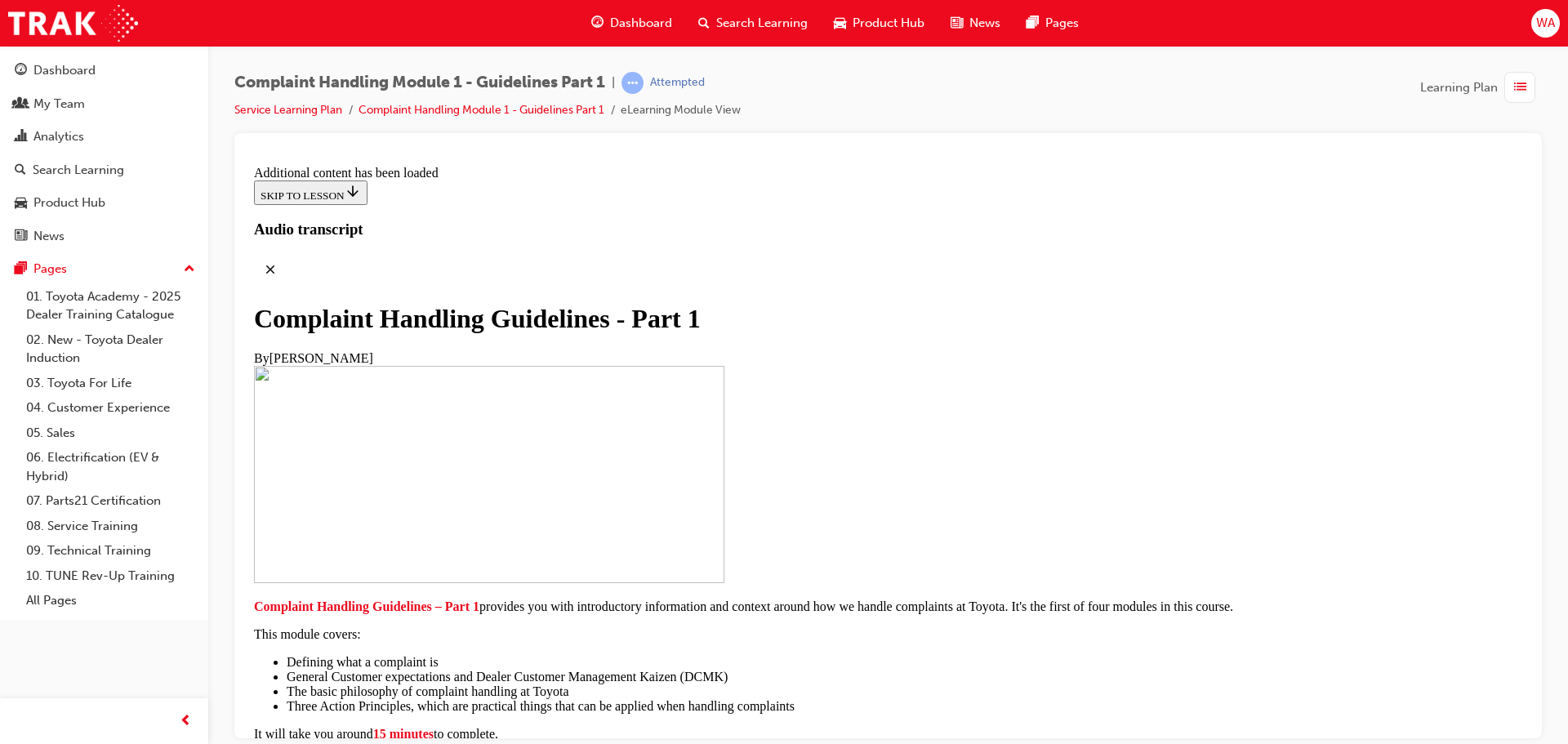
scroll to position [3963, 0]
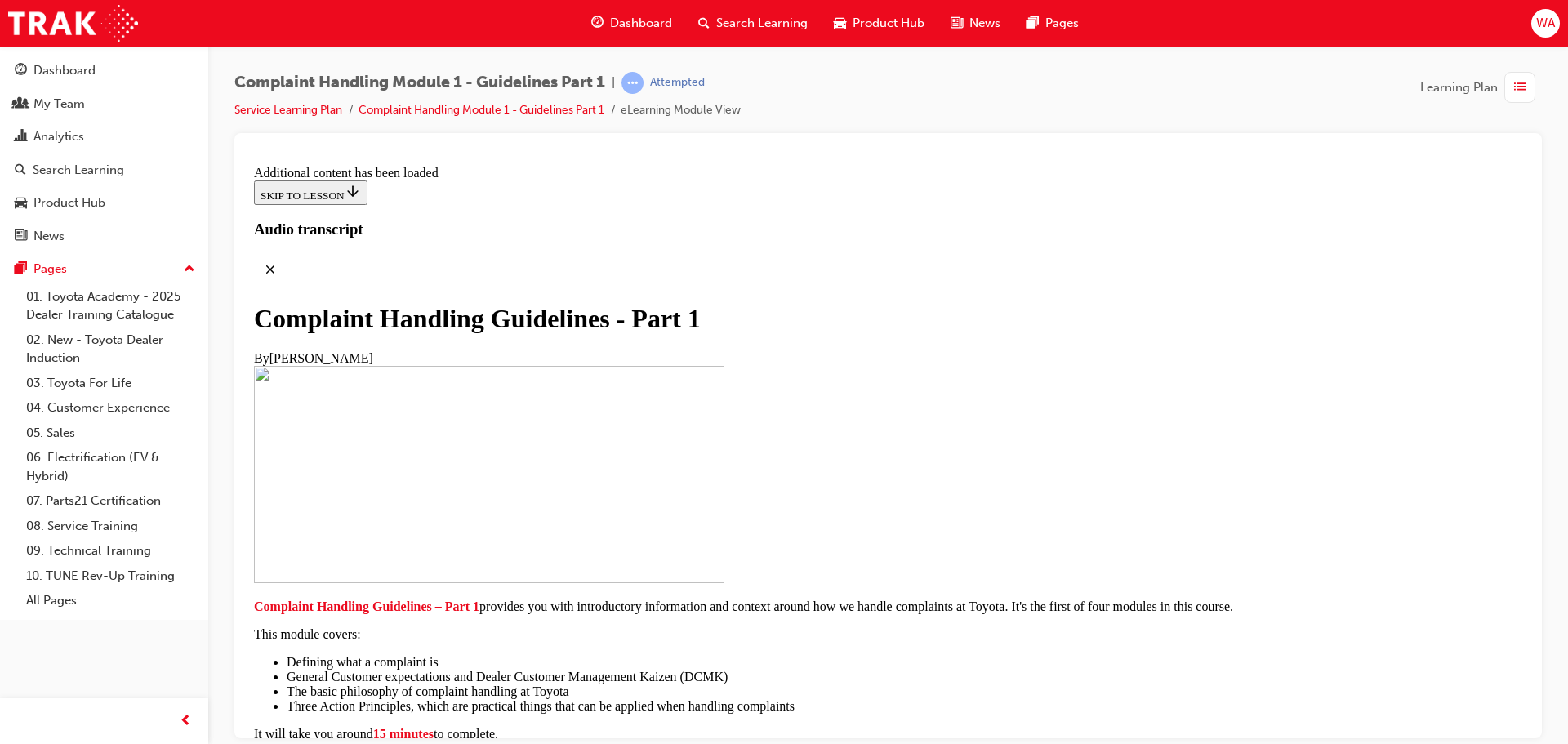
scroll to position [5444, 0]
drag, startPoint x: 524, startPoint y: 597, endPoint x: 1187, endPoint y: 521, distance: 667.3
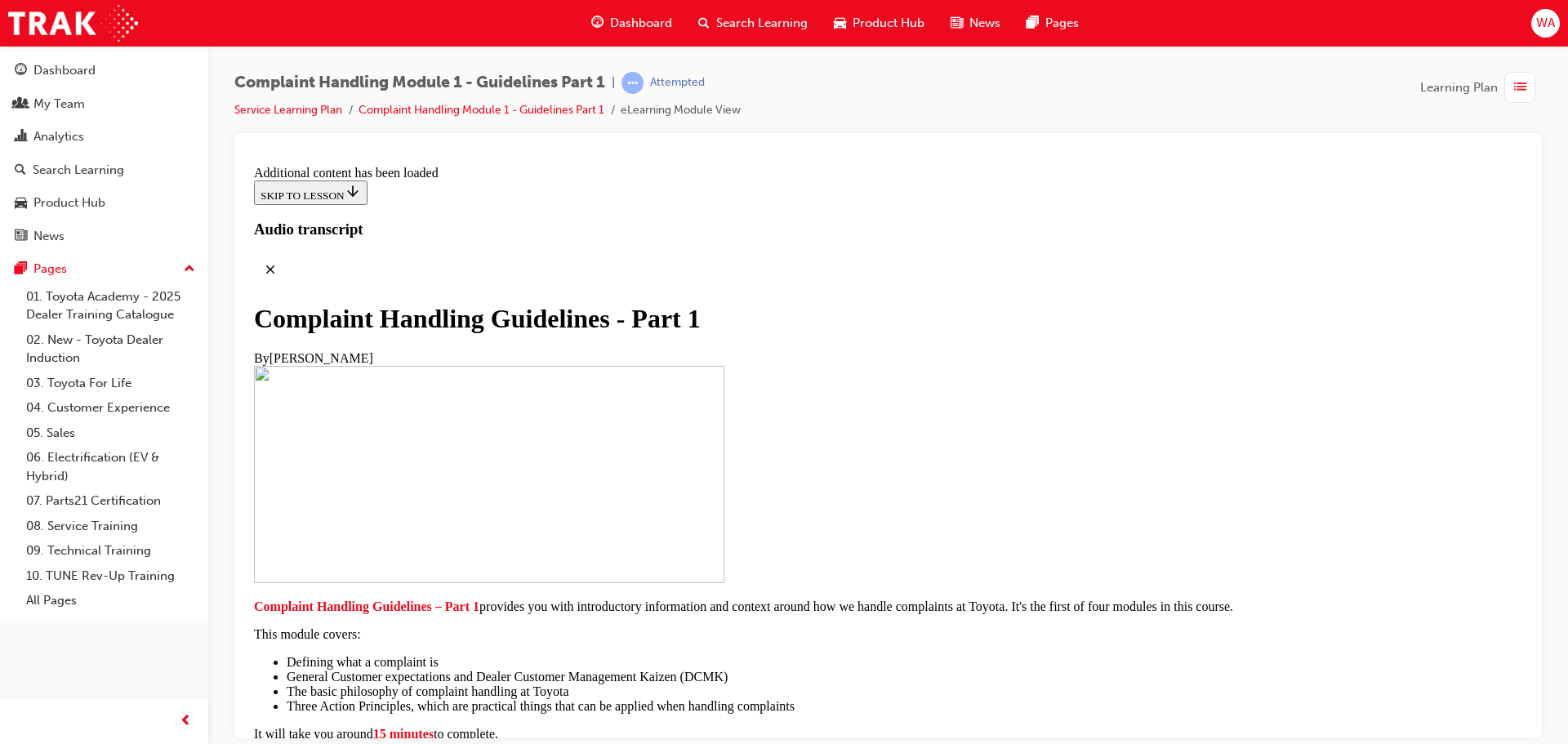
drag, startPoint x: 877, startPoint y: 542, endPoint x: 860, endPoint y: 549, distance: 18.4
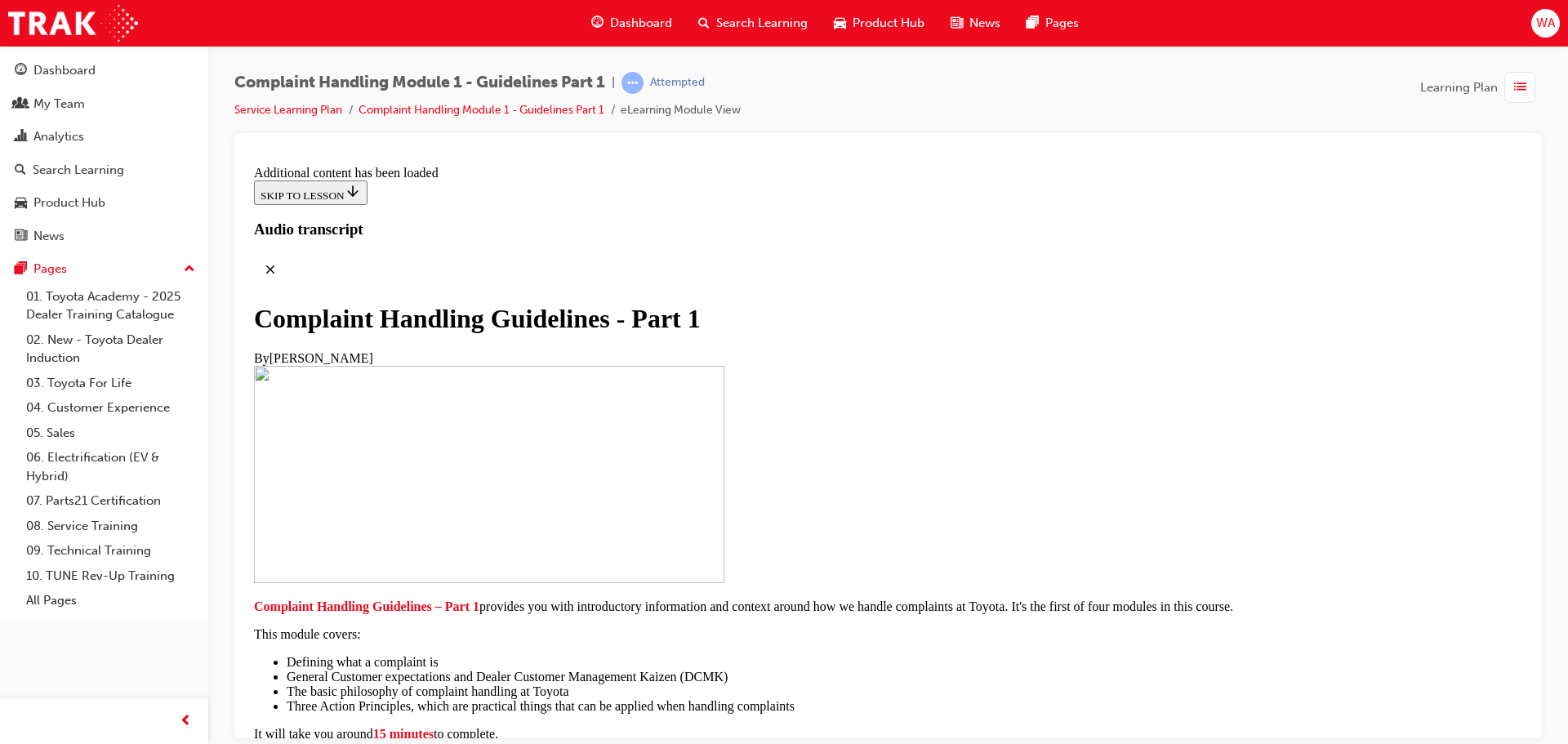
scroll to position [10029, 0]
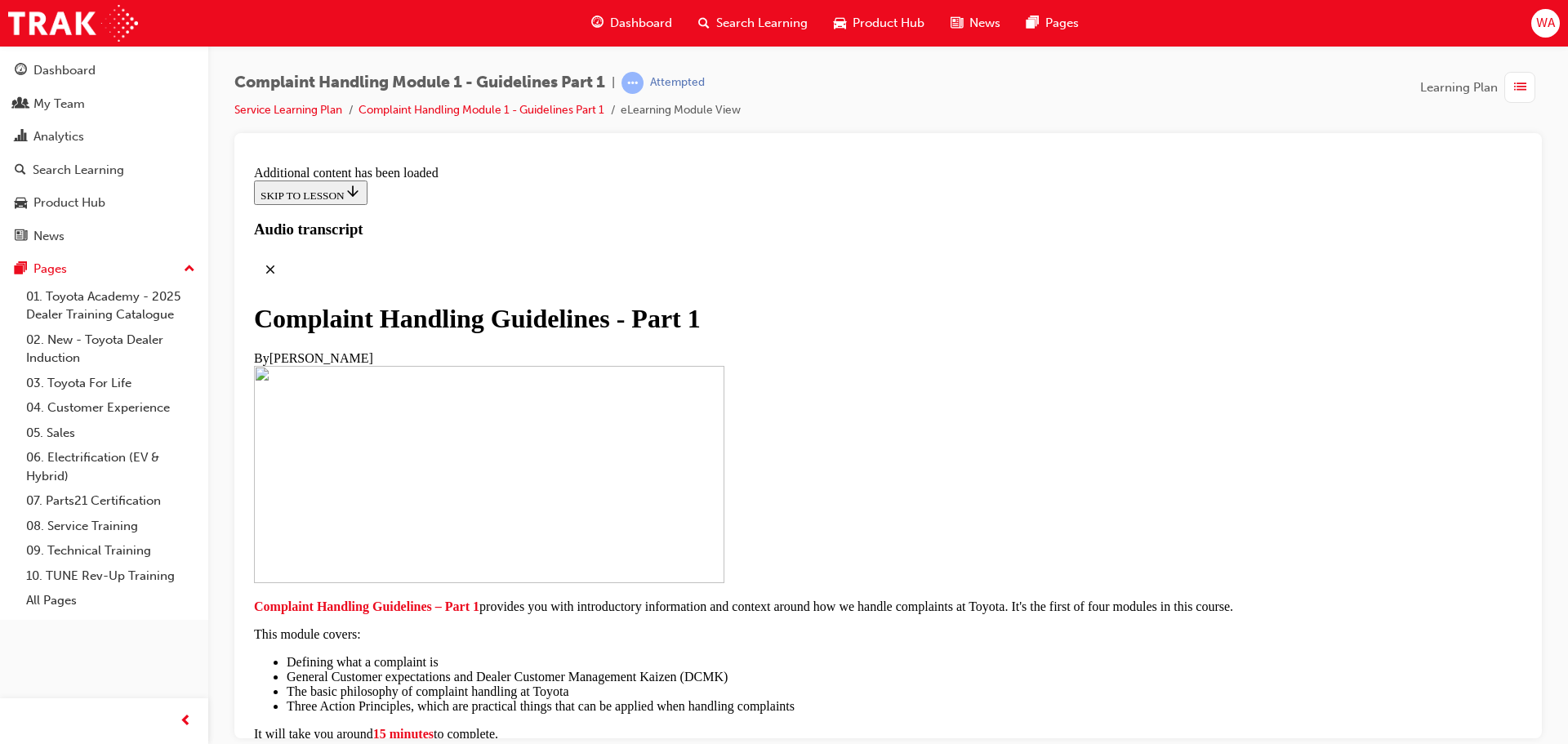
radio input "true"
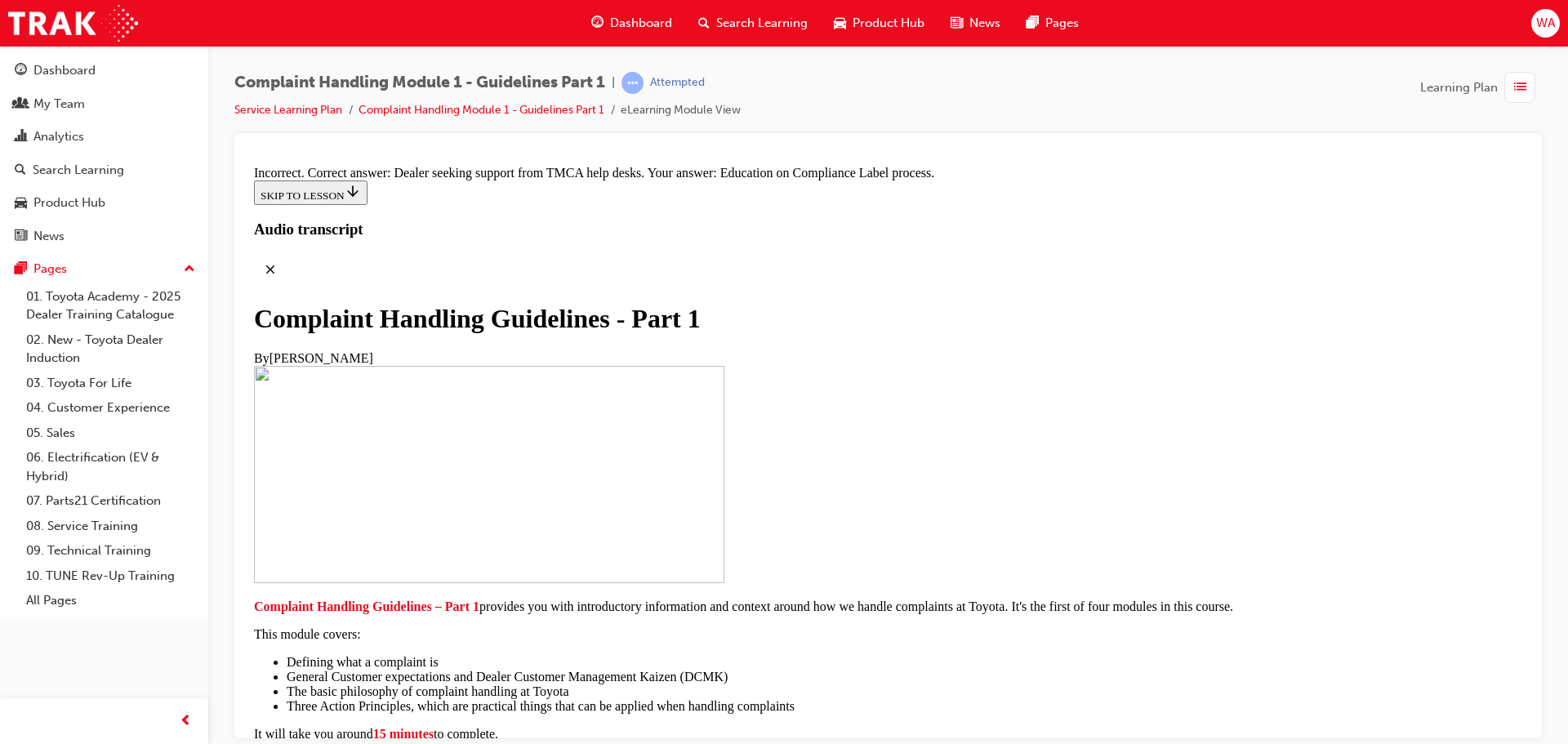
radio input "true"
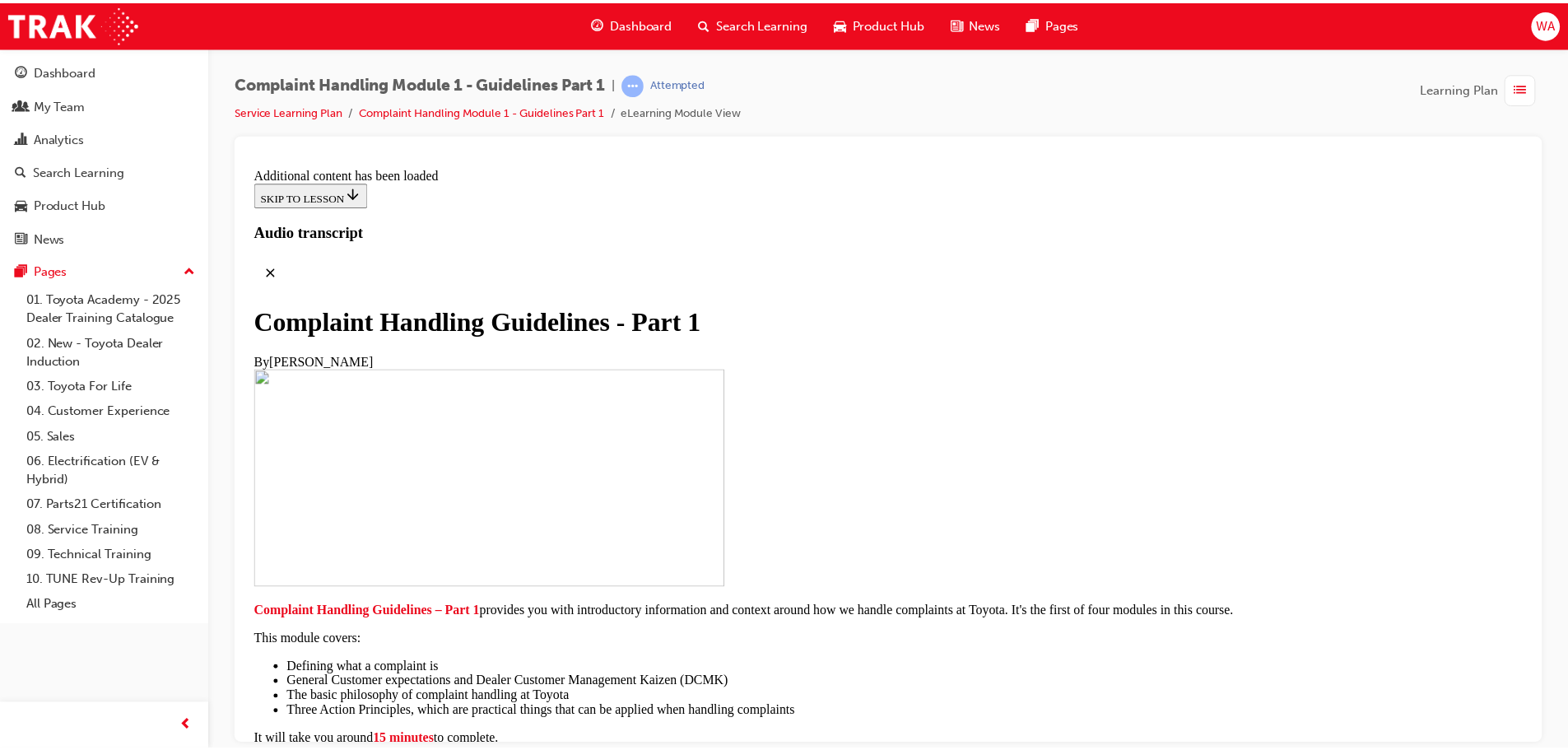
scroll to position [12291, 0]
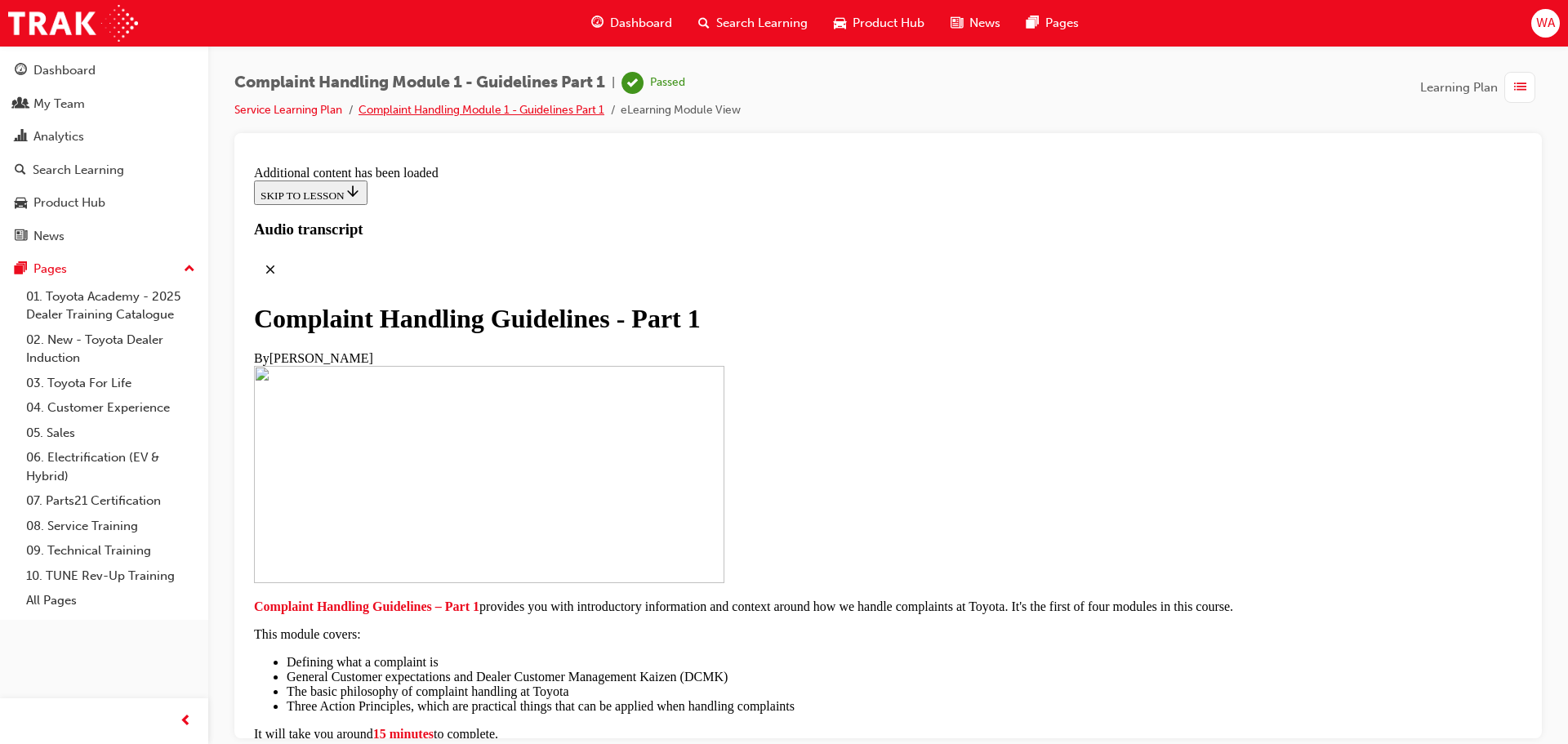
click at [508, 113] on link "Complaint Handling Module 1 - Guidelines Part 1" at bounding box center [481, 109] width 246 height 14
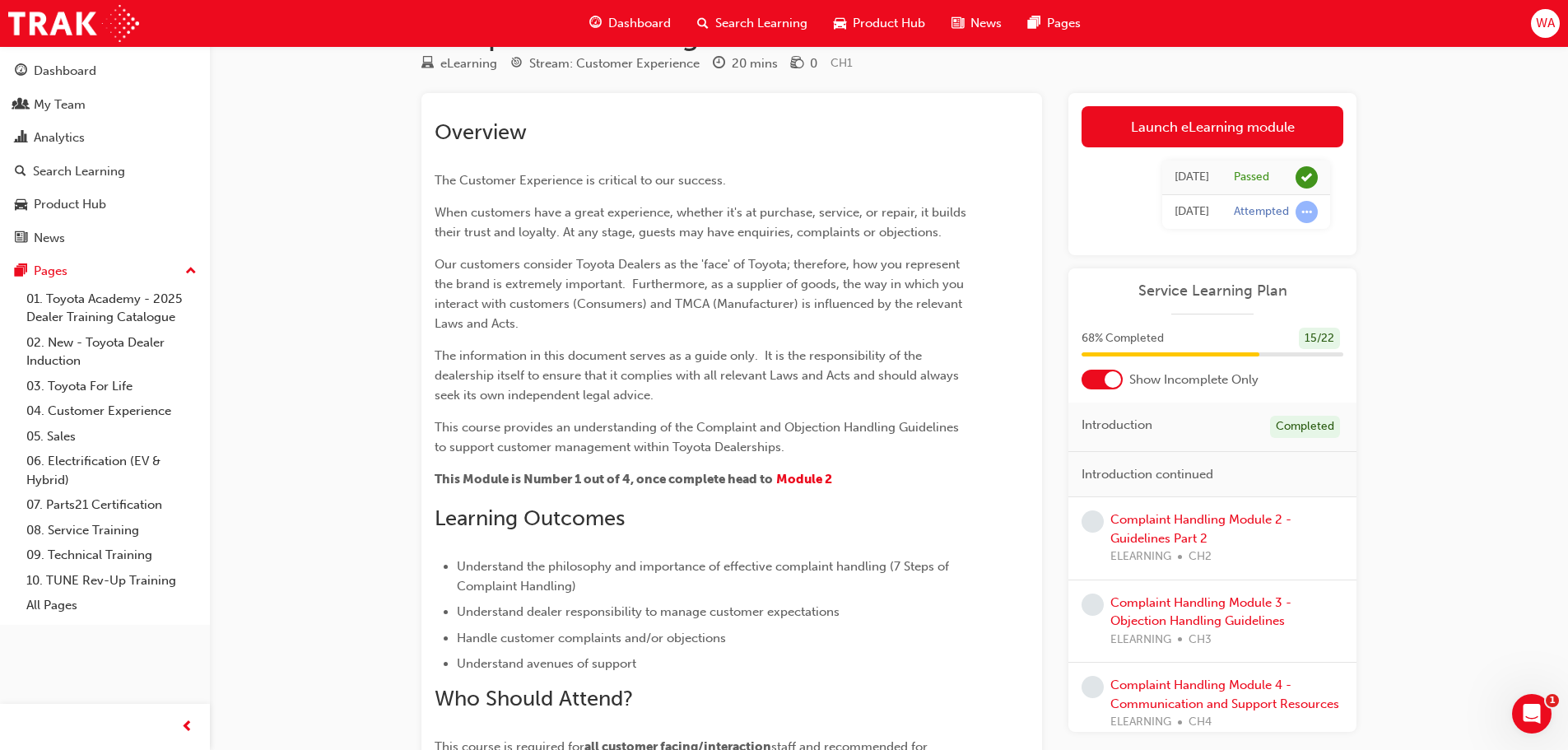
scroll to position [246, 0]
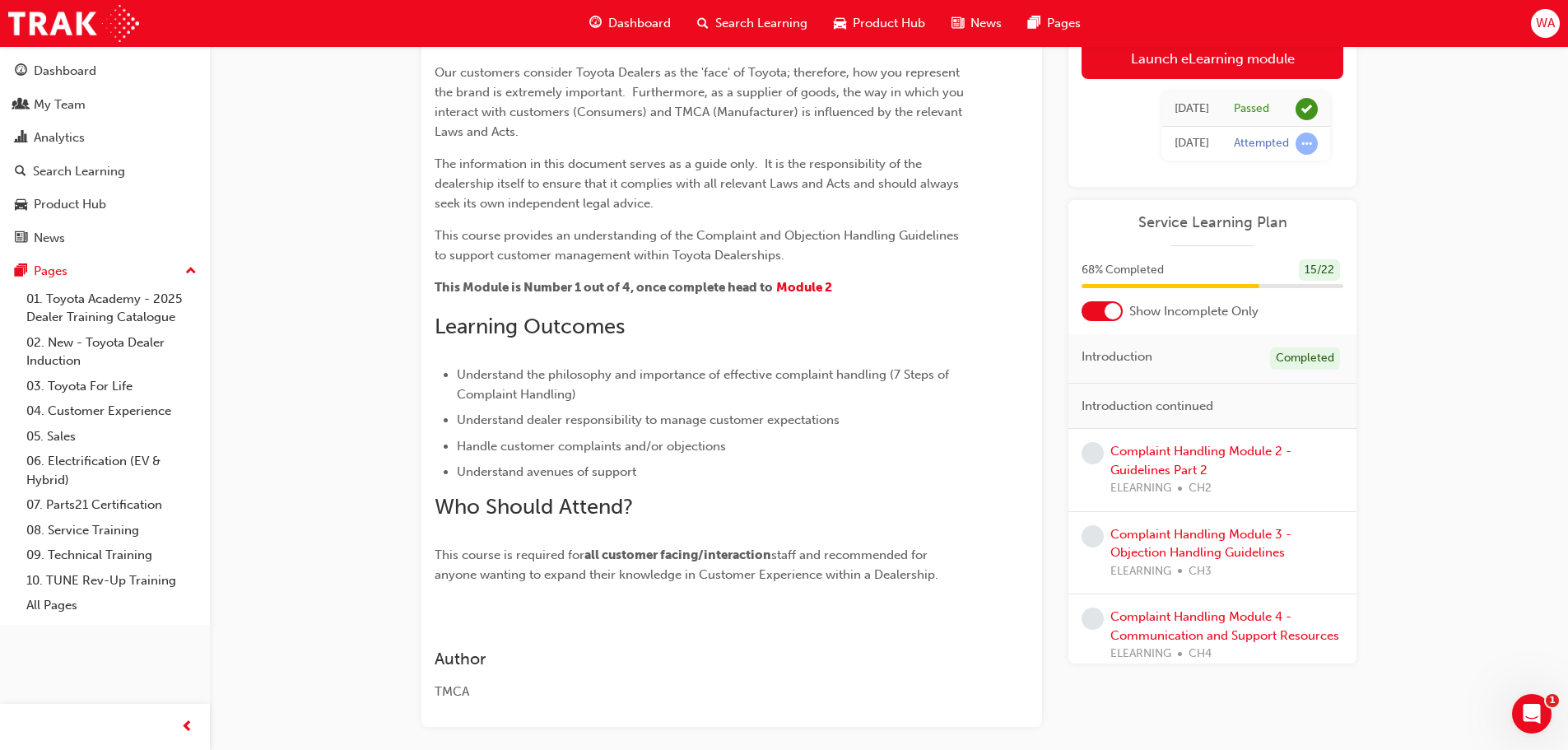
click at [1164, 459] on div "Complaint Handling Module 2 - Guidelines Part 2 ELEARNING CH2" at bounding box center [1227, 469] width 233 height 56
click at [1155, 453] on link "Complaint Handling Module 2 - Guidelines Part 2" at bounding box center [1202, 460] width 181 height 34
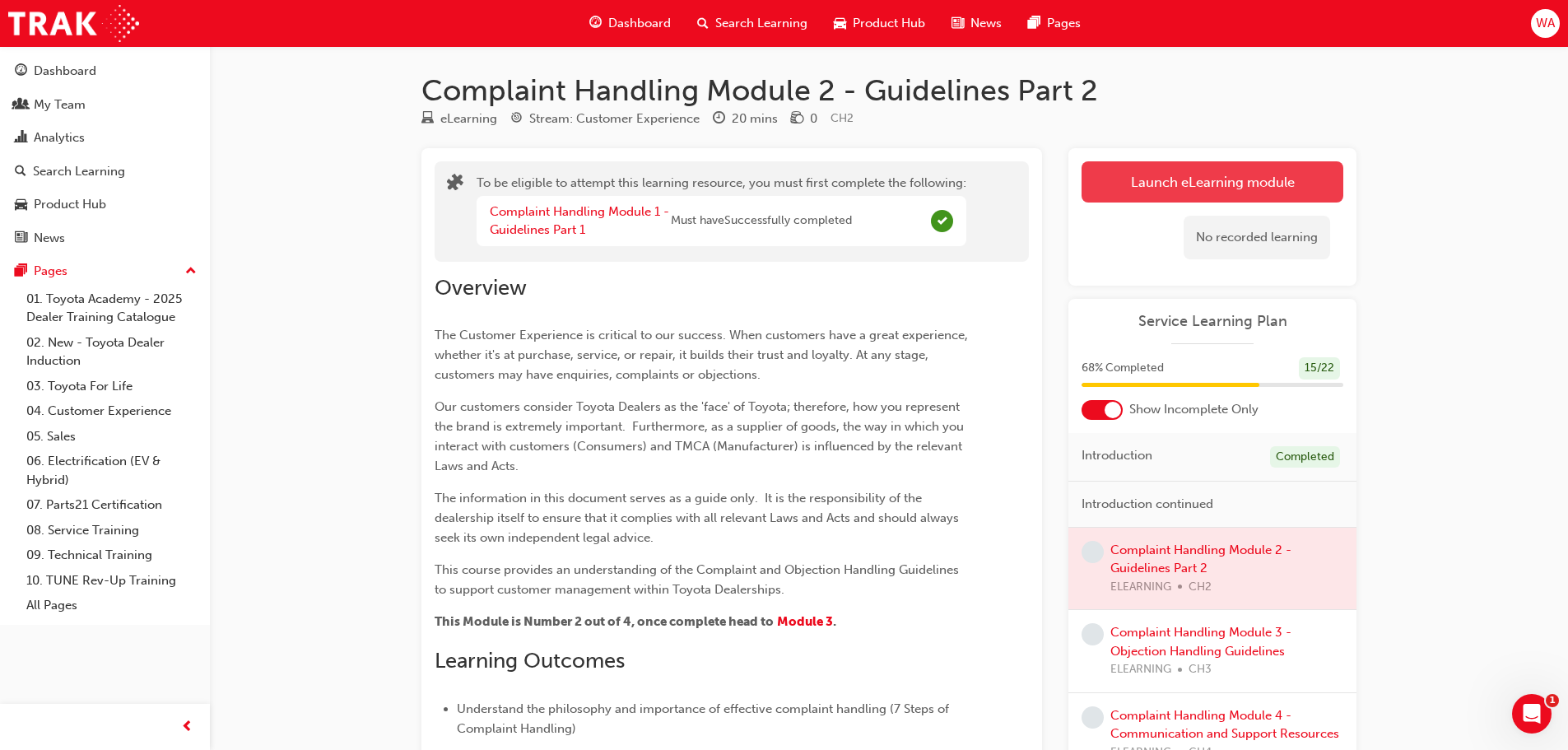
click at [1214, 181] on button "Launch eLearning module" at bounding box center [1212, 182] width 262 height 41
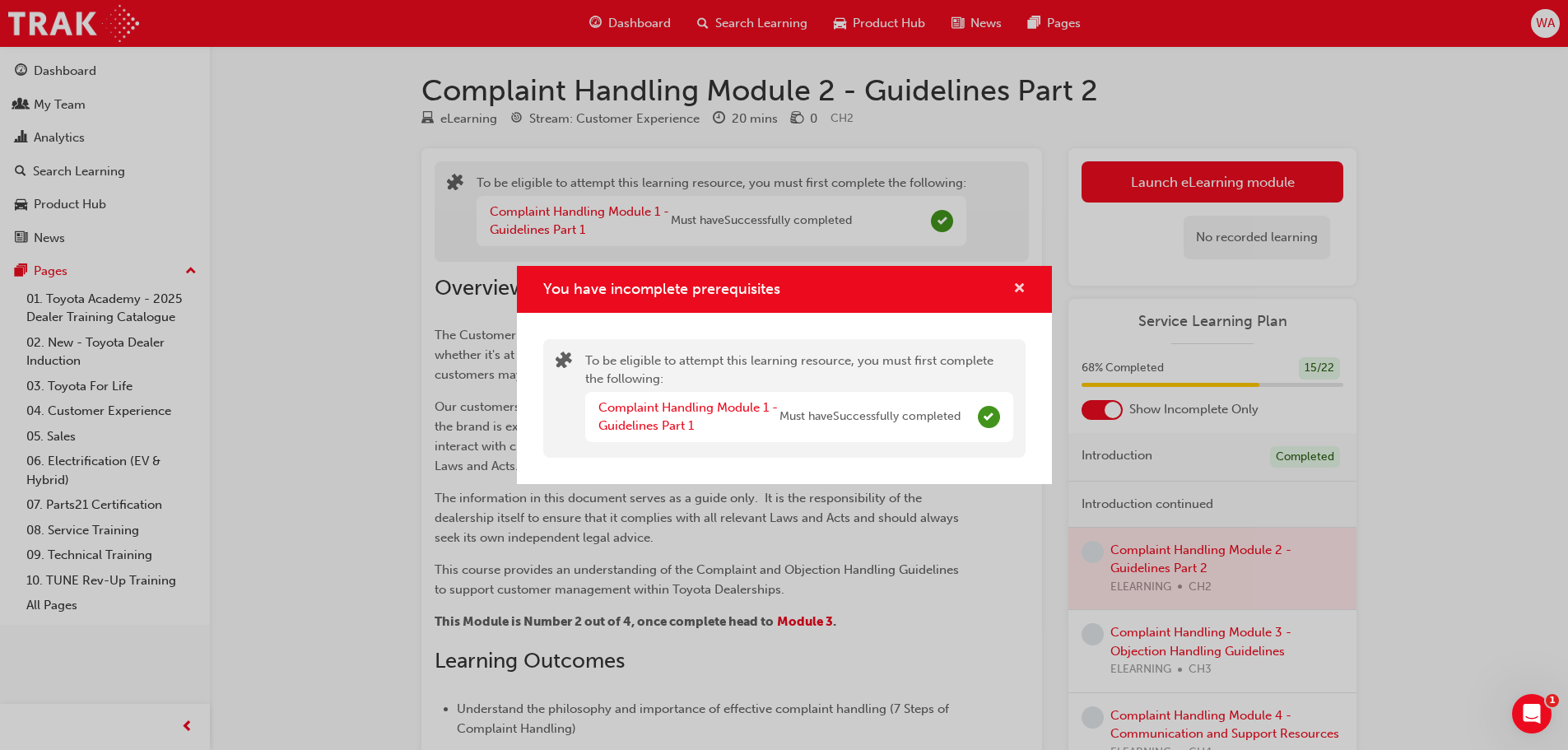
click at [1020, 282] on span "cross-icon" at bounding box center [1019, 289] width 13 height 15
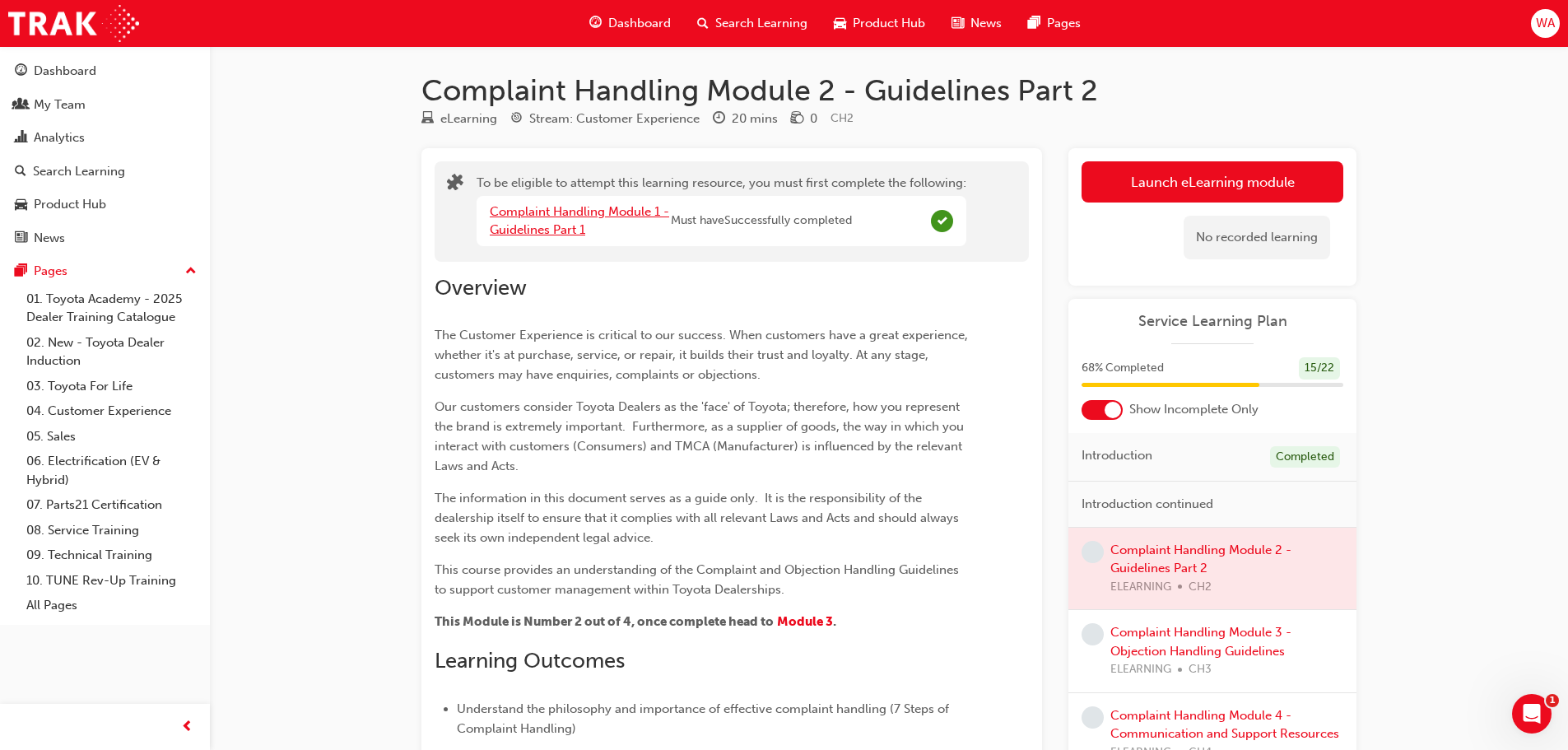
click at [622, 205] on link "Complaint Handling Module 1 - Guidelines Part 1" at bounding box center [580, 221] width 179 height 34
click at [1205, 548] on div at bounding box center [1213, 569] width 288 height 82
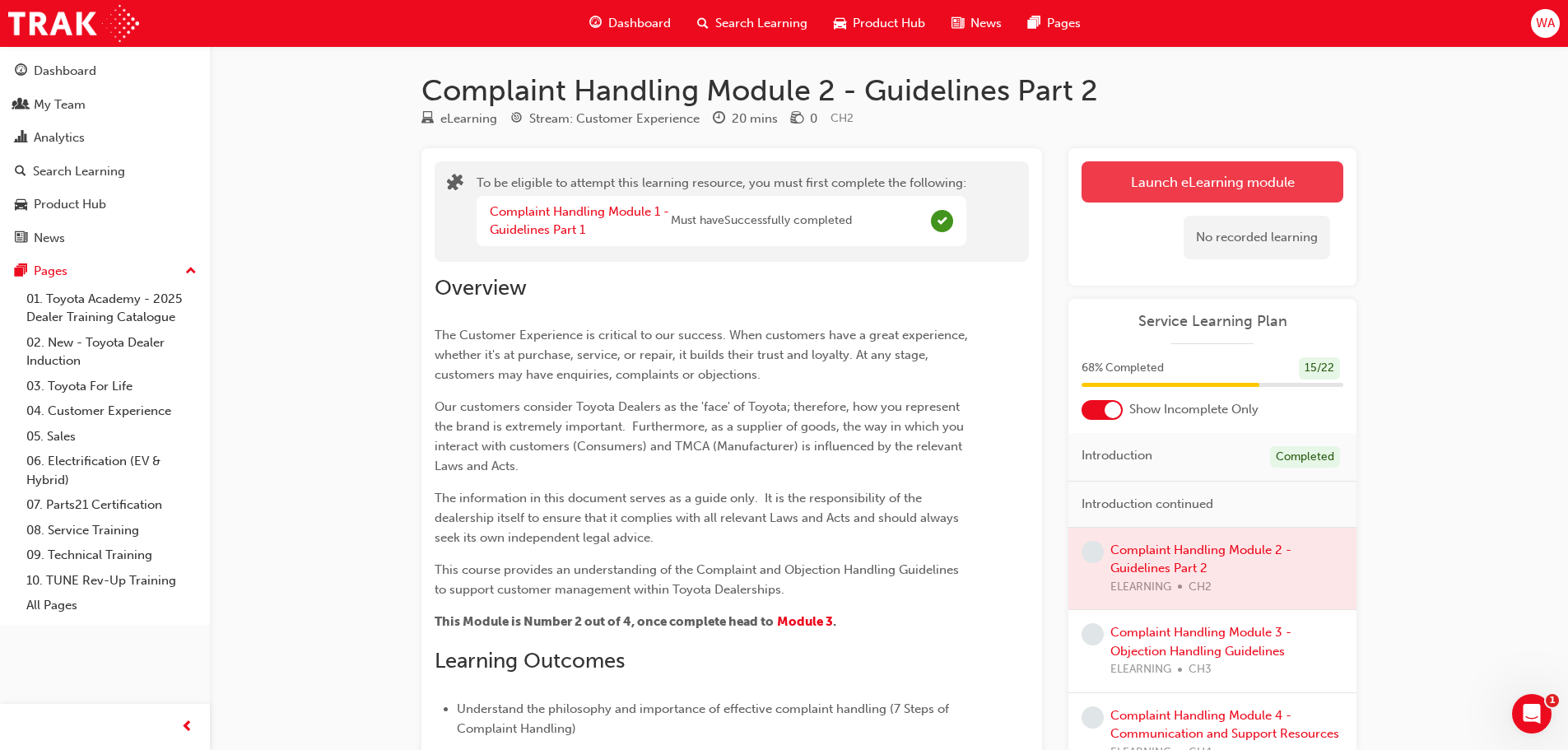
click at [1186, 174] on button "Launch eLearning module" at bounding box center [1212, 182] width 262 height 41
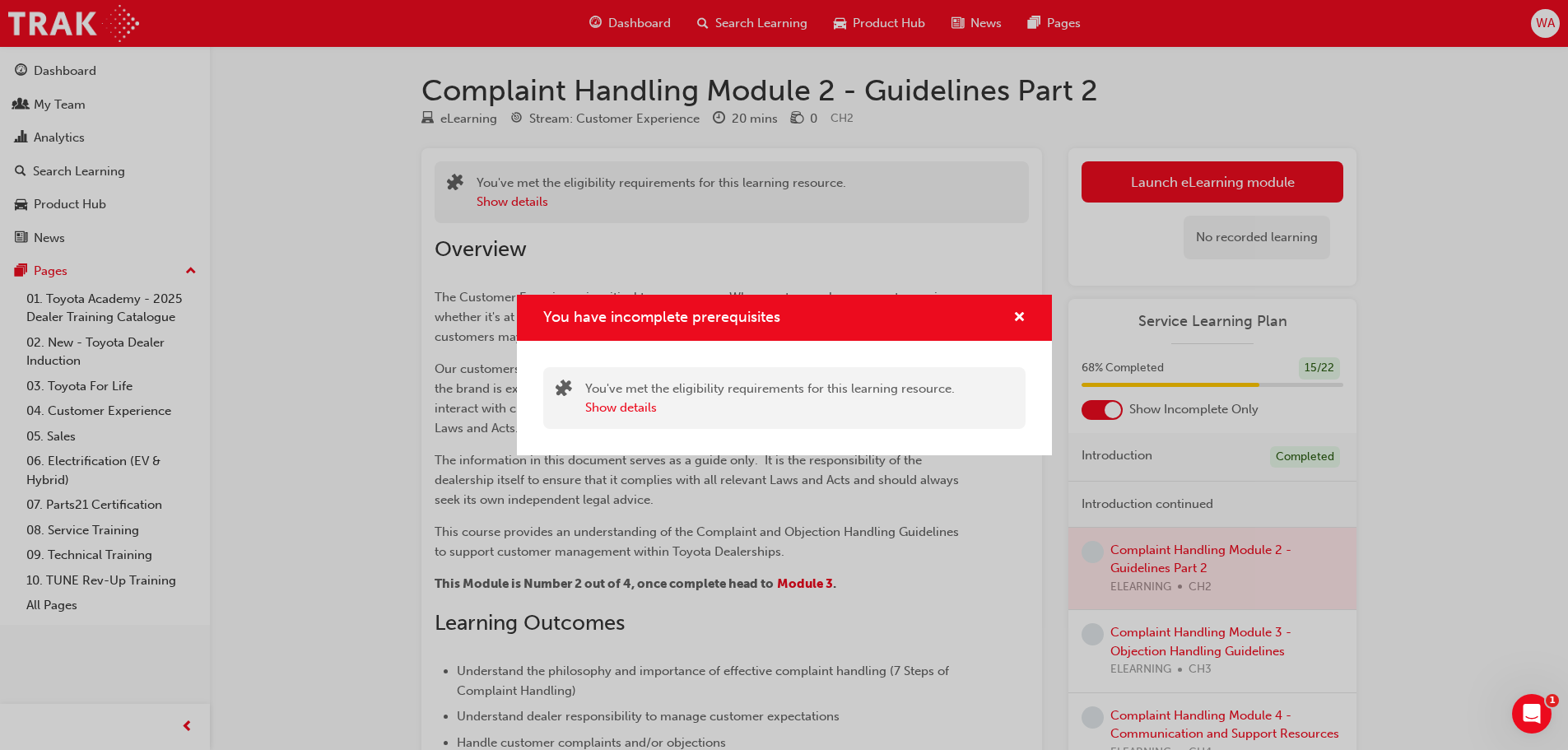
click at [878, 401] on div "Show details" at bounding box center [770, 407] width 369 height 19
click at [640, 408] on button "Show details" at bounding box center [622, 407] width 72 height 19
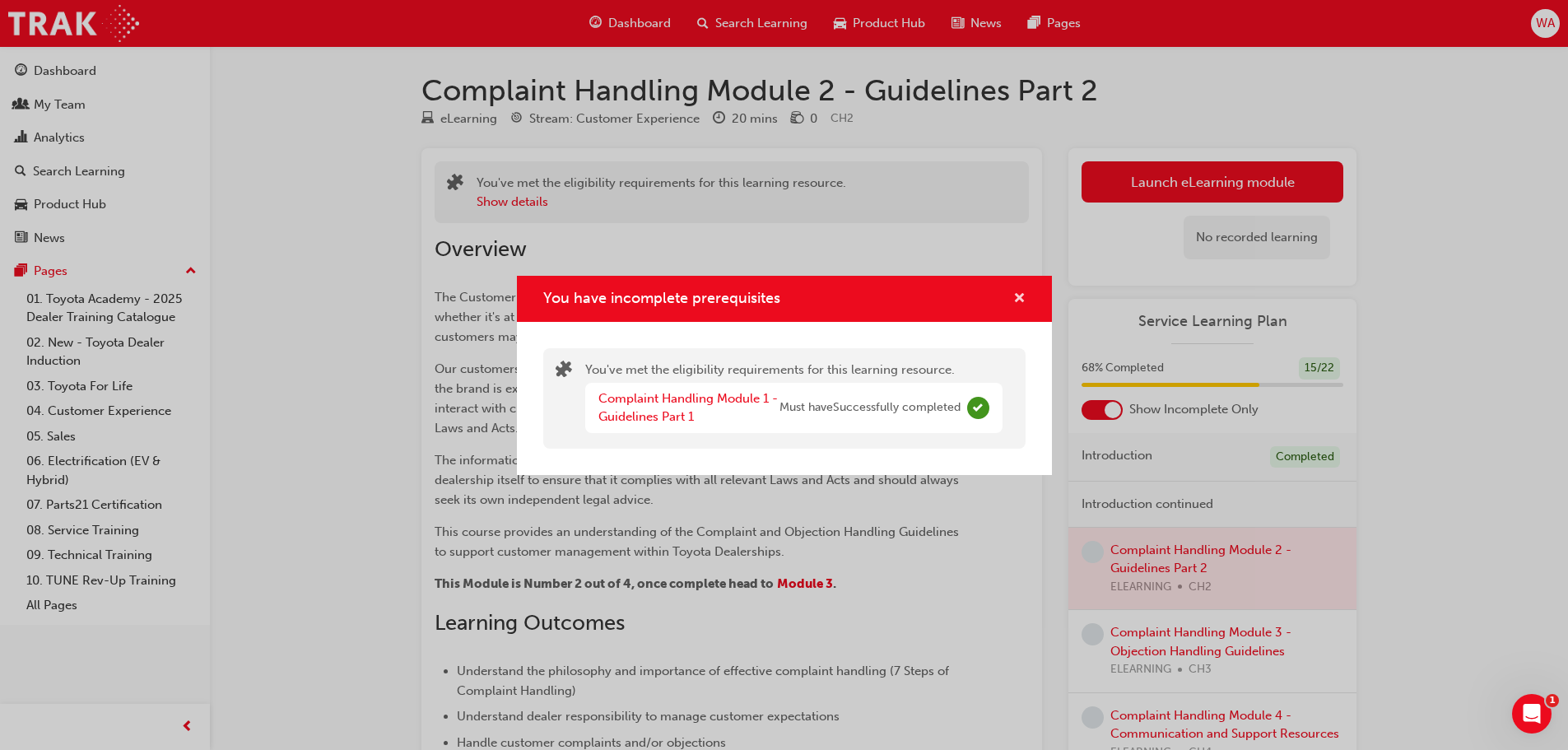
click at [1024, 294] on span "cross-icon" at bounding box center [1019, 299] width 13 height 15
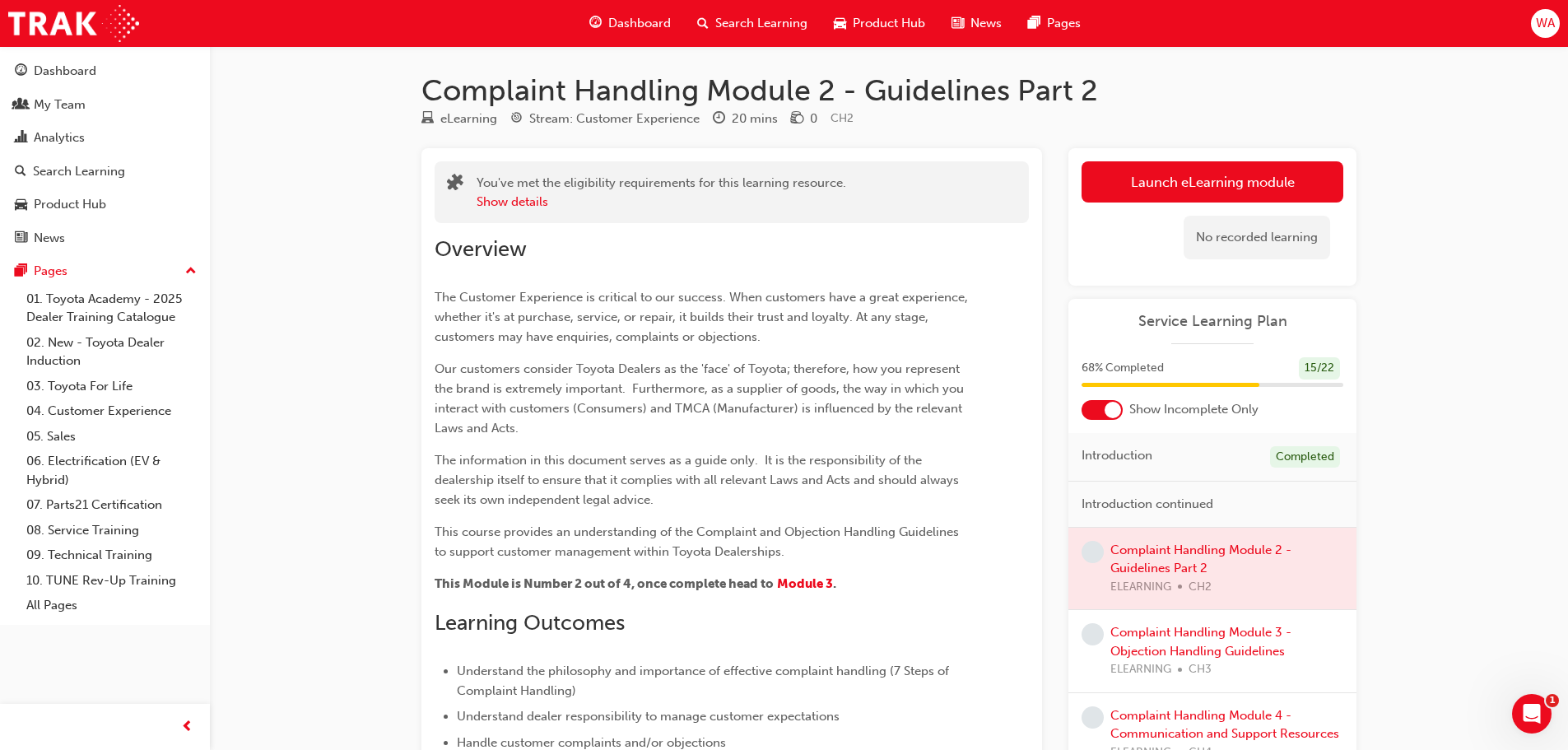
click at [1006, 271] on div "Overview The Customer Experience is critical to our success. When customers hav…" at bounding box center [732, 551] width 594 height 657
click at [339, 283] on div "Complaint Handling Module 2 - Guidelines Part 2 eLearning Stream: Customer Expe…" at bounding box center [784, 519] width 1568 height 1039
click at [630, 28] on span "Dashboard" at bounding box center [639, 22] width 62 height 19
